Goal: Task Accomplishment & Management: Manage account settings

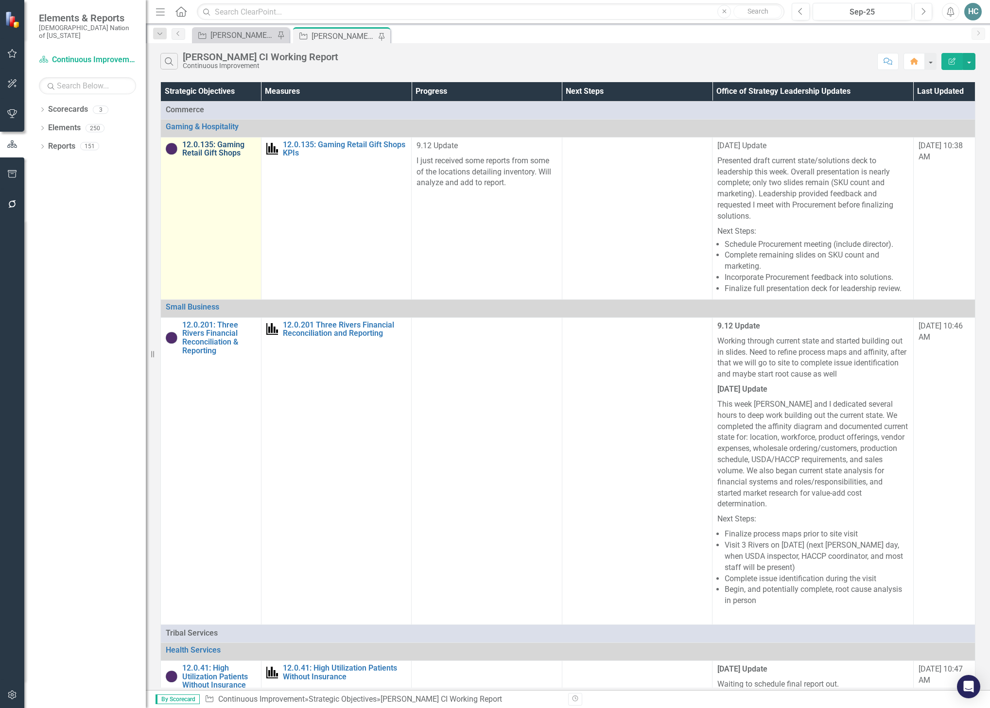
click at [215, 149] on link "12.0.135: Gaming Retail Gift Shops" at bounding box center [219, 149] width 74 height 17
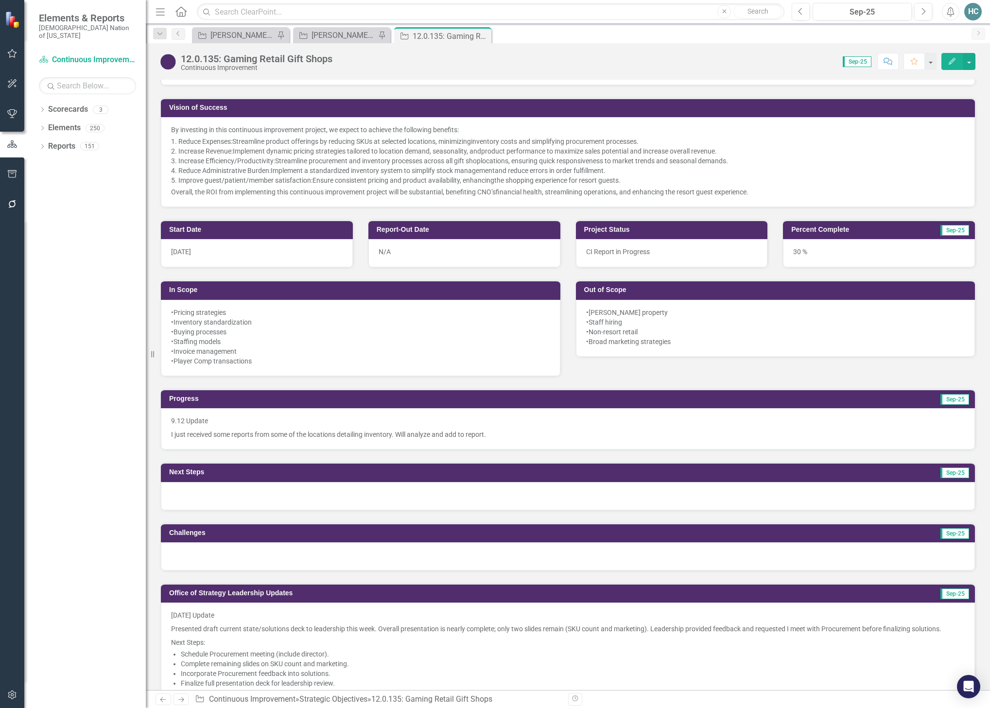
scroll to position [340, 0]
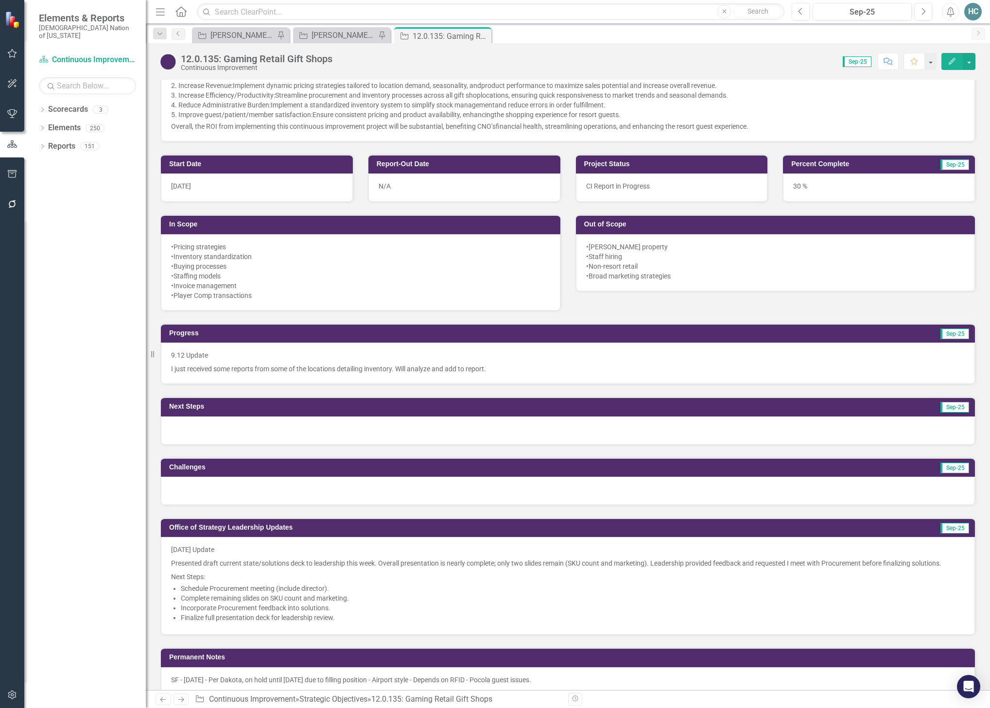
click at [478, 372] on p "I just received some reports from some of the locations detailing inventory. Wi…" at bounding box center [568, 368] width 794 height 12
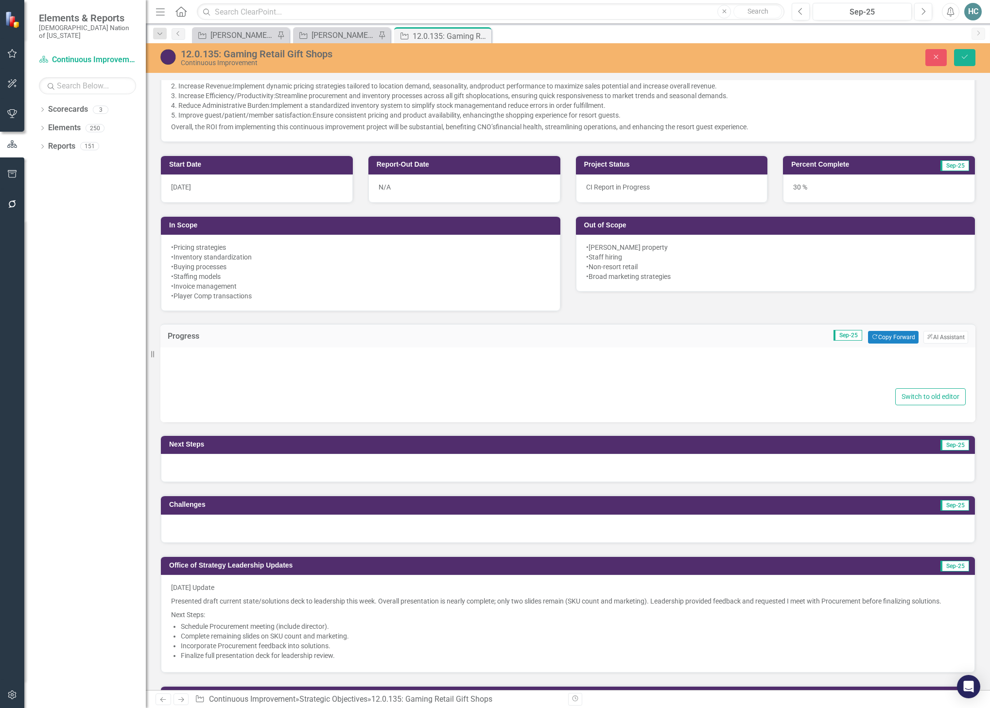
type textarea "<p>9.12 Update</p> <p>I just received some reports from some of the locations d…"
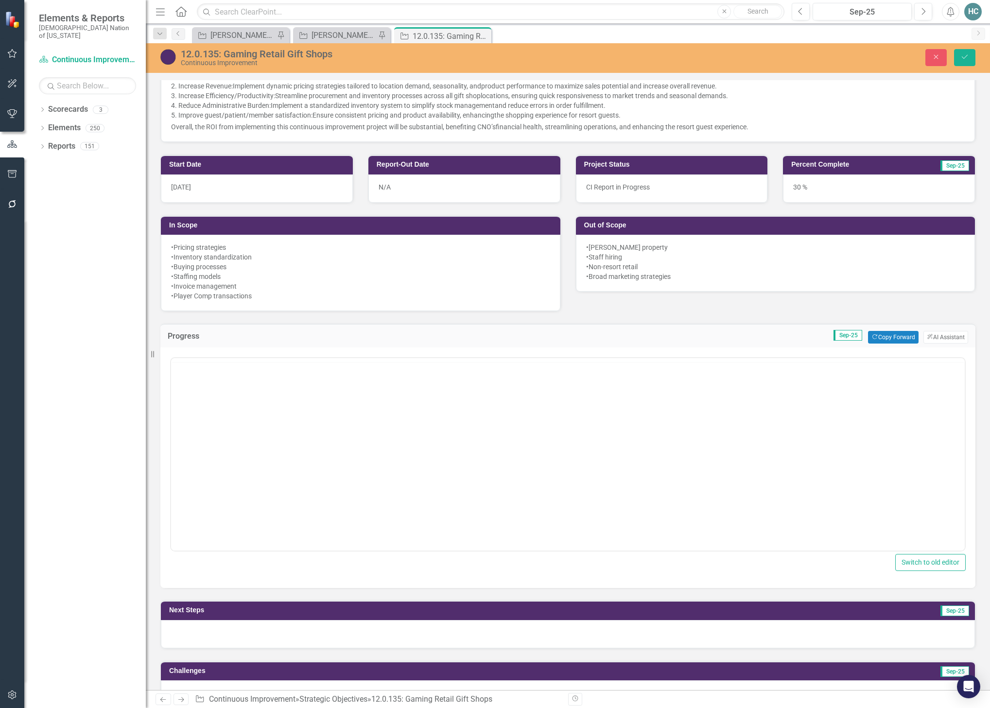
scroll to position [0, 0]
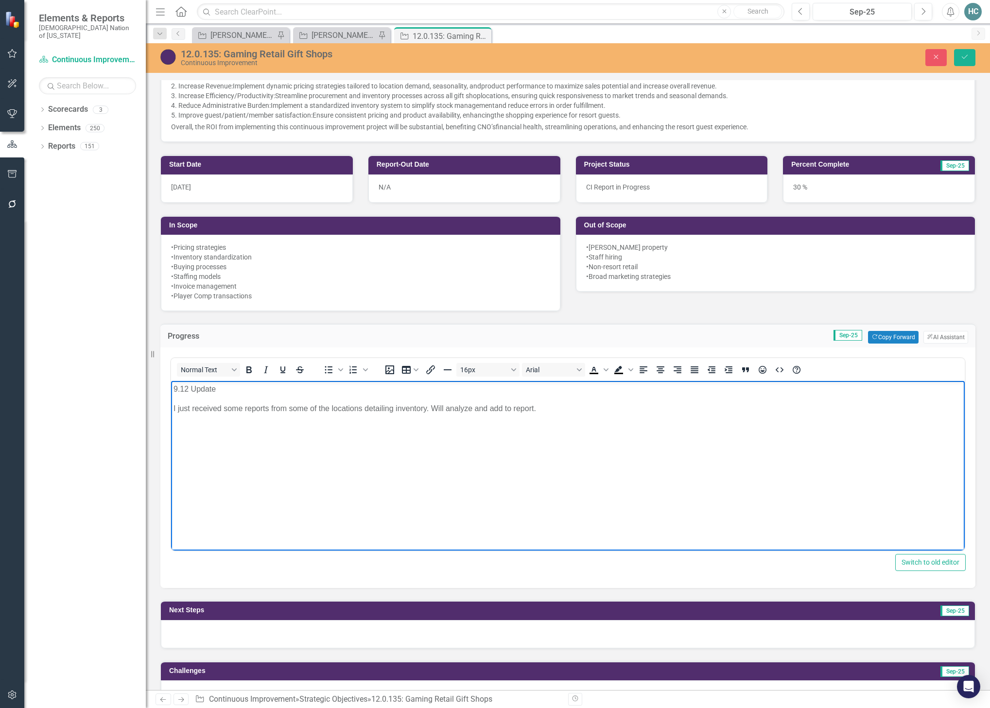
drag, startPoint x: 561, startPoint y: 409, endPoint x: 104, endPoint y: 376, distance: 458.2
click at [171, 381] on html "9.12 Update I just received some reports from some of the locations detailing i…" at bounding box center [568, 454] width 794 height 146
copy body "9.12 Update I just received some reports from some of the locations detailing i…"
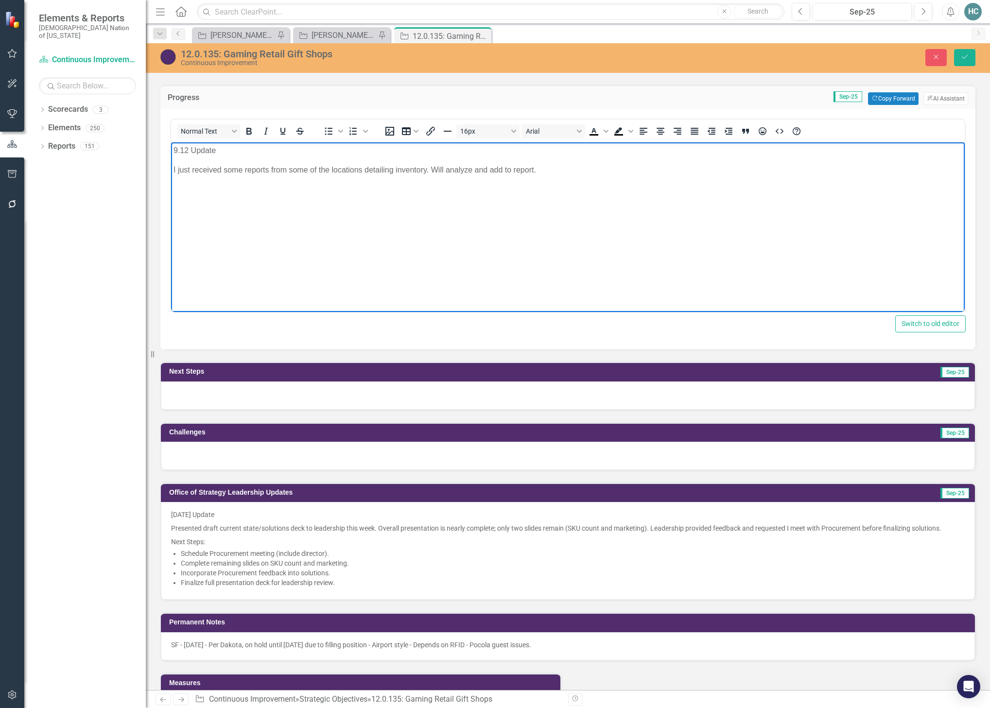
scroll to position [583, 0]
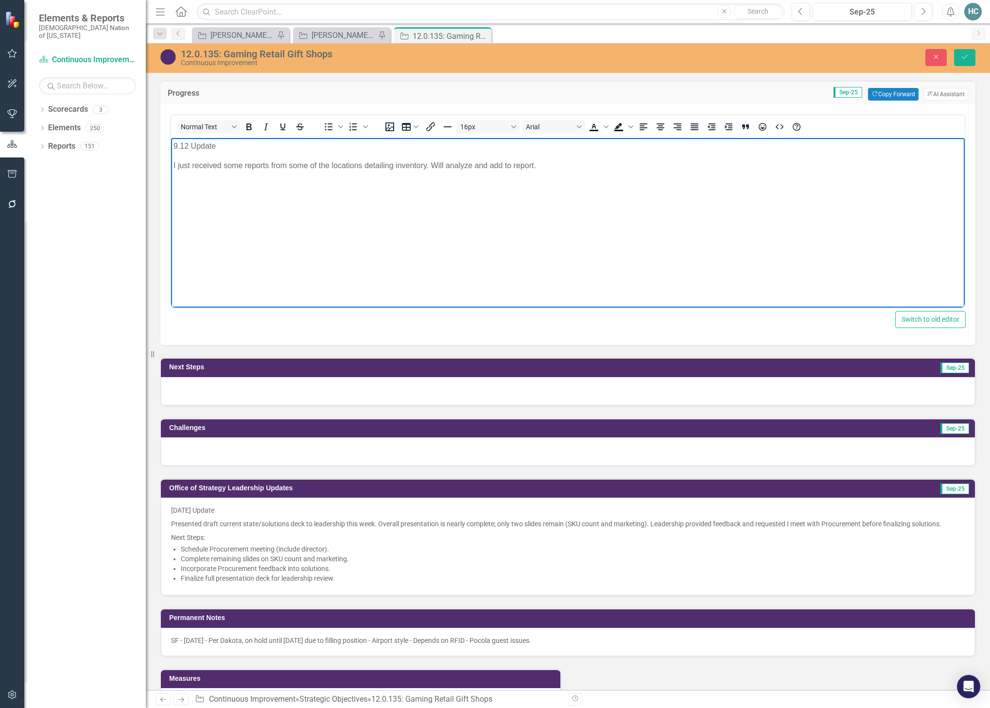
click at [253, 539] on p "Next Steps:" at bounding box center [568, 537] width 794 height 12
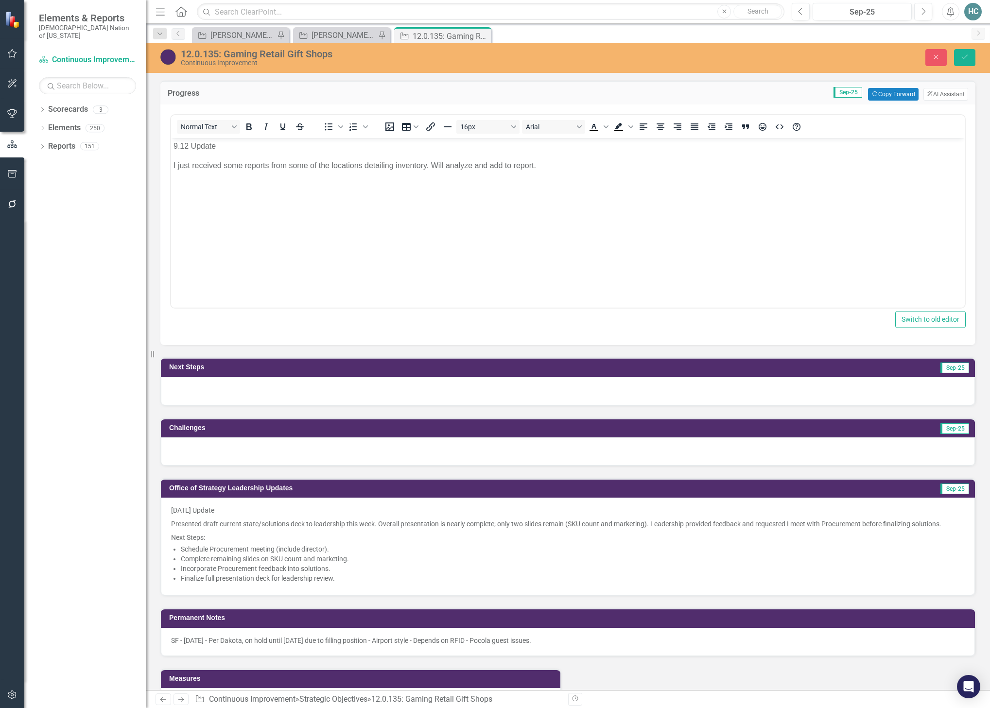
click at [253, 539] on p "Next Steps:" at bounding box center [568, 537] width 794 height 12
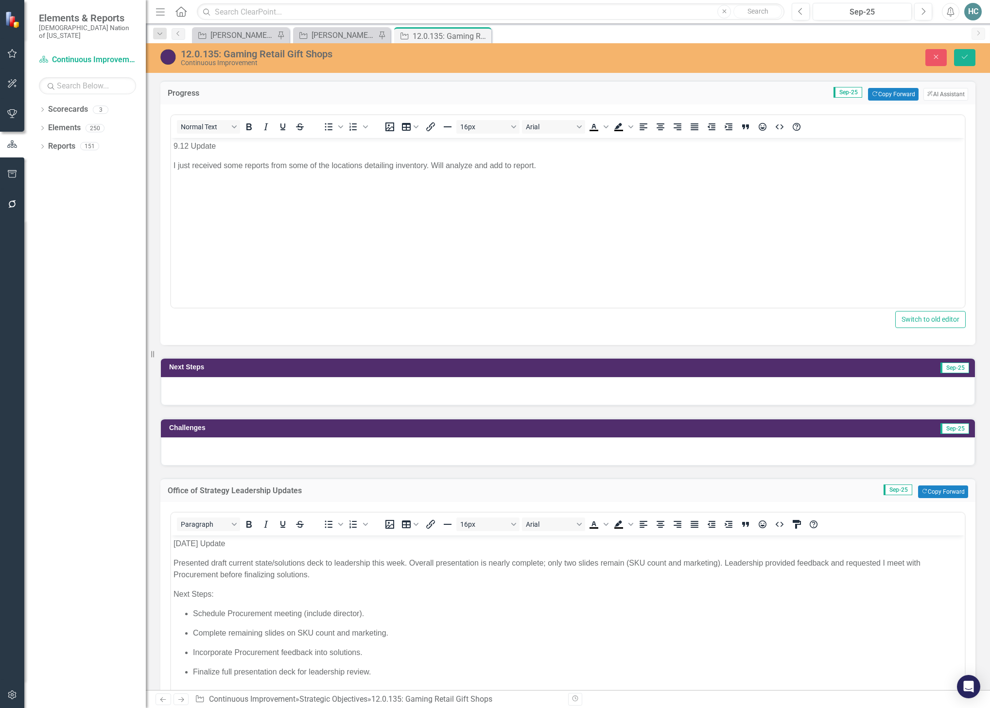
scroll to position [0, 0]
click at [168, 545] on div "<p>9.19.25 Update</p> <p>Presented draft current state/solutions deck to leader…" at bounding box center [567, 622] width 815 height 241
click at [173, 543] on body "9.19.25 Update Presented draft current state/solutions deck to leadership this …" at bounding box center [568, 612] width 794 height 153
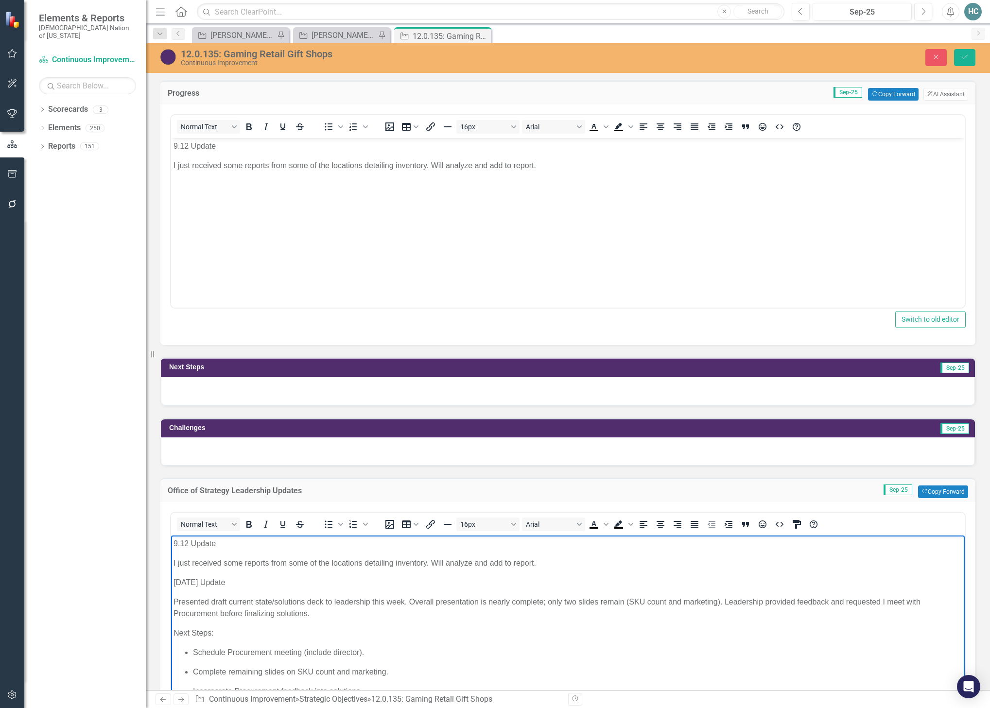
click at [660, 161] on p "I just received some reports from some of the locations detailing inventory. Wi…" at bounding box center [568, 166] width 789 height 12
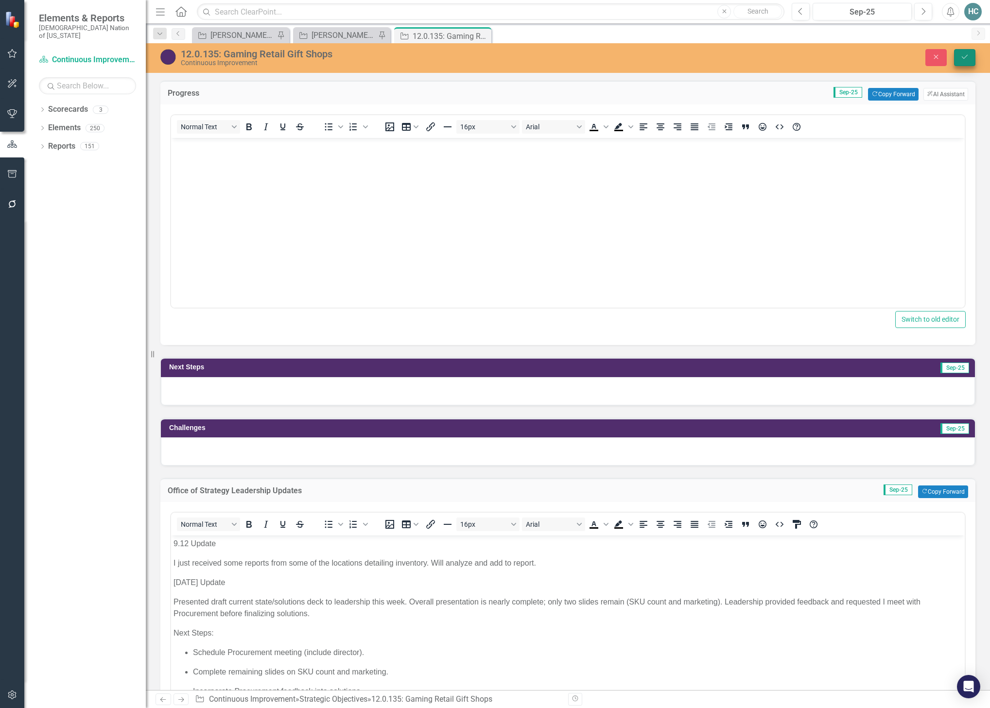
click at [966, 56] on icon "Save" at bounding box center [965, 56] width 9 height 7
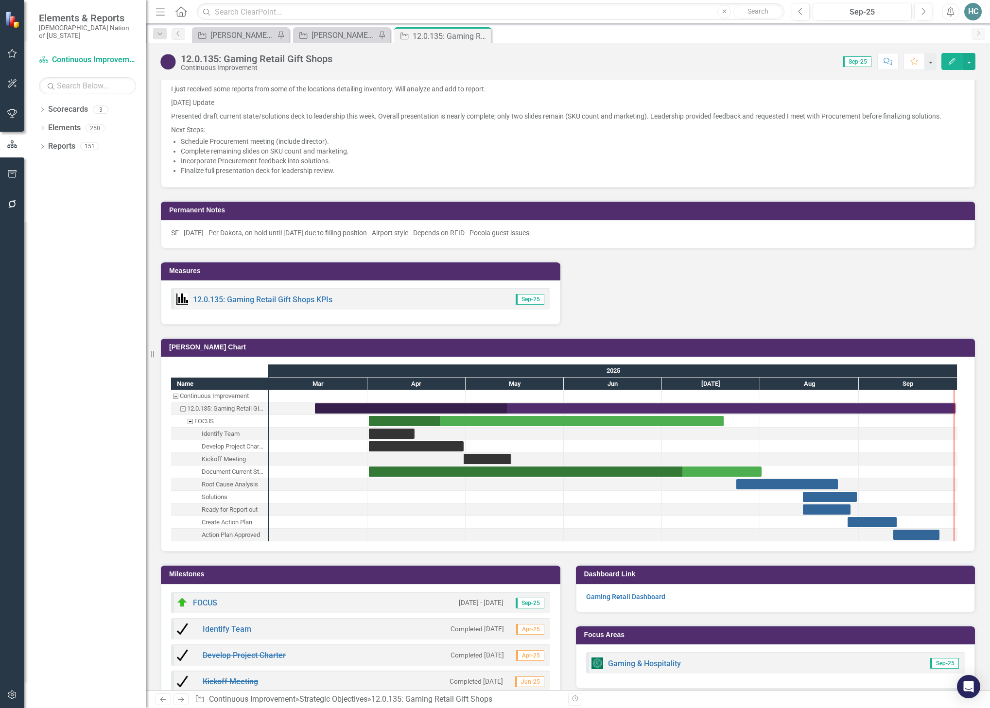
scroll to position [827, 0]
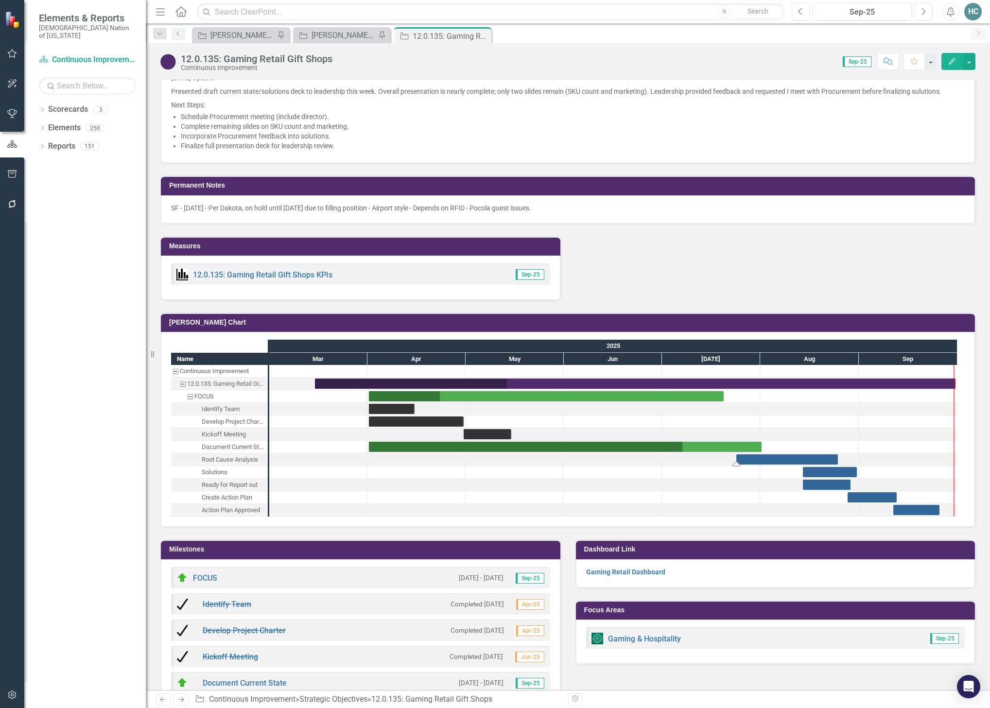
click at [764, 458] on div "Task: Start date: 2025-07-24 End date: 2025-08-25" at bounding box center [788, 460] width 102 height 10
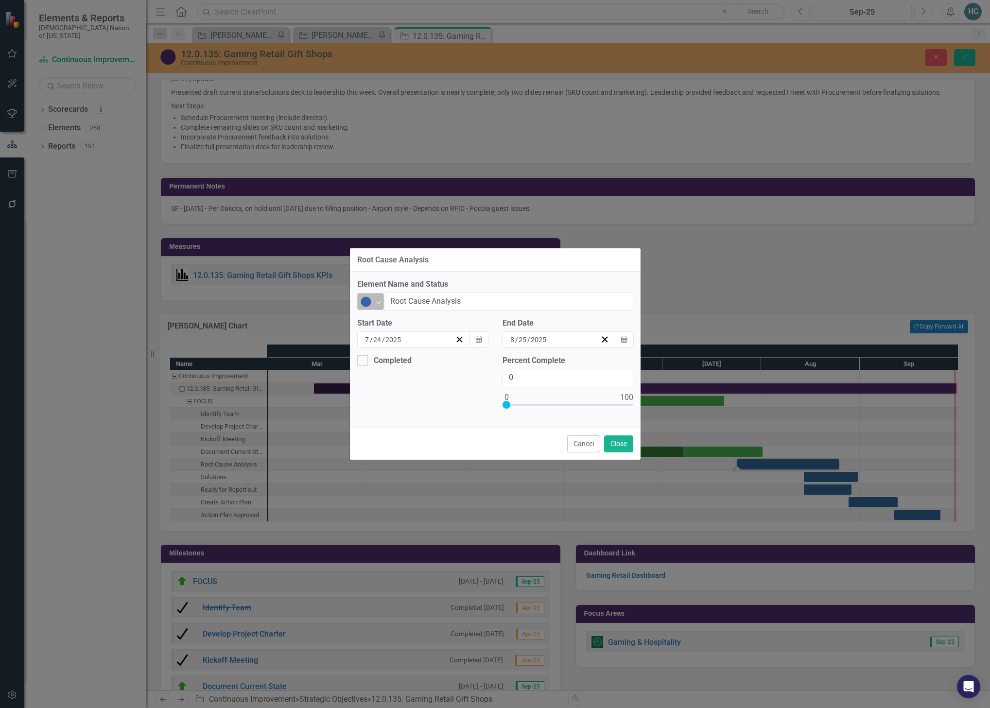
click at [381, 298] on icon "Expand" at bounding box center [378, 302] width 10 height 8
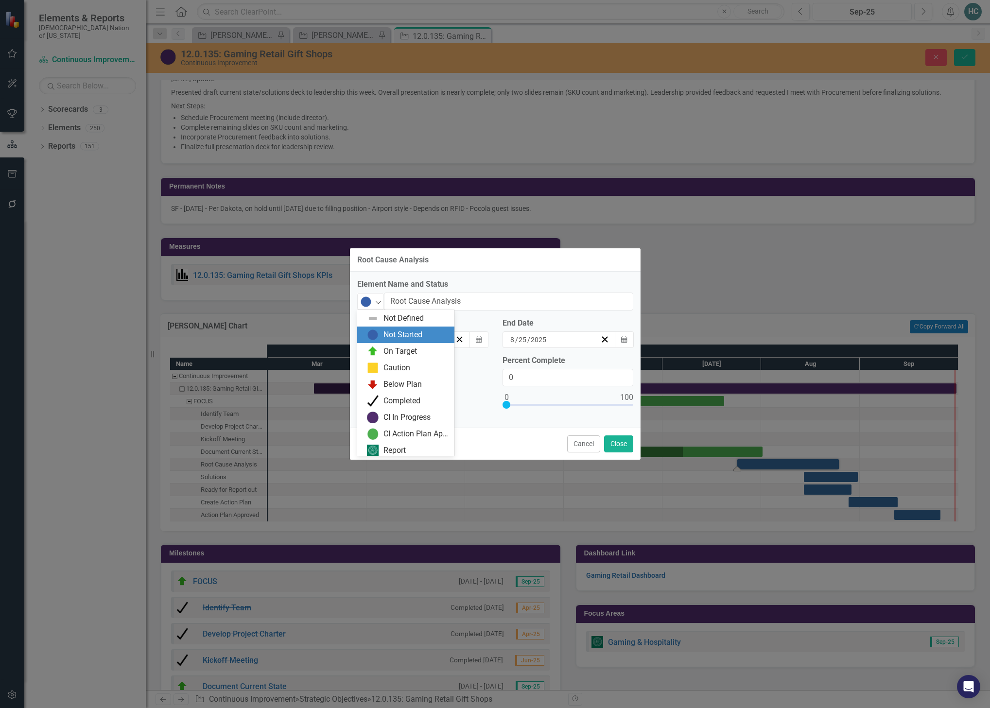
scroll to position [3, 0]
click at [395, 401] on div "Completed" at bounding box center [402, 398] width 37 height 11
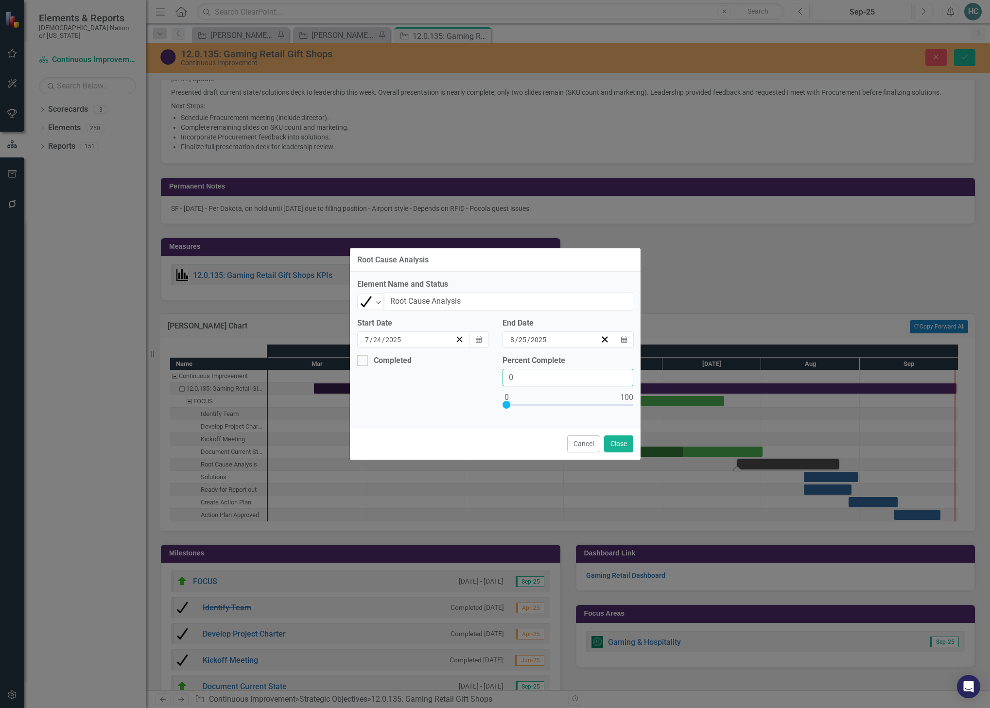
drag, startPoint x: 520, startPoint y: 376, endPoint x: 482, endPoint y: 375, distance: 38.0
click at [482, 375] on div "Completed Percent Complete 0" at bounding box center [495, 388] width 291 height 66
type input "100"
click at [362, 363] on div at bounding box center [362, 360] width 11 height 11
click at [362, 362] on input "Completed" at bounding box center [360, 358] width 6 height 6
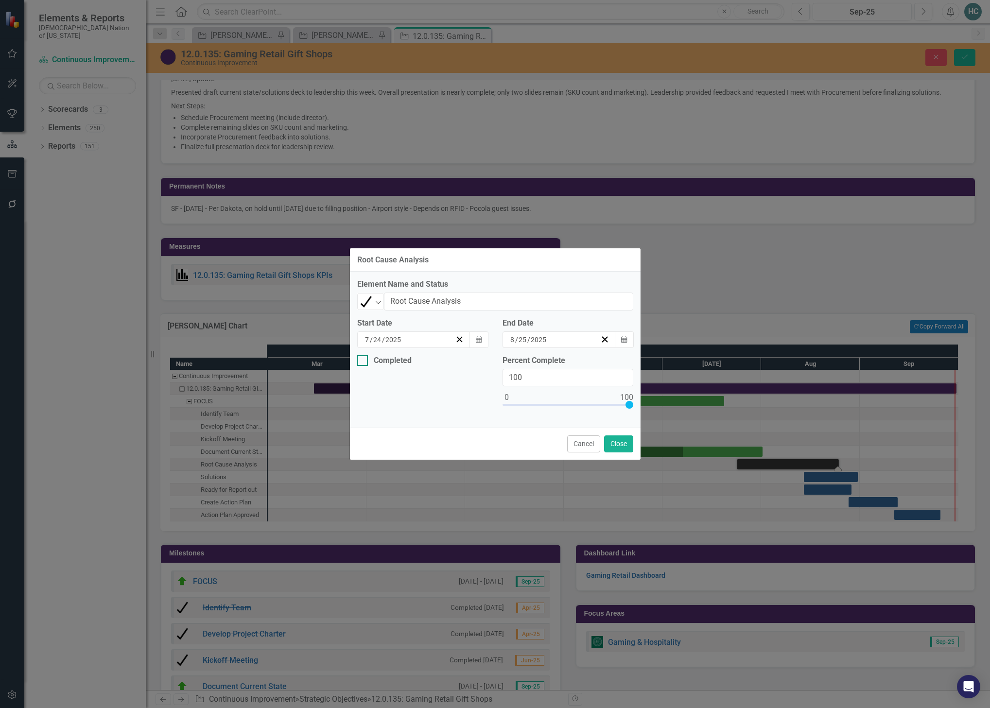
checkbox input "true"
click at [615, 447] on button "Close" at bounding box center [618, 444] width 29 height 17
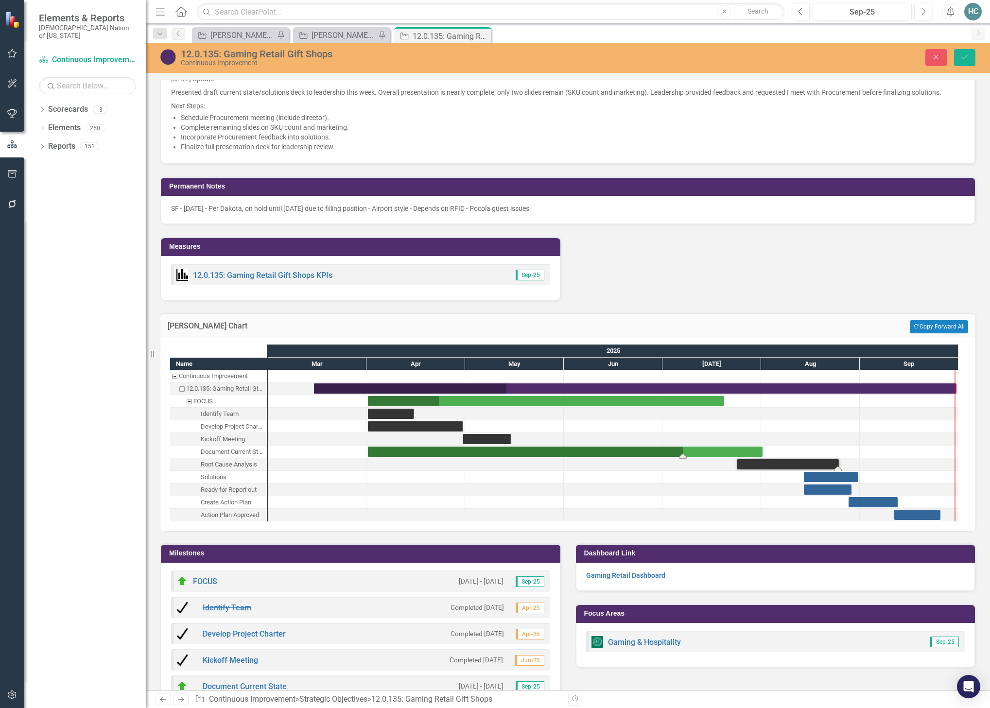
click at [561, 451] on div "Task: Start date: 2025-04-01 End date: 2025-08-01" at bounding box center [565, 452] width 395 height 10
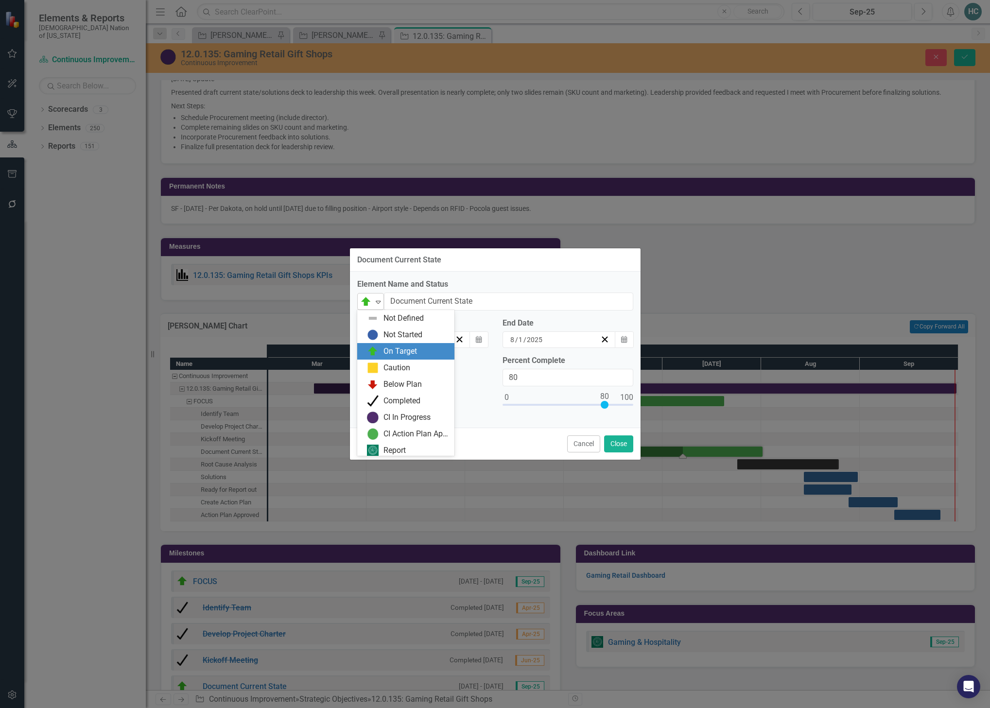
click at [382, 303] on icon "Expand" at bounding box center [378, 302] width 10 height 8
click at [382, 393] on div "Completed" at bounding box center [408, 398] width 82 height 12
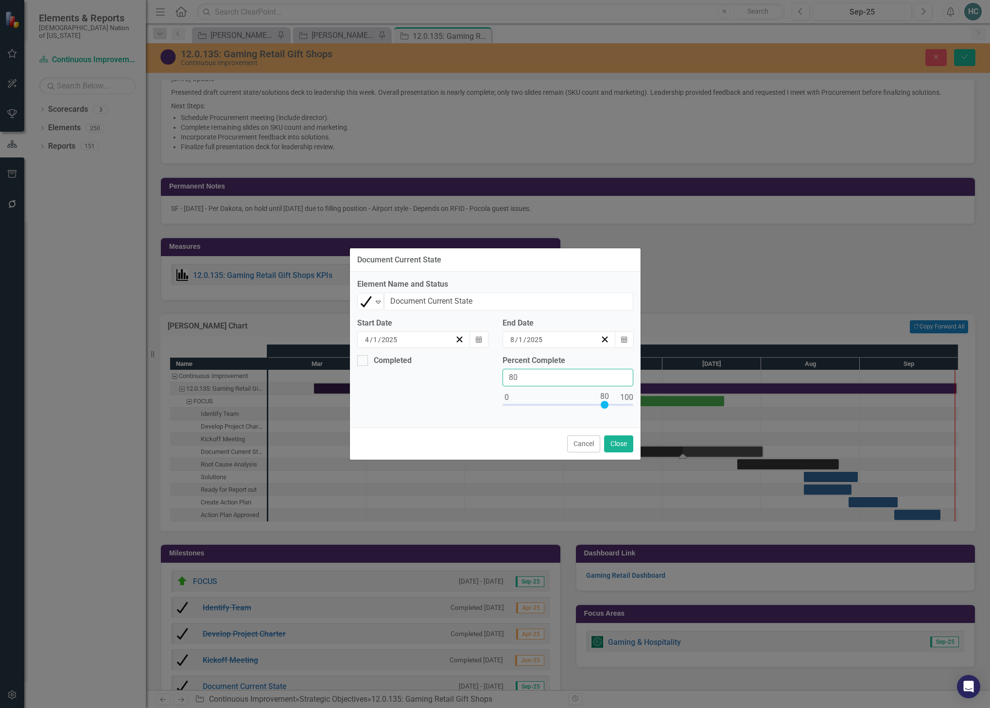
drag, startPoint x: 502, startPoint y: 375, endPoint x: 467, endPoint y: 376, distance: 34.6
click at [468, 376] on div "Completed Percent Complete 80" at bounding box center [495, 388] width 291 height 66
type input "100"
click at [362, 359] on input "Completed" at bounding box center [360, 358] width 6 height 6
checkbox input "true"
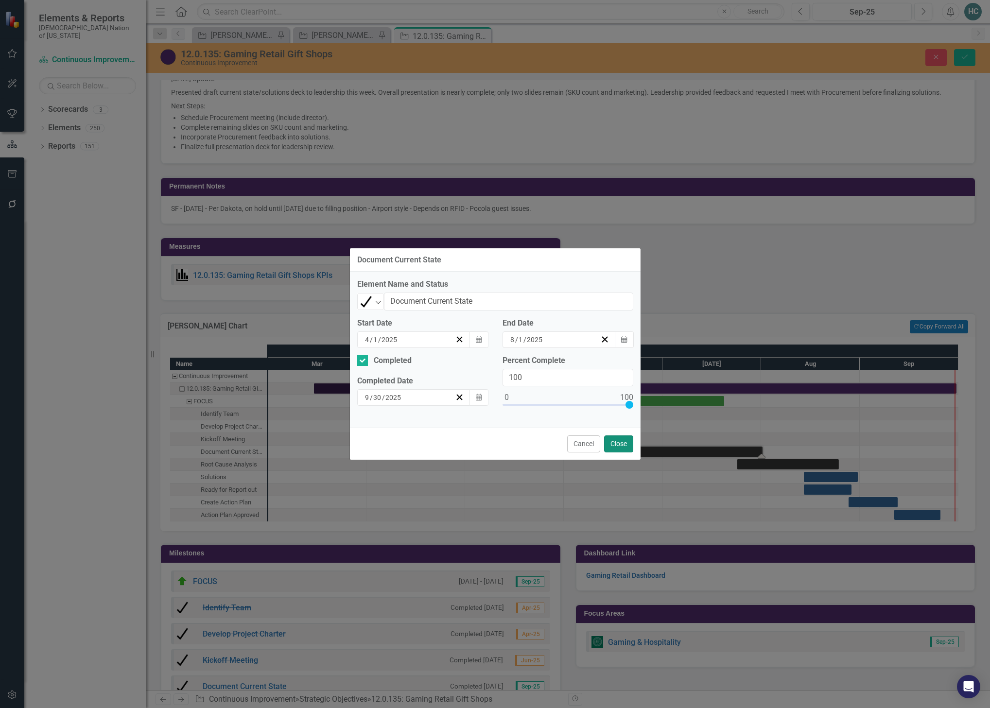
click at [623, 443] on button "Close" at bounding box center [618, 444] width 29 height 17
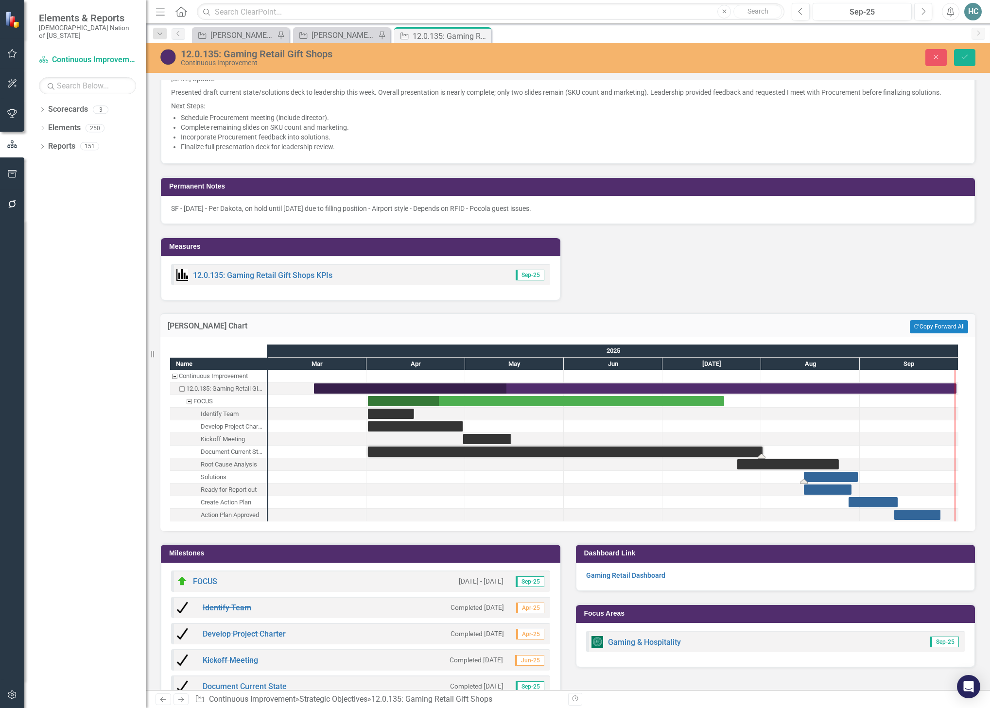
click at [817, 479] on div "Task: Start date: 2025-08-14 End date: 2025-08-31" at bounding box center [831, 477] width 54 height 10
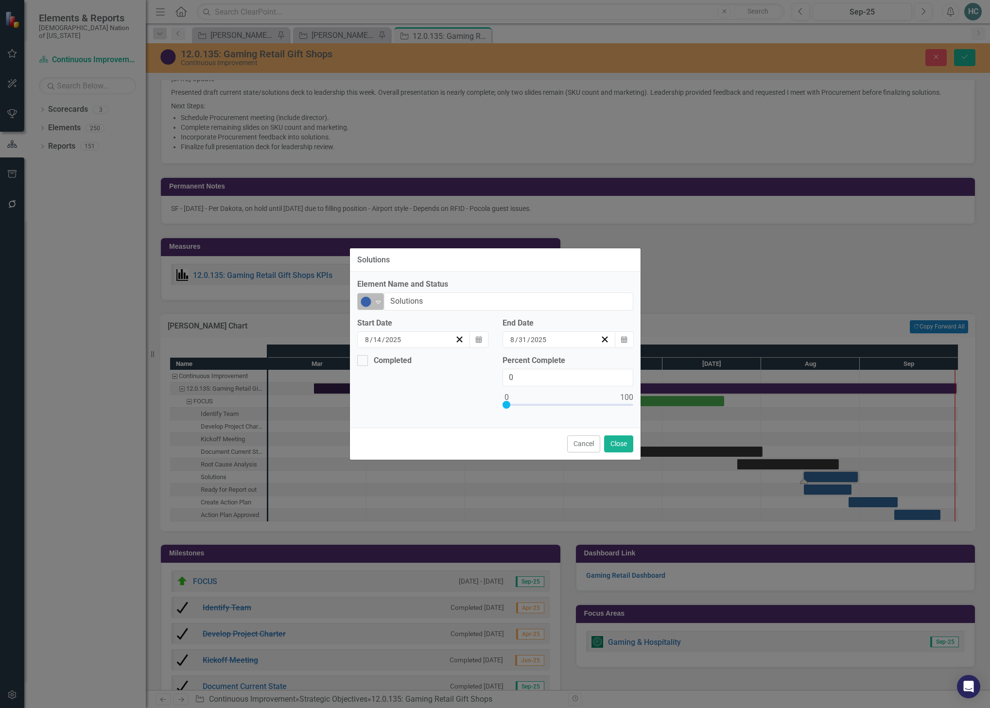
click at [378, 305] on icon "Expand" at bounding box center [378, 302] width 10 height 8
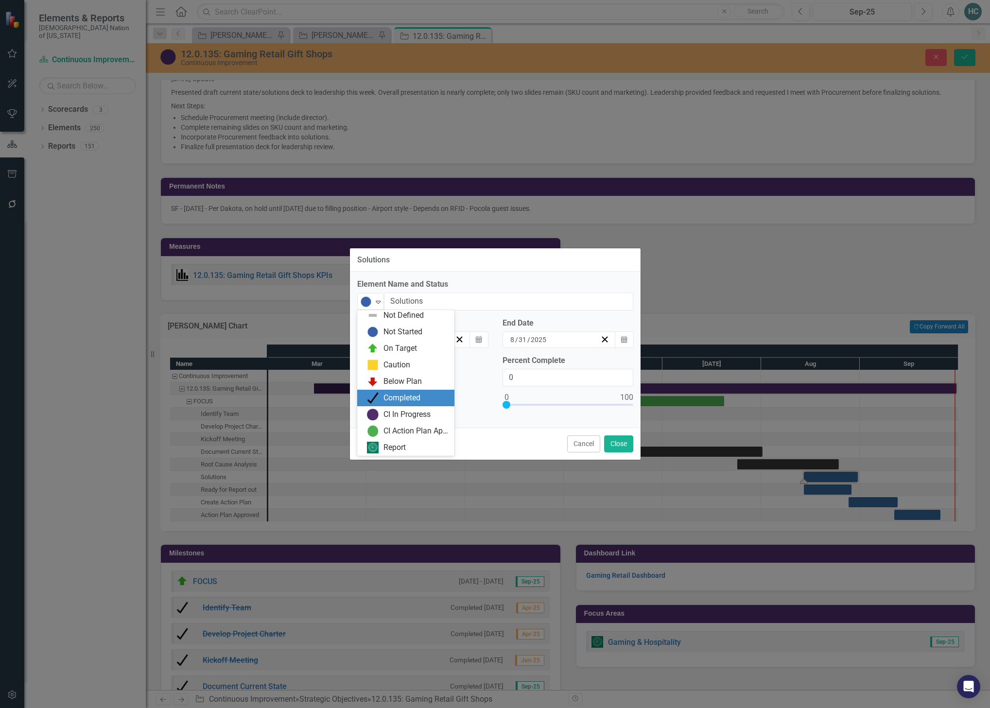
click at [377, 396] on img at bounding box center [373, 398] width 12 height 12
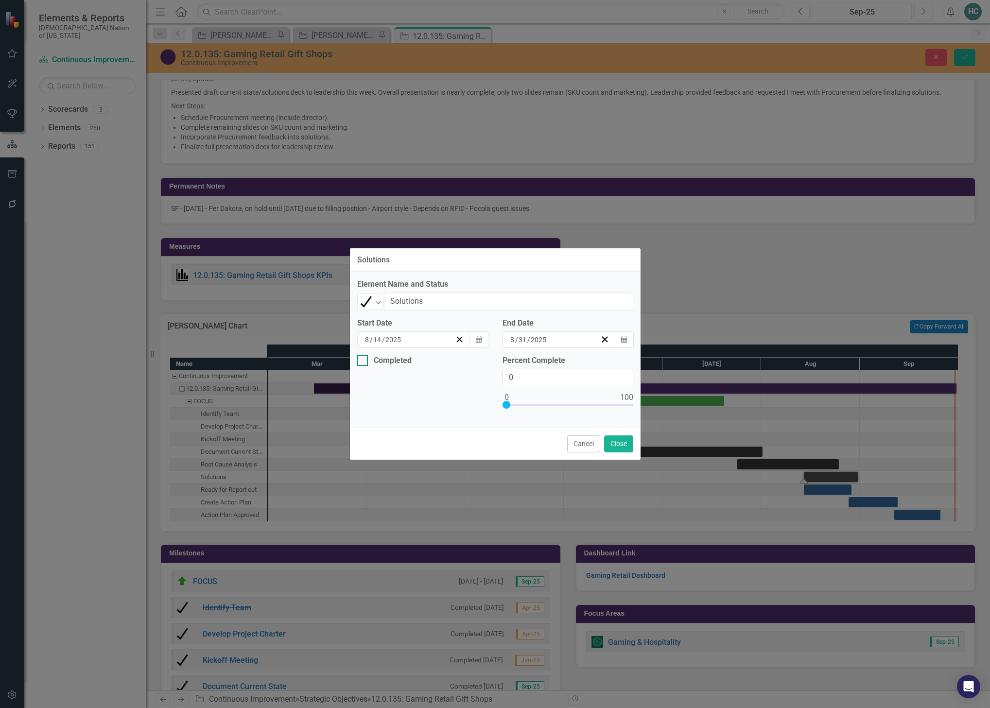
click at [358, 360] on input "Completed" at bounding box center [360, 358] width 6 height 6
checkbox input "true"
drag, startPoint x: 532, startPoint y: 377, endPoint x: 478, endPoint y: 374, distance: 54.0
click at [478, 374] on div "Completed Completed Date 9 / 30 / 2025 Calendar Percent Complete 0" at bounding box center [495, 388] width 291 height 66
type input "100"
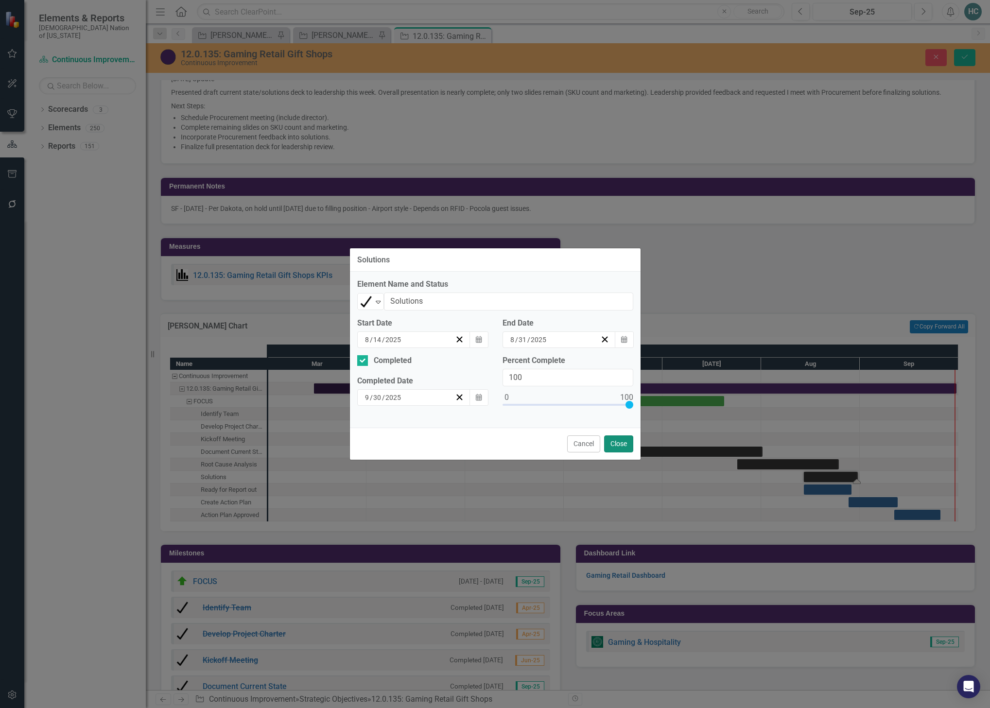
click at [627, 445] on button "Close" at bounding box center [618, 444] width 29 height 17
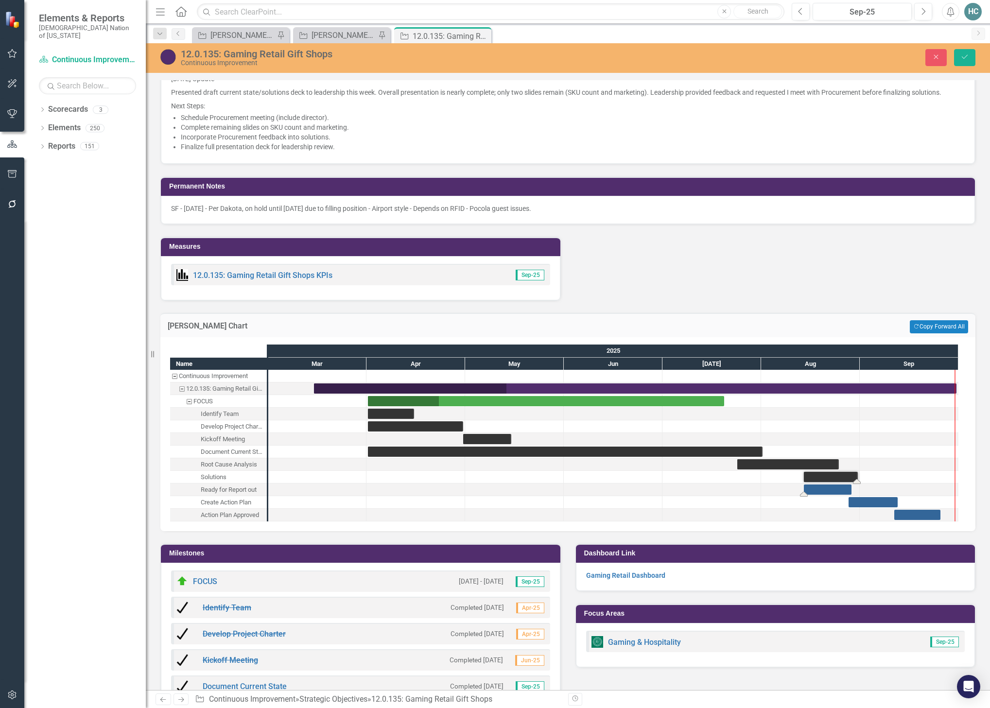
click at [830, 492] on div "Task: Start date: 2025-08-14 End date: 2025-08-29" at bounding box center [828, 490] width 48 height 10
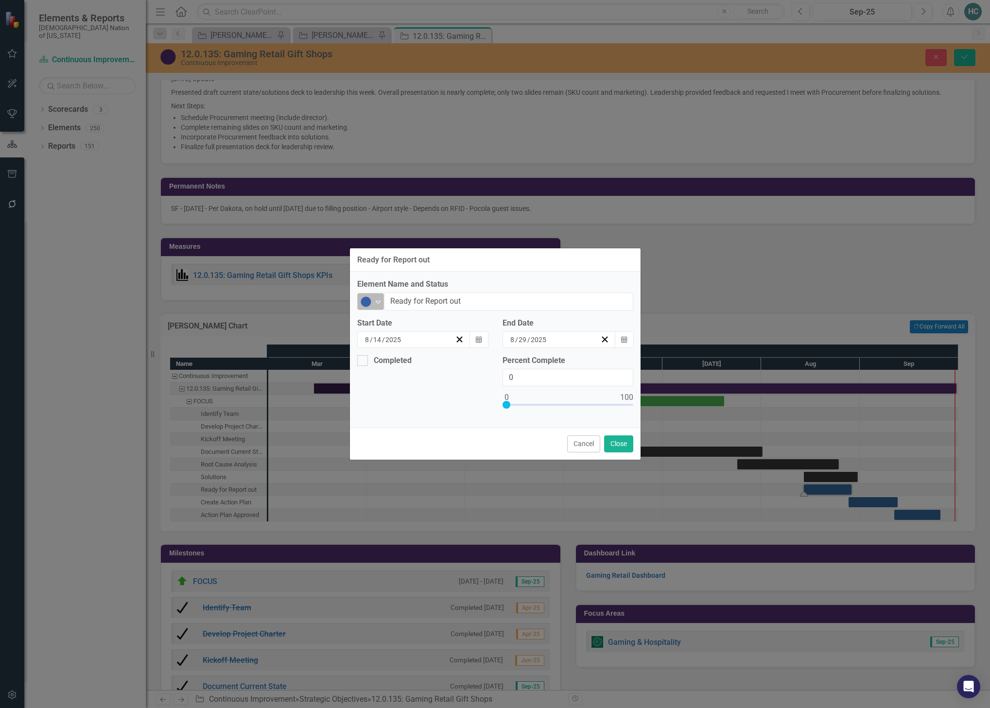
click at [381, 302] on icon "Expand" at bounding box center [378, 302] width 10 height 8
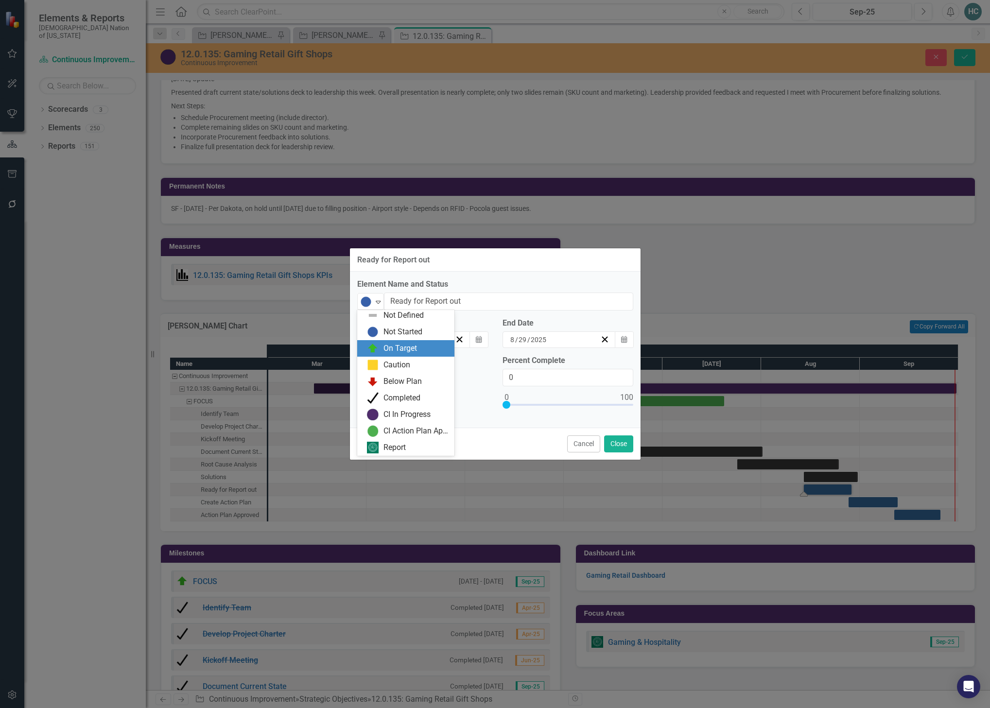
click at [399, 351] on div "On Target" at bounding box center [401, 348] width 34 height 11
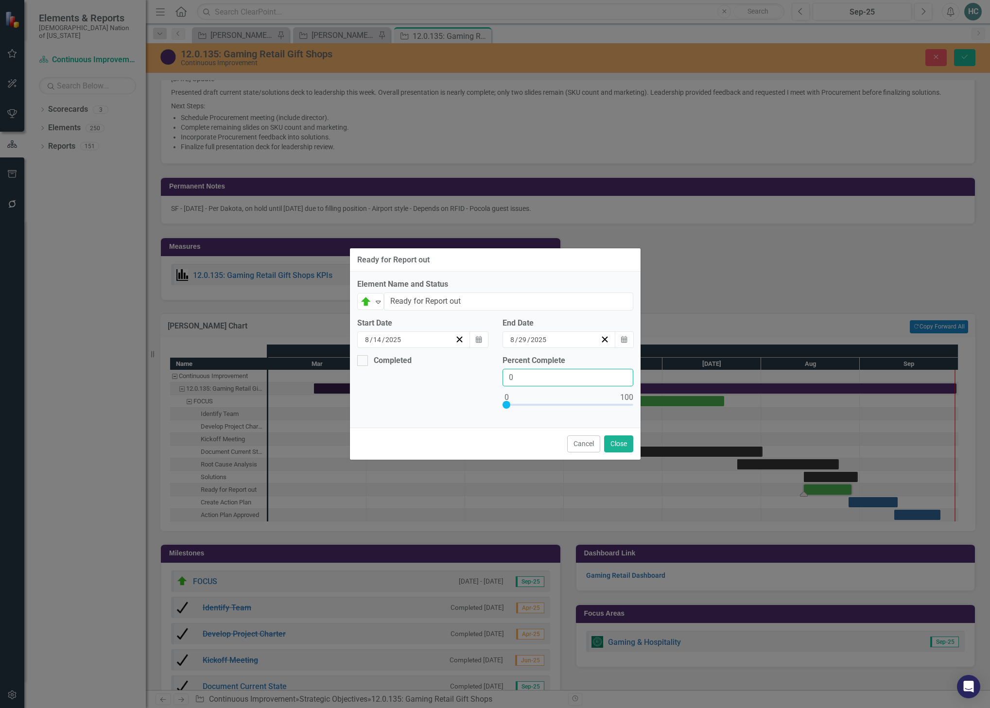
drag, startPoint x: 506, startPoint y: 379, endPoint x: 482, endPoint y: 377, distance: 23.9
click at [482, 377] on div "Completed Percent Complete 0" at bounding box center [495, 388] width 291 height 66
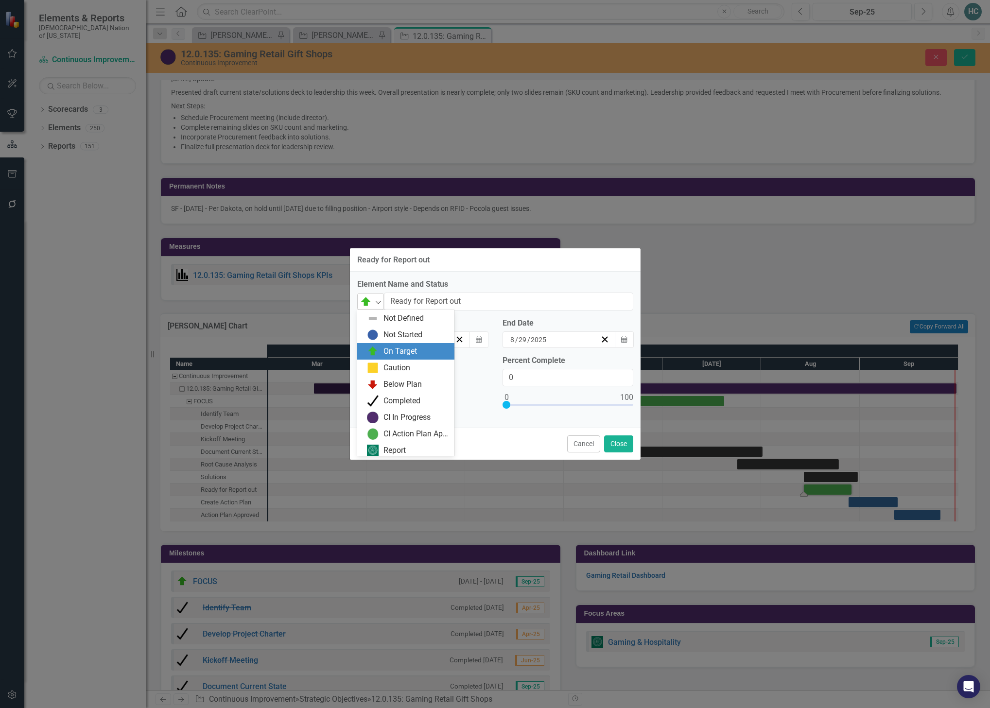
click at [373, 303] on div "On Target" at bounding box center [366, 302] width 15 height 14
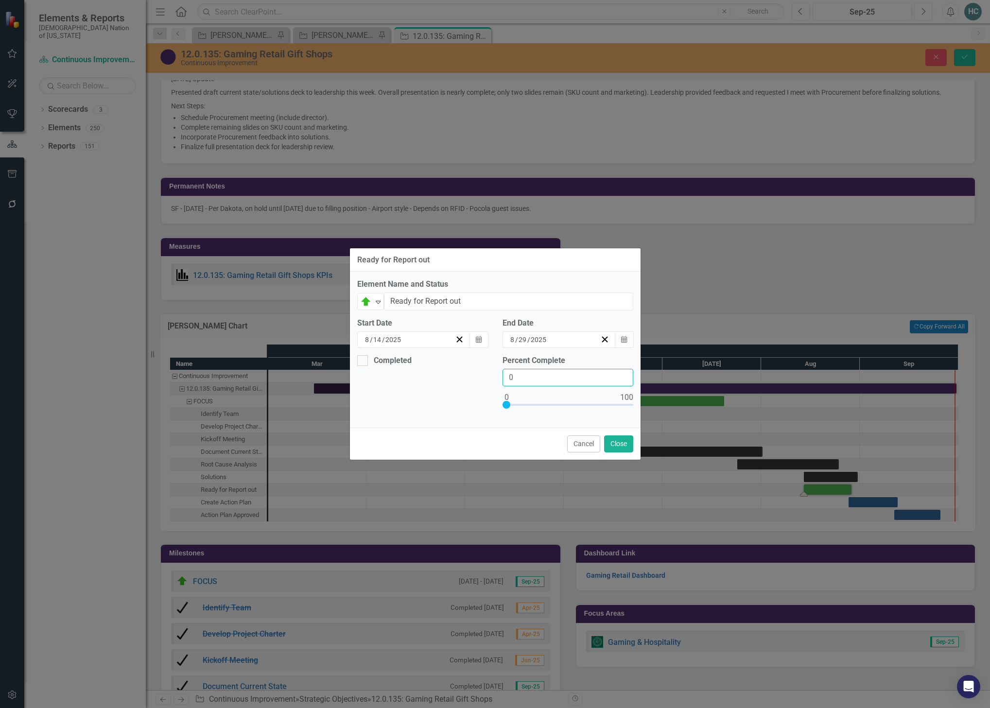
click at [536, 381] on input "0" at bounding box center [568, 378] width 131 height 18
drag, startPoint x: 536, startPoint y: 381, endPoint x: 495, endPoint y: 377, distance: 40.5
click at [495, 377] on div "Percent Complete 0" at bounding box center [567, 388] width 145 height 66
type input "90"
click at [622, 449] on button "Close" at bounding box center [618, 444] width 29 height 17
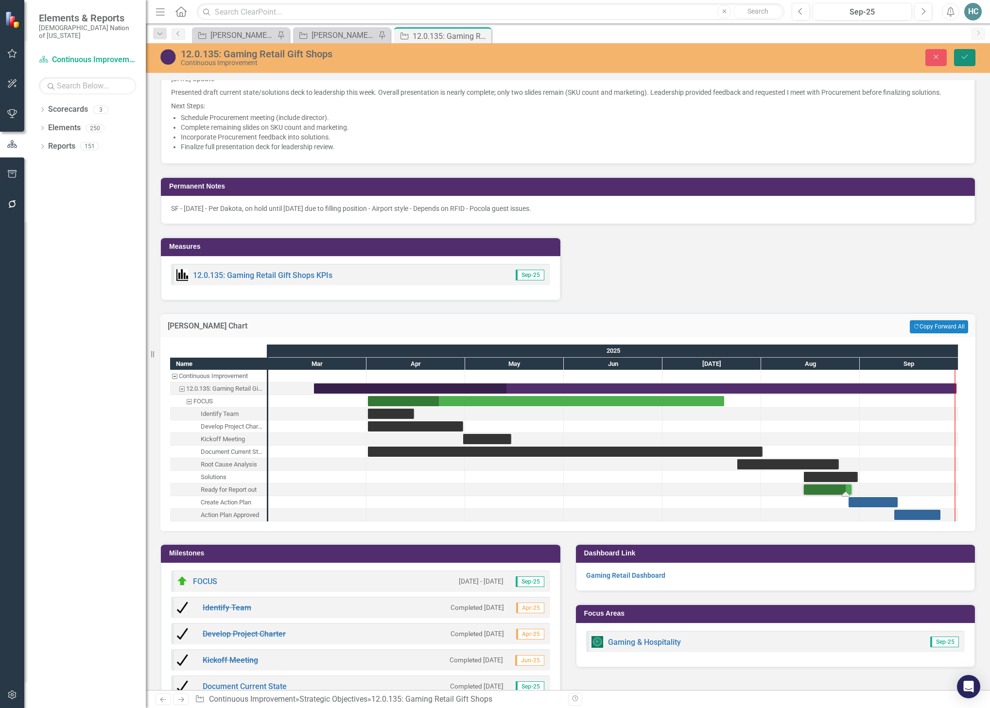
click at [966, 63] on button "Save" at bounding box center [964, 57] width 21 height 17
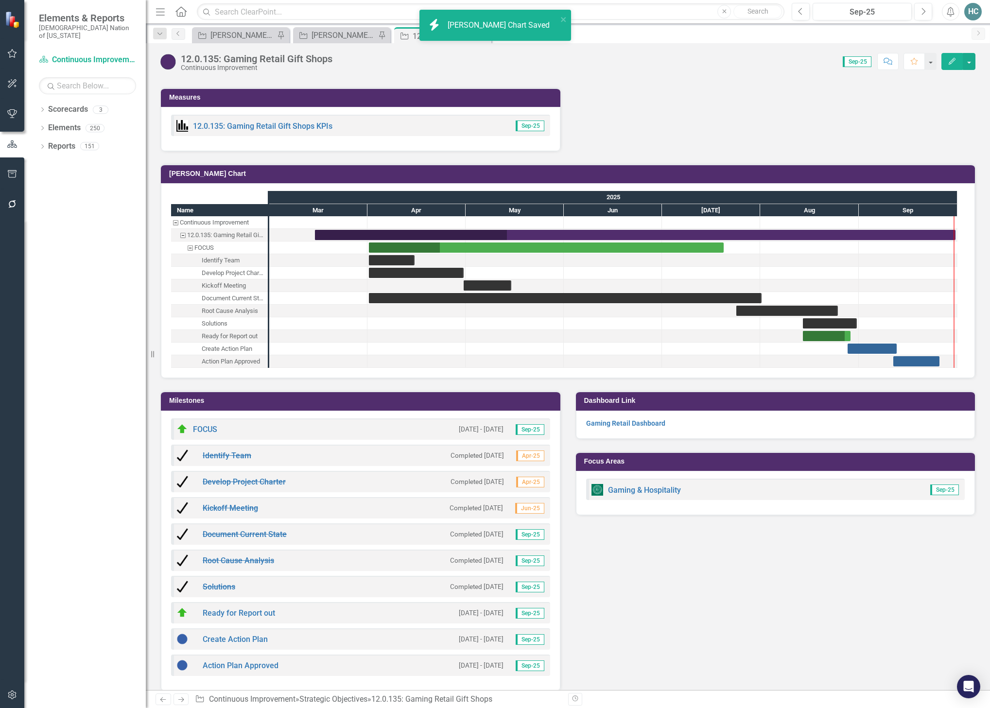
scroll to position [901, 0]
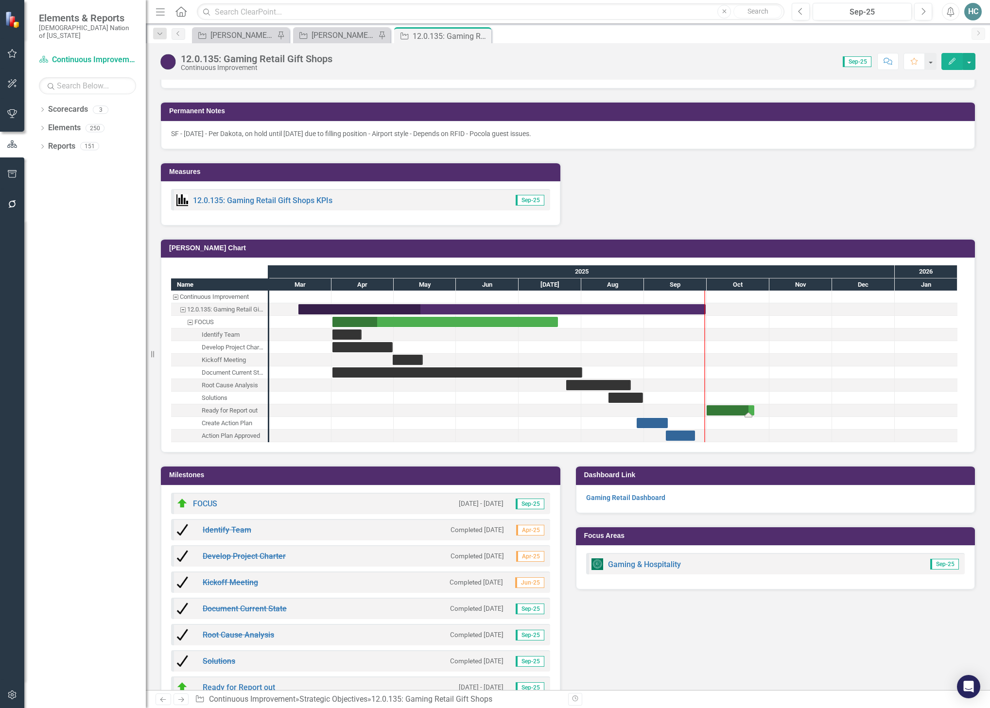
drag, startPoint x: 812, startPoint y: 411, endPoint x: 716, endPoint y: 414, distance: 96.3
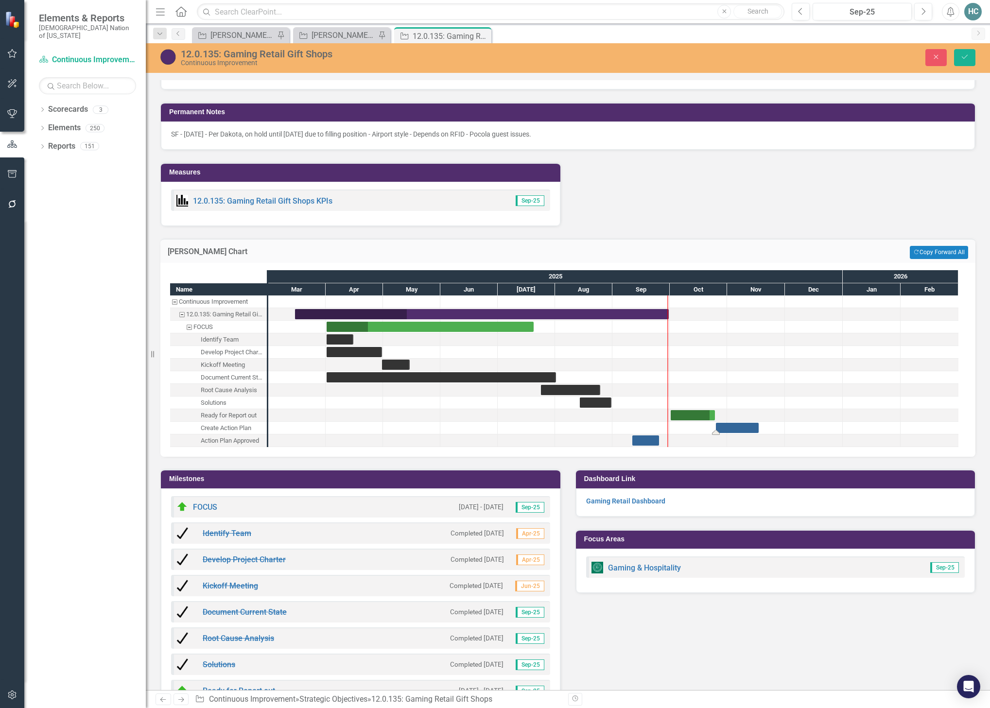
drag, startPoint x: 792, startPoint y: 428, endPoint x: 732, endPoint y: 435, distance: 60.2
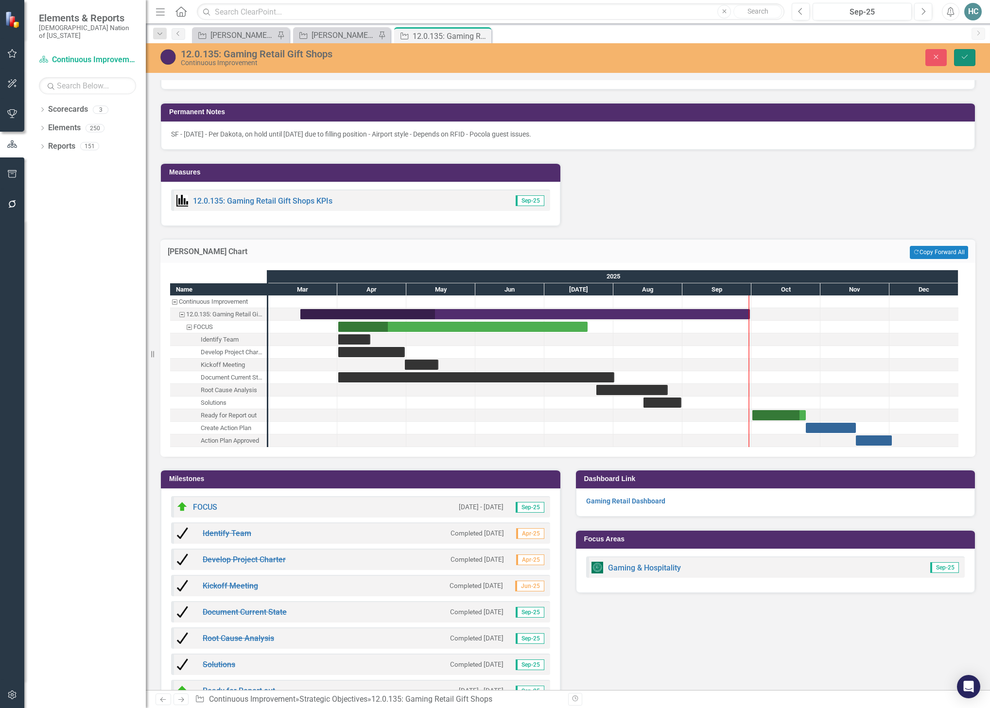
click at [970, 56] on button "Save" at bounding box center [964, 57] width 21 height 17
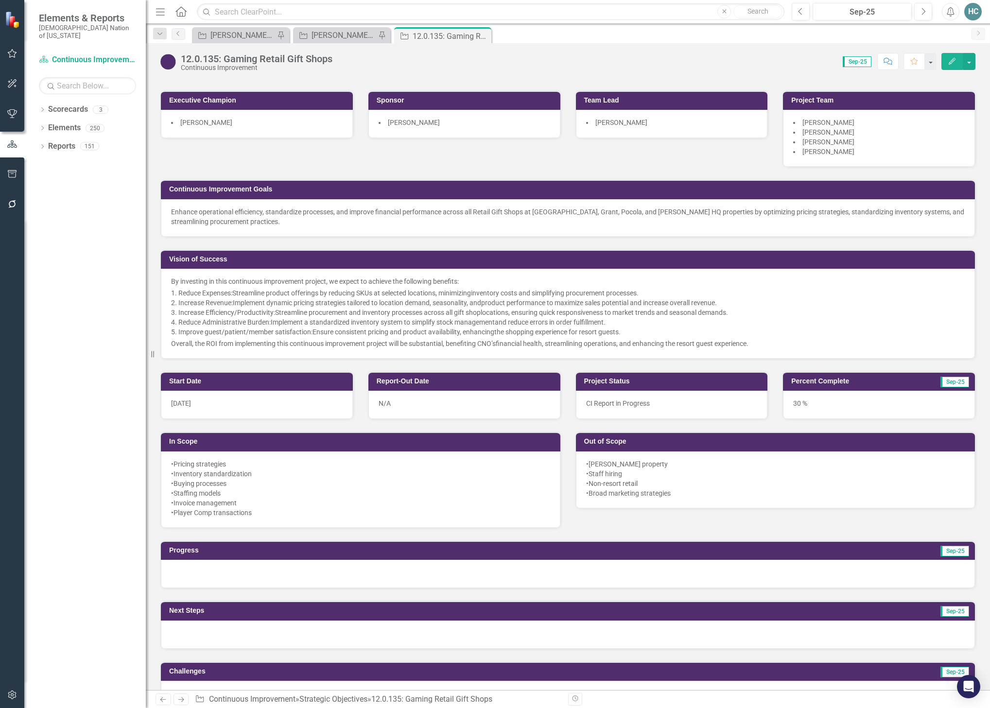
scroll to position [269, 0]
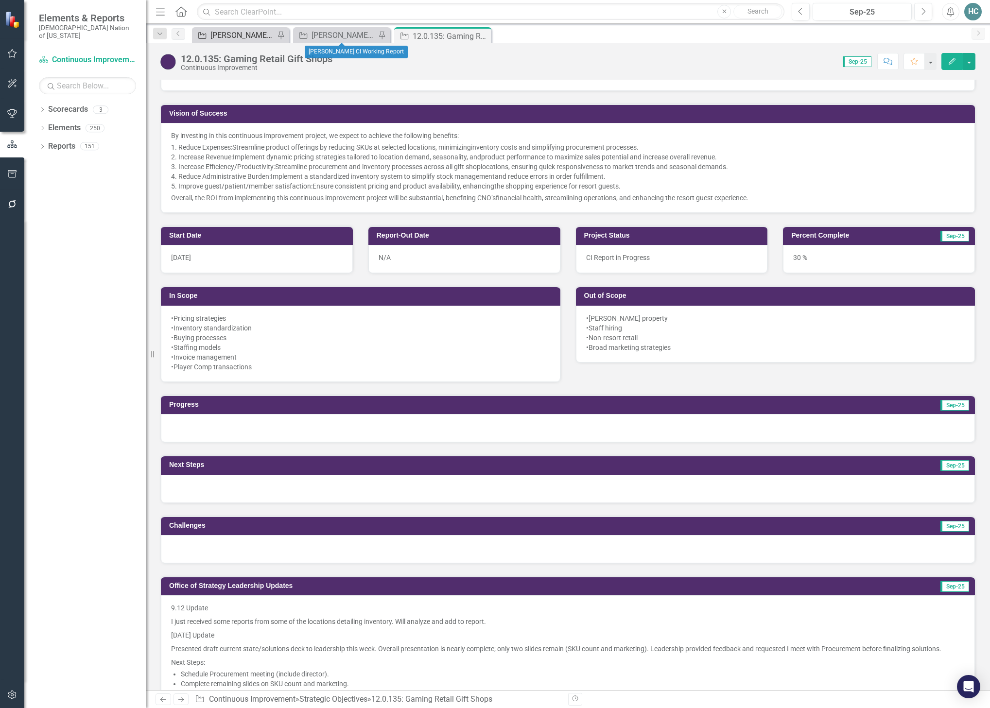
click at [245, 32] on div "[PERSON_NAME] CI Action Plans" at bounding box center [243, 35] width 64 height 12
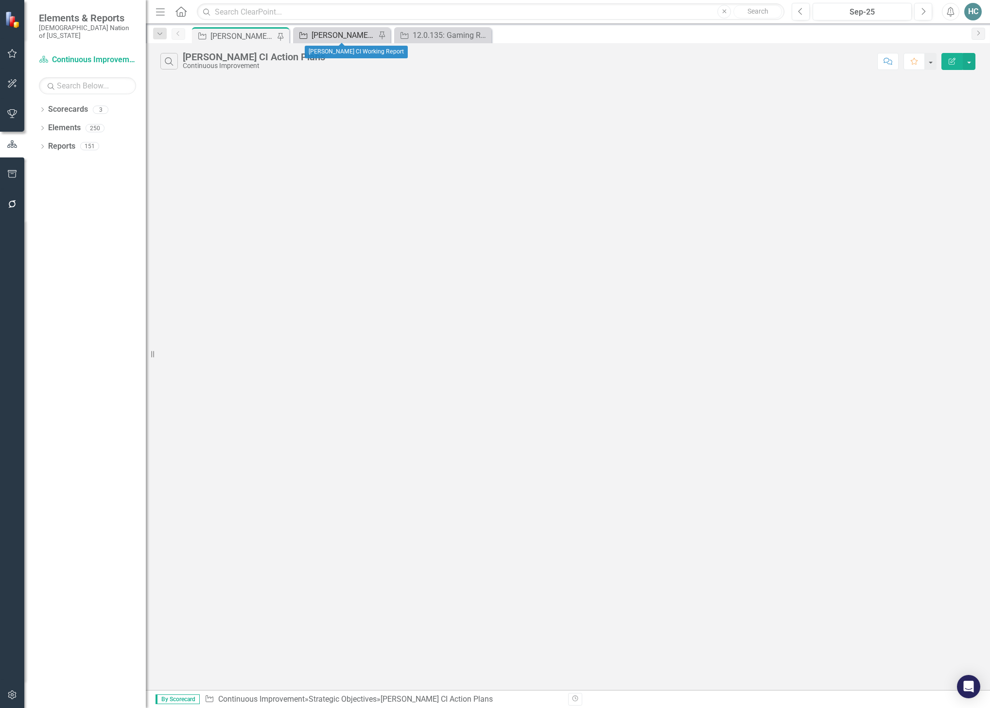
click at [342, 32] on div "[PERSON_NAME] CI Working Report" at bounding box center [344, 35] width 64 height 12
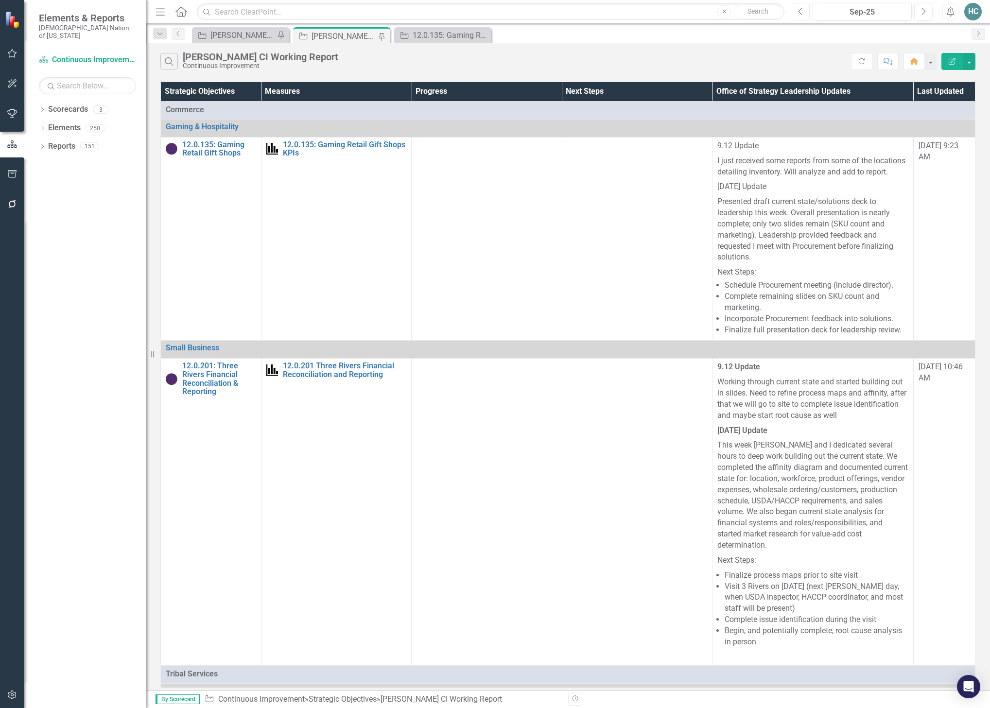
click at [800, 11] on icon "button" at bounding box center [801, 11] width 4 height 7
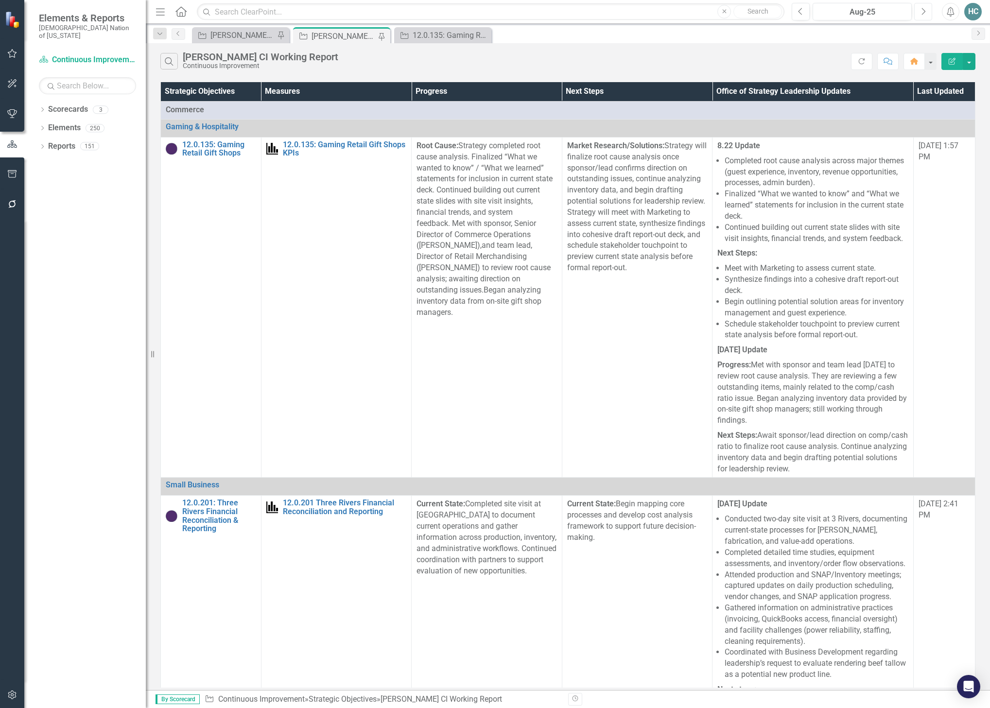
click at [922, 12] on icon "Next" at bounding box center [923, 11] width 5 height 9
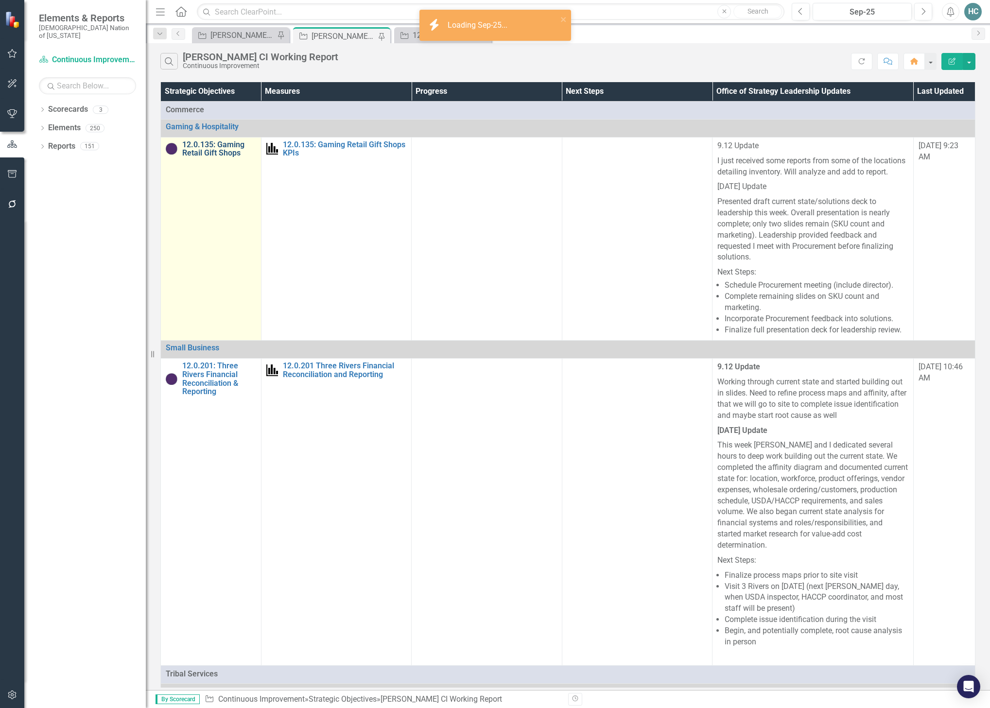
click at [234, 150] on link "12.0.135: Gaming Retail Gift Shops" at bounding box center [219, 149] width 74 height 17
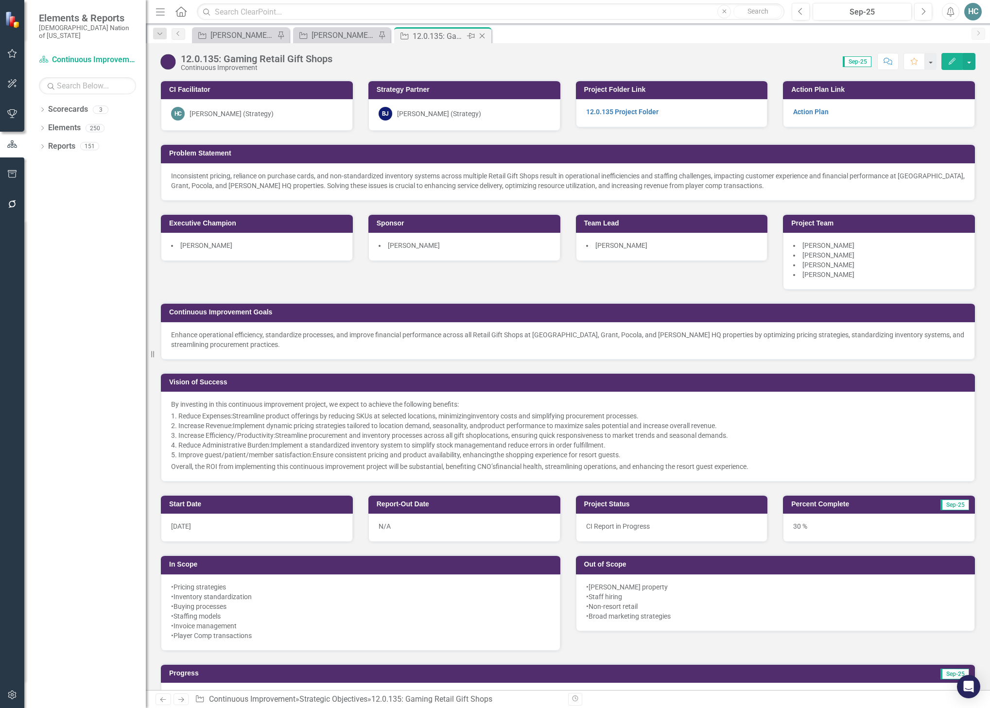
click at [483, 37] on icon "Close" at bounding box center [482, 36] width 10 height 8
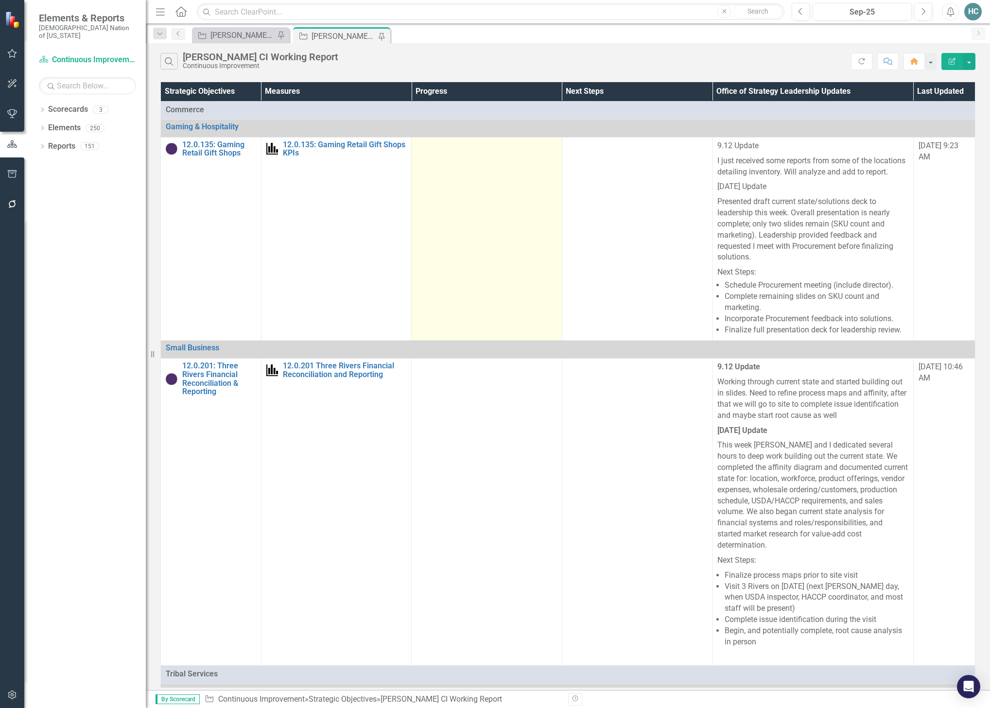
click at [541, 237] on td at bounding box center [487, 239] width 151 height 204
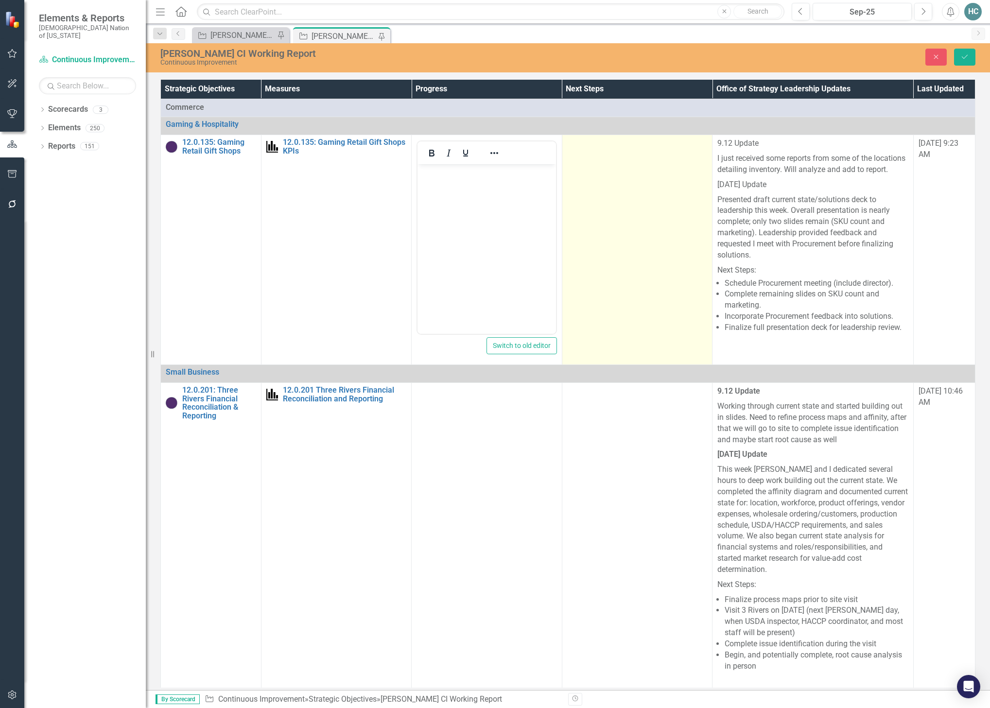
click at [595, 230] on td at bounding box center [637, 250] width 151 height 230
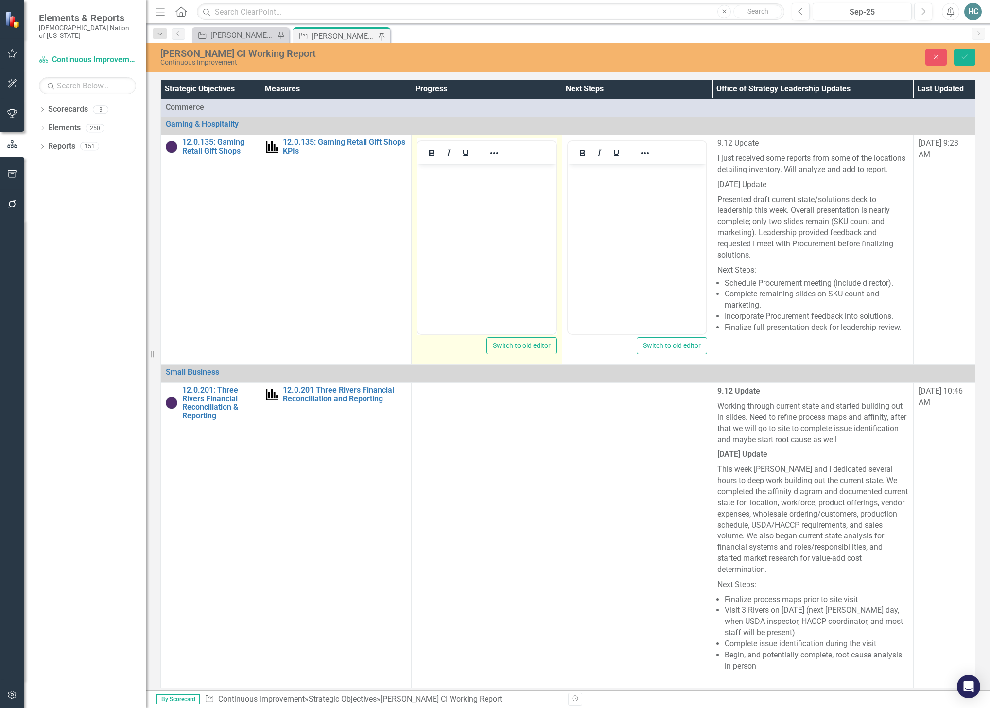
click at [538, 185] on body "Rich Text Area. Press ALT-0 for help." at bounding box center [487, 237] width 139 height 146
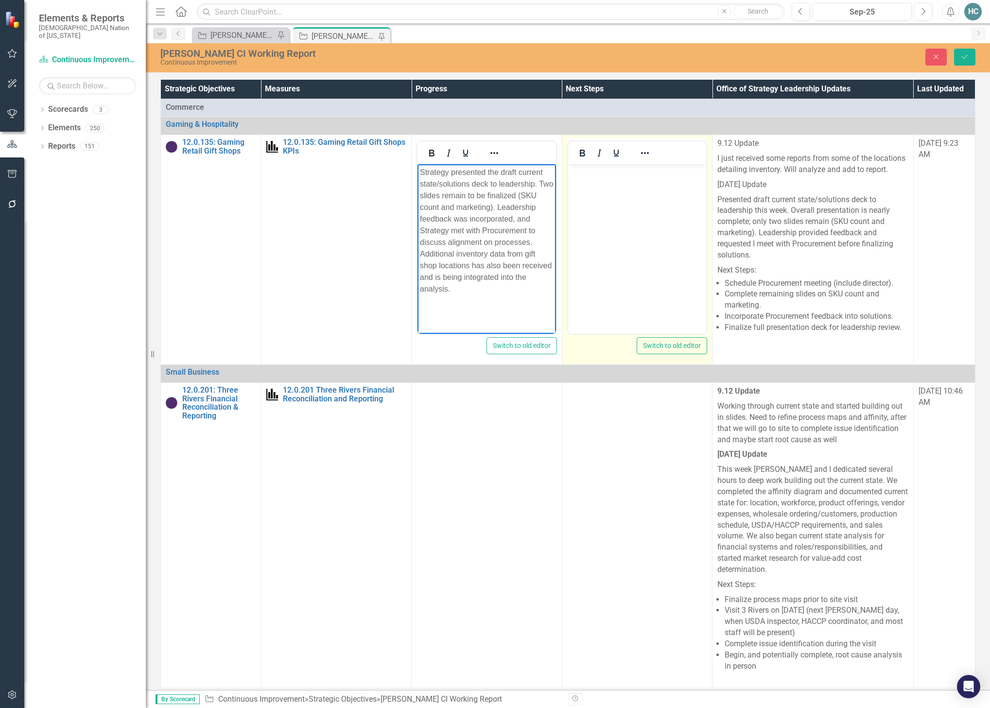
click at [573, 180] on body "Rich Text Area. Press ALT-0 for help." at bounding box center [637, 237] width 139 height 146
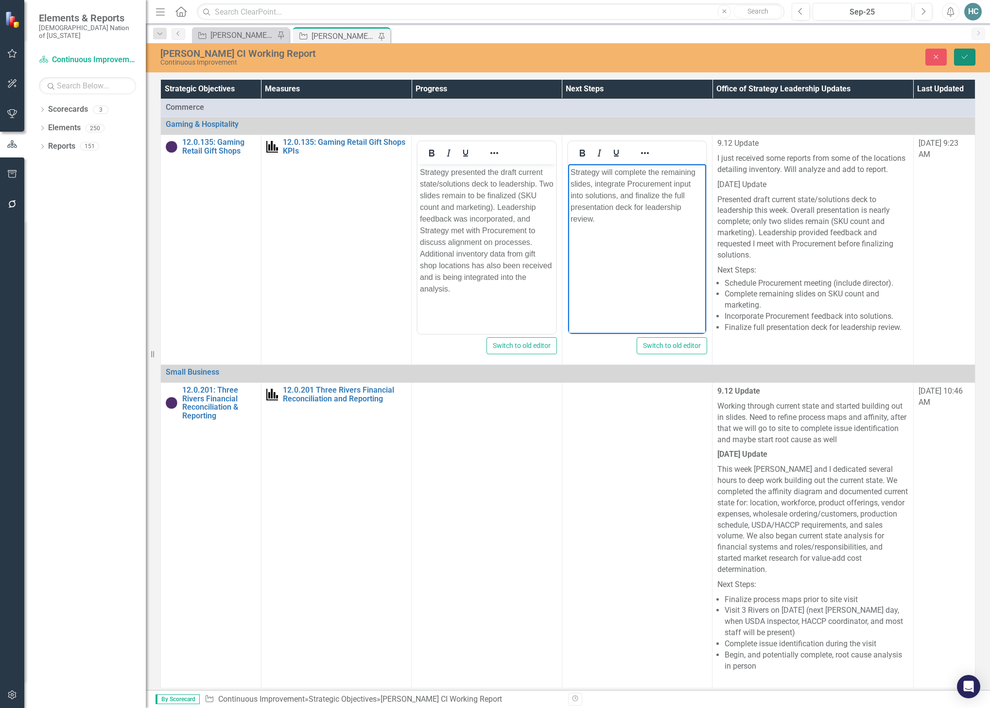
click at [972, 57] on button "Save" at bounding box center [964, 57] width 21 height 17
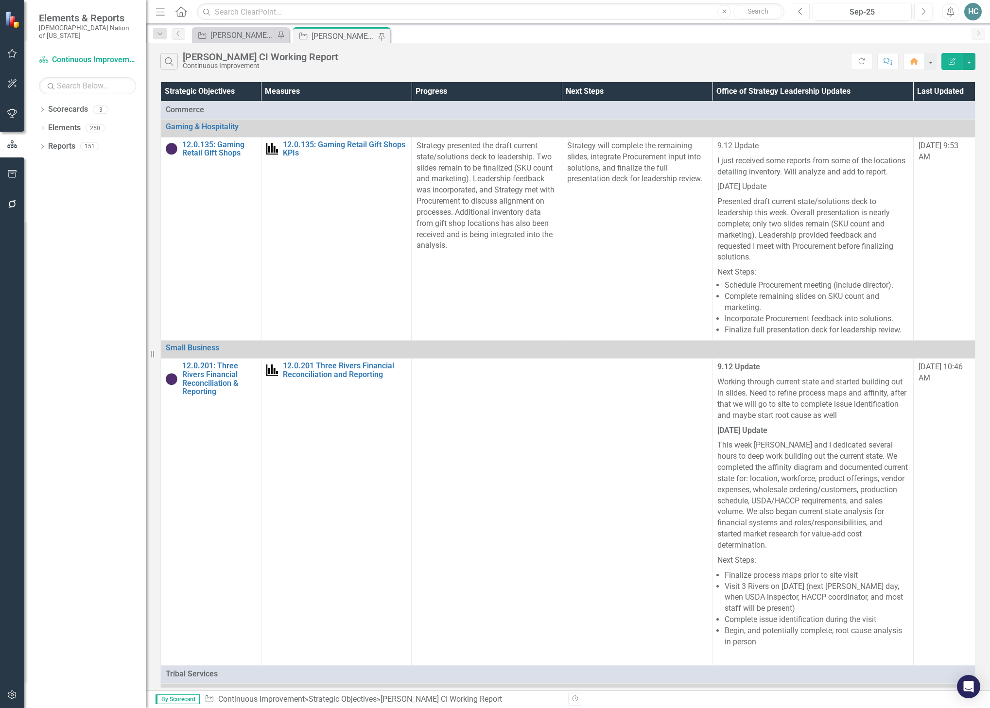
click at [801, 8] on icon "Previous" at bounding box center [800, 11] width 5 height 9
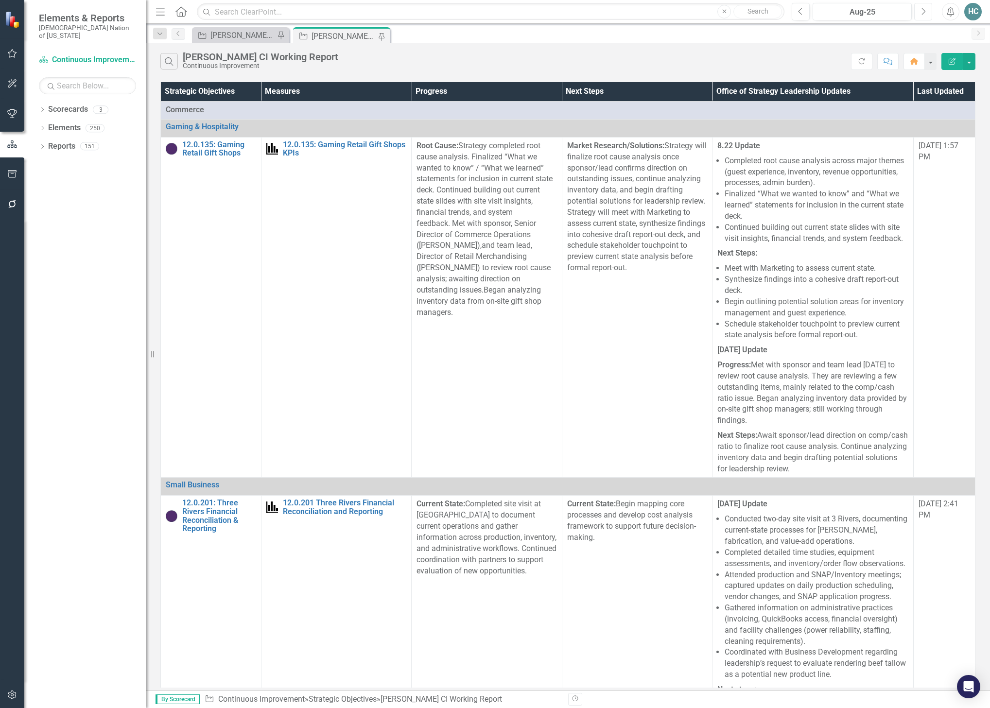
click at [923, 16] on button "Next" at bounding box center [924, 12] width 18 height 18
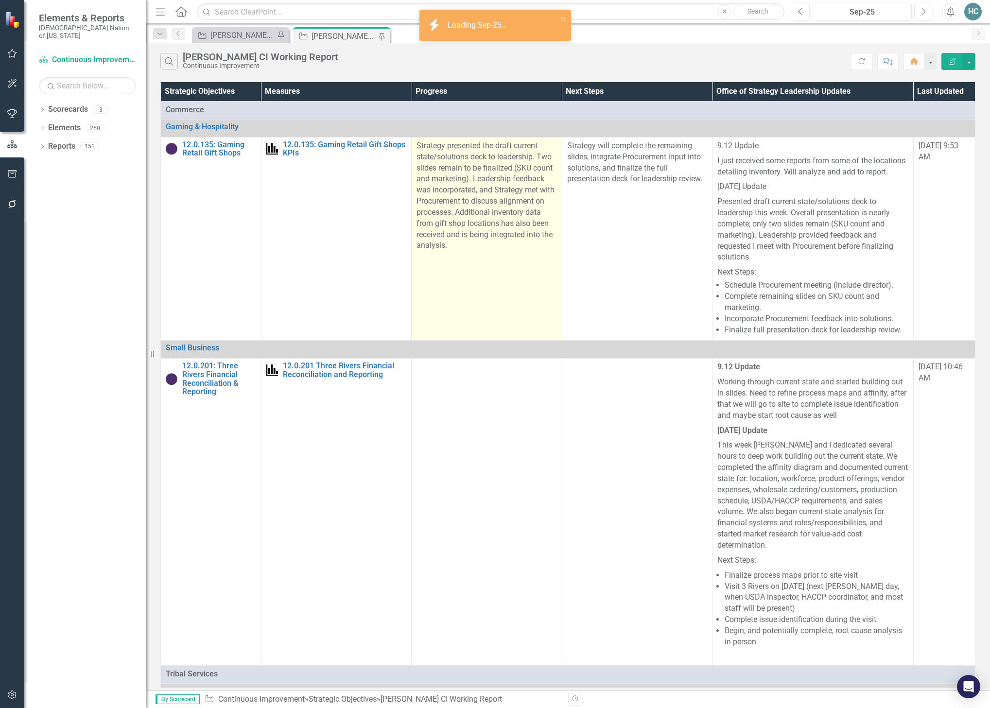
click at [430, 154] on p "Strategy presented the draft current state/solutions deck to leadership. Two sl…" at bounding box center [487, 196] width 141 height 111
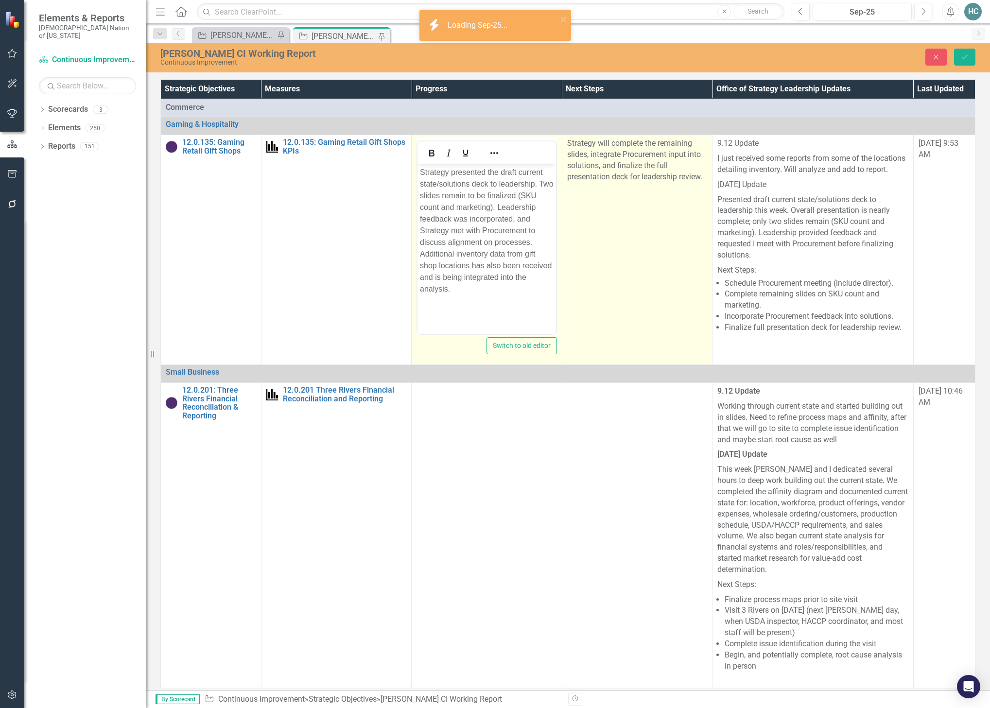
click at [623, 167] on p "Strategy will complete the remaining slides, integrate Procurement input into s…" at bounding box center [637, 160] width 141 height 44
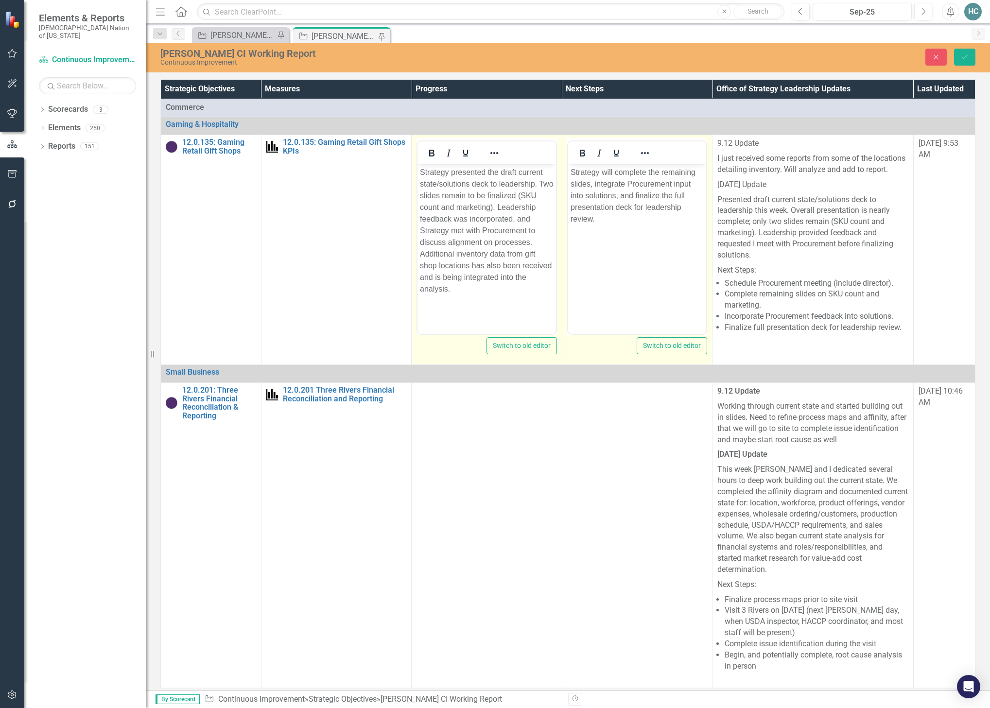
drag, startPoint x: 420, startPoint y: 173, endPoint x: 532, endPoint y: 192, distance: 113.8
click at [421, 173] on p "Strategy presented the draft current state/solutions deck to leadership. Two sl…" at bounding box center [487, 231] width 134 height 128
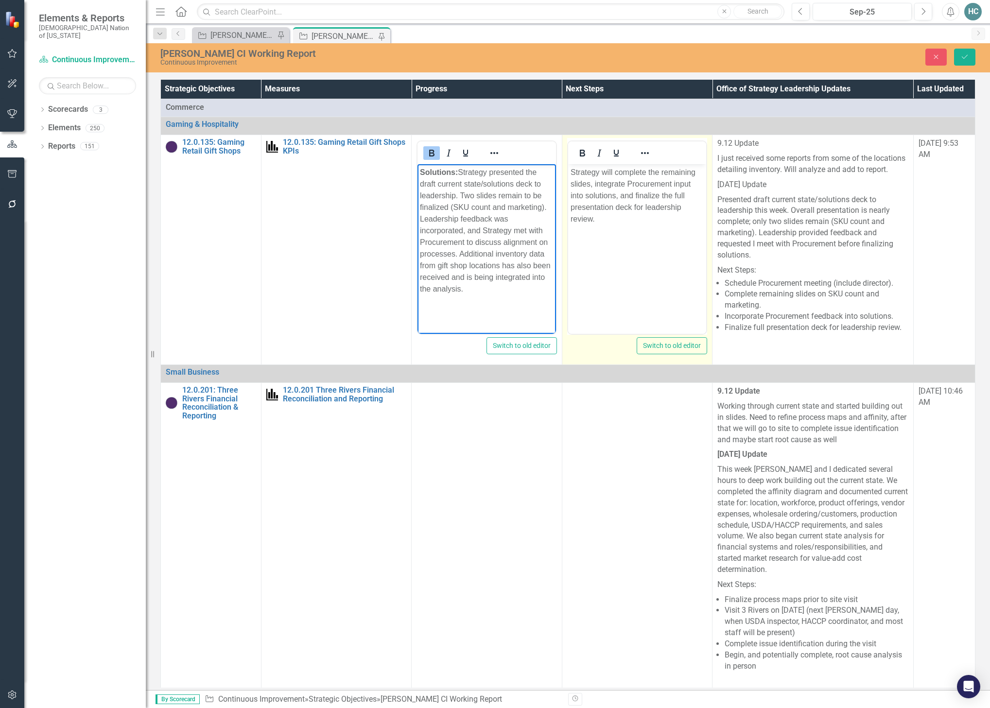
click at [569, 171] on body "Strategy will complete the remaining slides, integrate Procurement input into s…" at bounding box center [637, 237] width 139 height 146
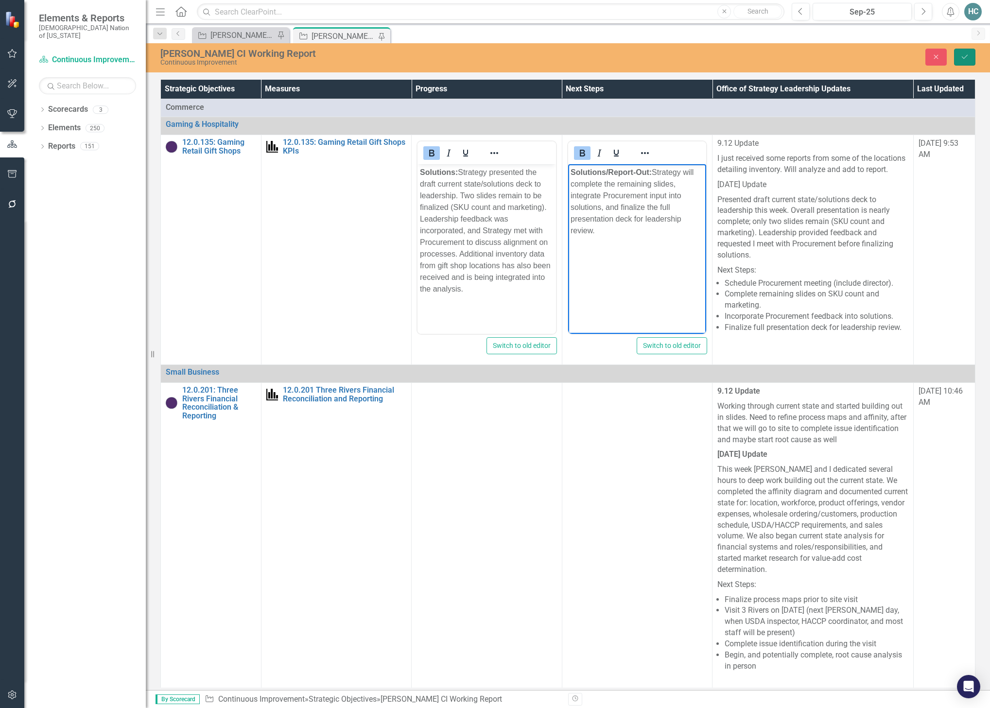
click at [972, 58] on button "Save" at bounding box center [964, 57] width 21 height 17
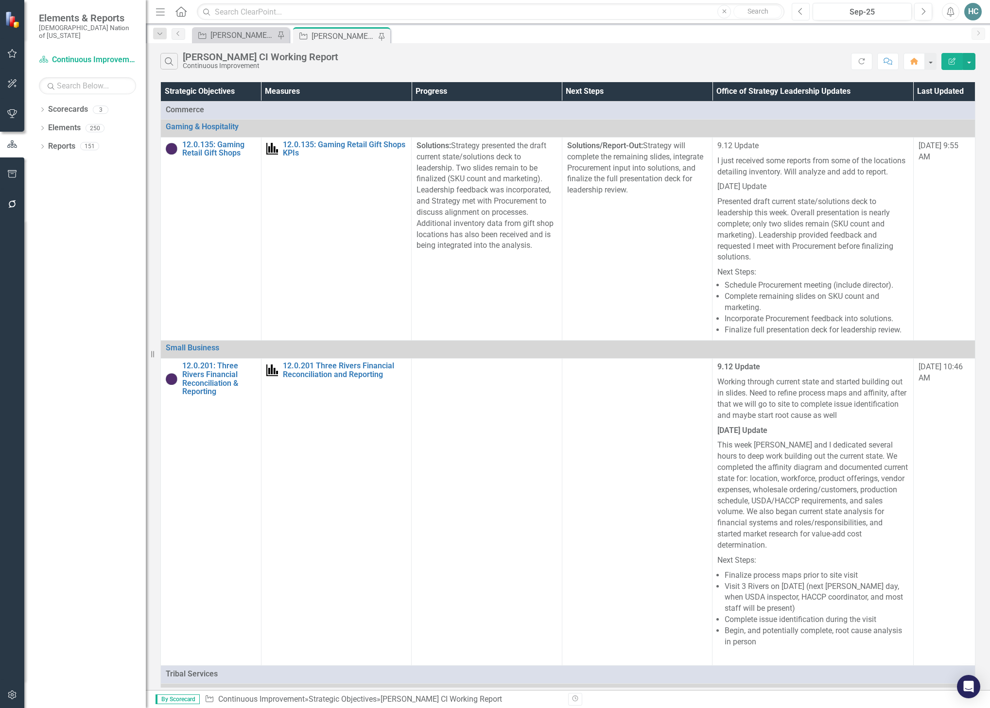
click at [803, 13] on icon "Previous" at bounding box center [800, 11] width 5 height 9
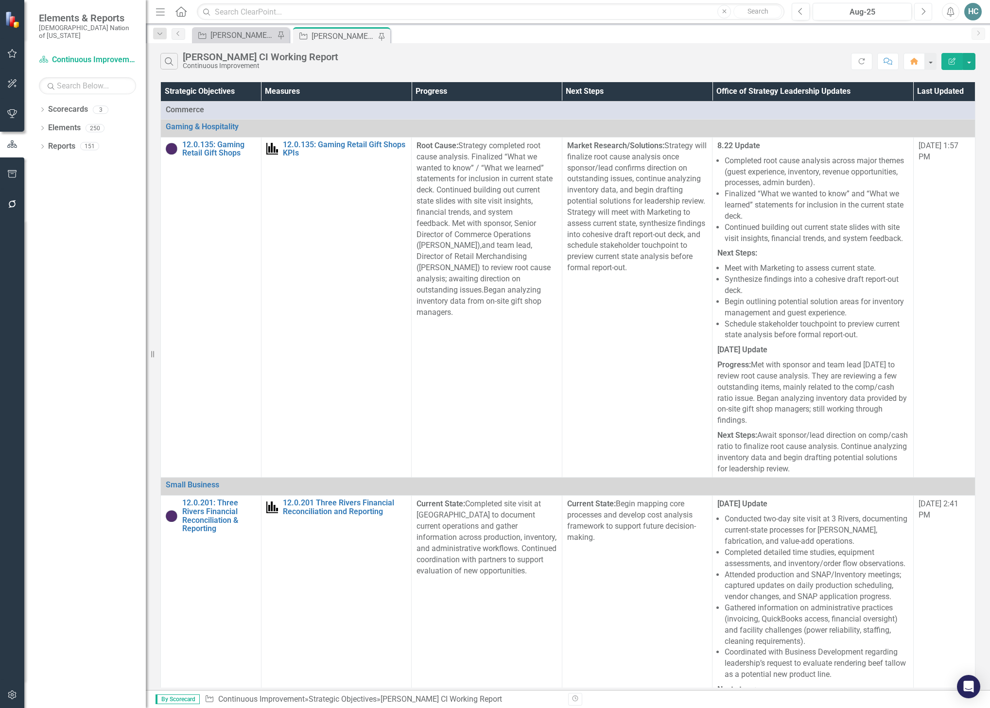
click at [923, 8] on icon "Next" at bounding box center [923, 11] width 5 height 9
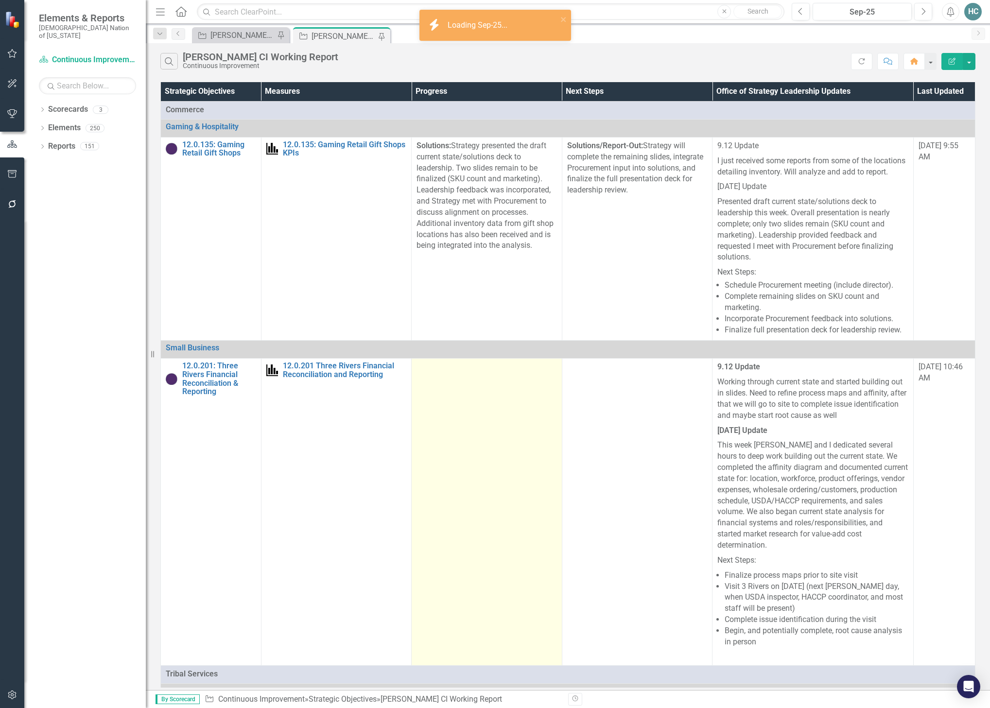
click at [462, 457] on td at bounding box center [487, 512] width 151 height 307
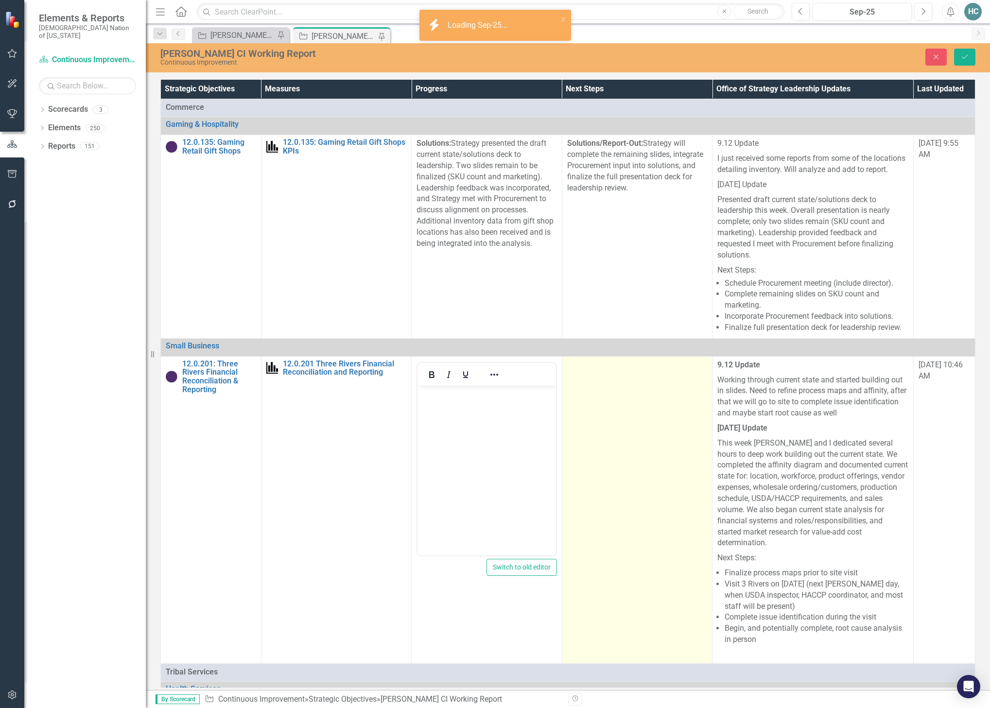
click at [636, 435] on td at bounding box center [637, 509] width 151 height 307
drag, startPoint x: 636, startPoint y: 435, endPoint x: 60, endPoint y: 8, distance: 716.4
click at [636, 435] on td at bounding box center [637, 509] width 151 height 307
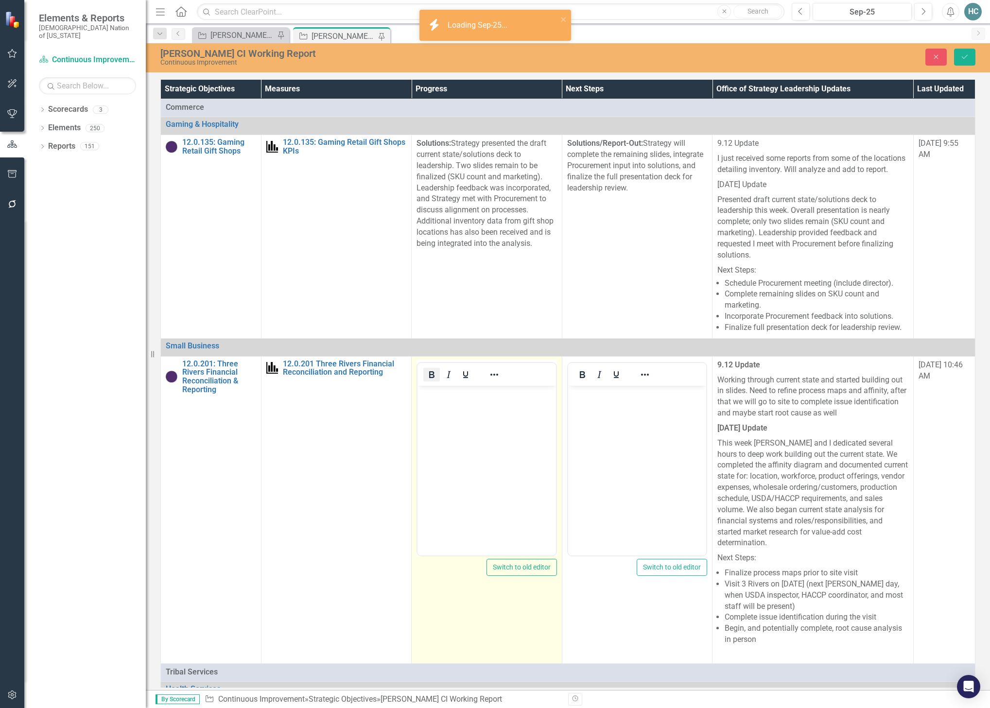
click at [426, 381] on icon "Bold" at bounding box center [432, 375] width 12 height 12
click at [486, 436] on body "﻿" at bounding box center [487, 459] width 139 height 146
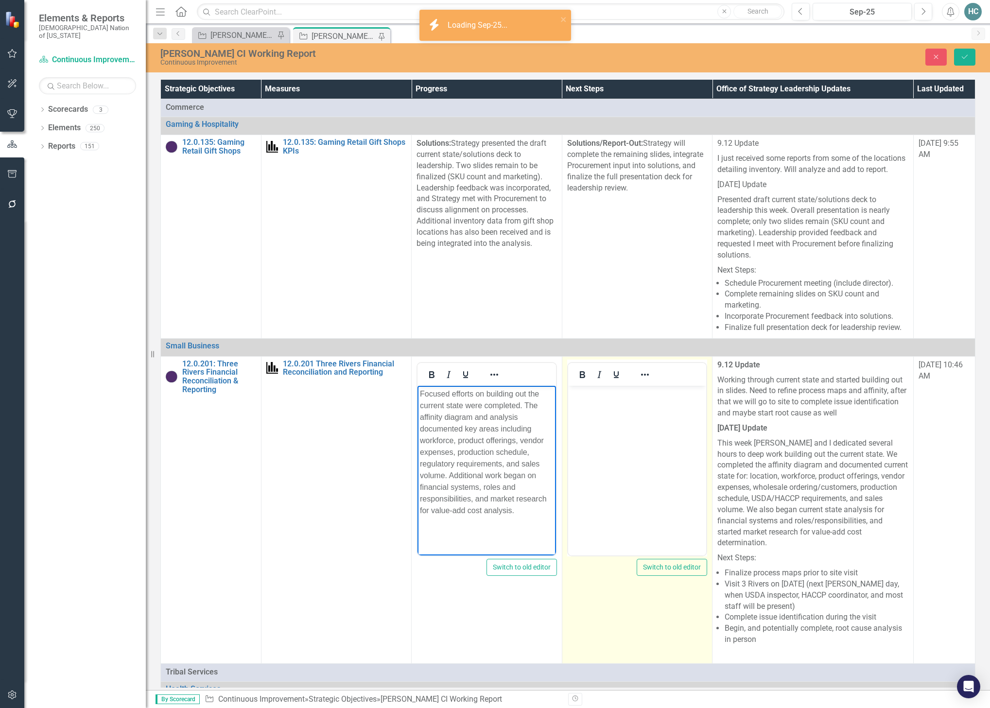
click at [639, 405] on body "Rich Text Area. Press ALT-0 for help." at bounding box center [637, 459] width 139 height 146
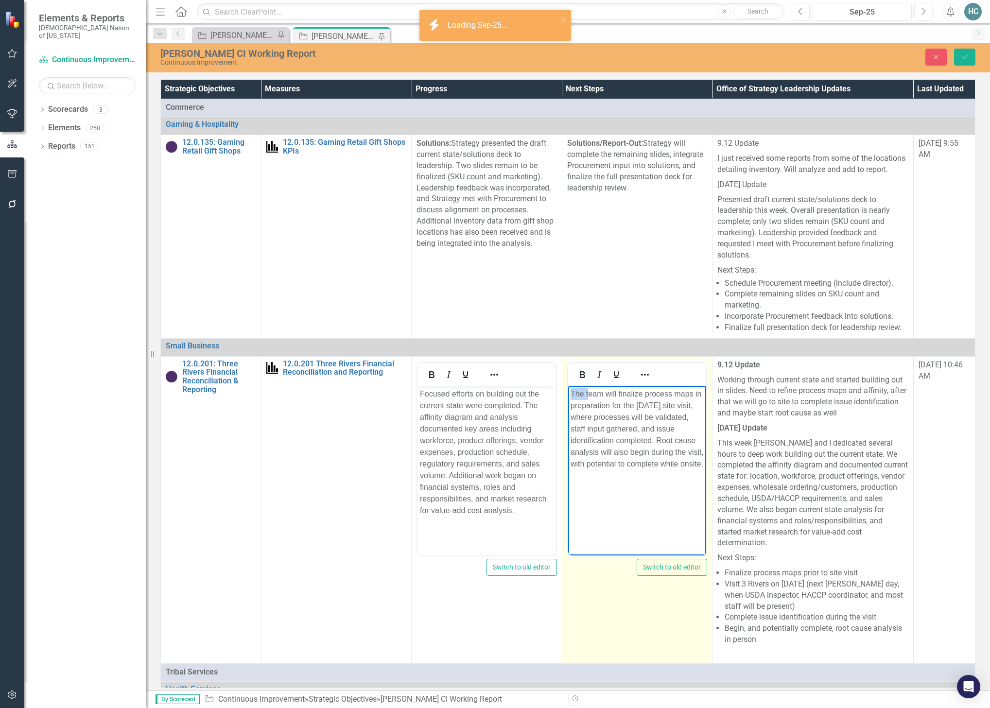
drag, startPoint x: 589, startPoint y: 393, endPoint x: 551, endPoint y: 394, distance: 37.5
click at [568, 394] on html "The team will finalize process maps in preparation for the October 6 site visit…" at bounding box center [637, 459] width 139 height 146
click at [626, 406] on p "Team will finalize process maps in preparation for the October 6 site visit, wh…" at bounding box center [637, 429] width 134 height 82
click at [680, 455] on p "Team will finalize process maps in preparation for October 6 site visit, where …" at bounding box center [637, 429] width 134 height 82
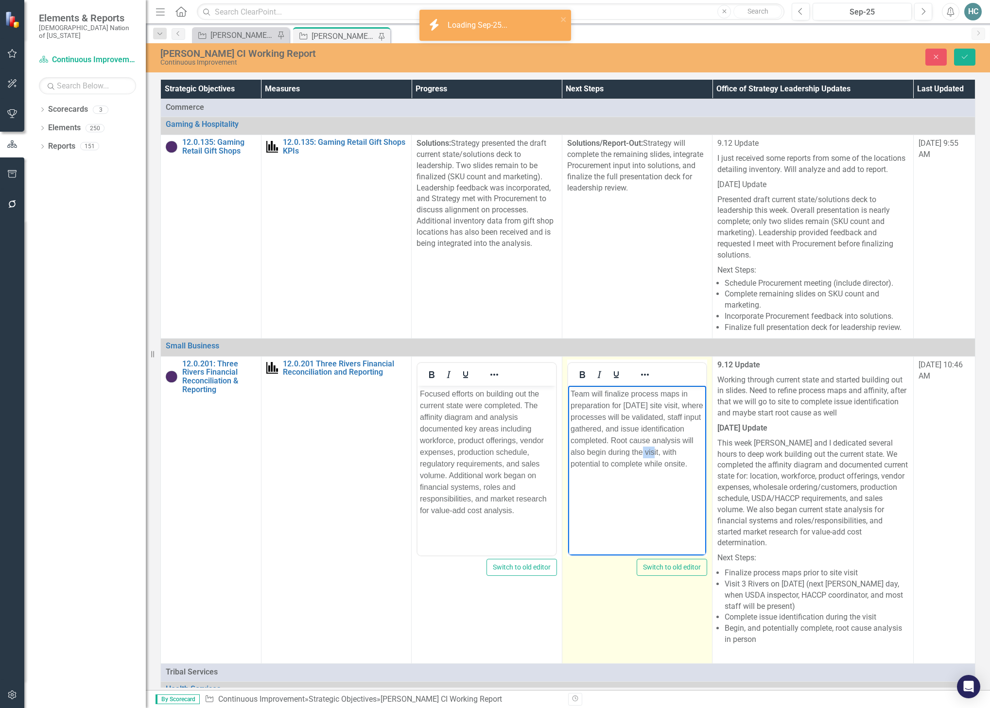
click at [680, 455] on p "Team will finalize process maps in preparation for October 6 site visit, where …" at bounding box center [637, 429] width 134 height 82
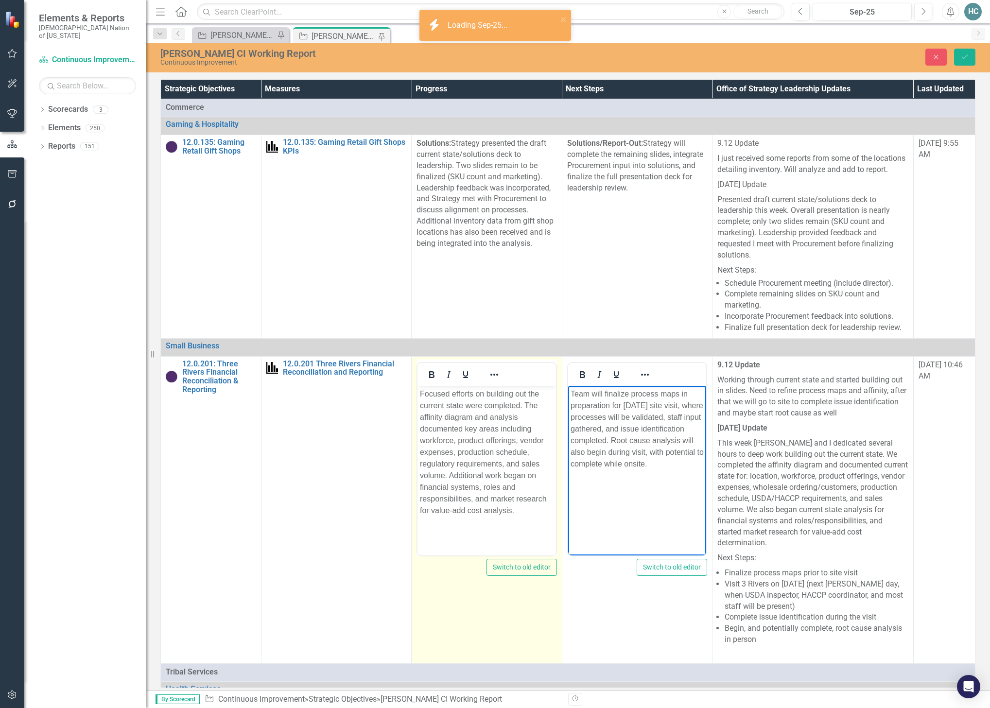
click at [533, 394] on span "﻿Focused efforts on building out the current state were completed. The affinity…" at bounding box center [483, 451] width 127 height 125
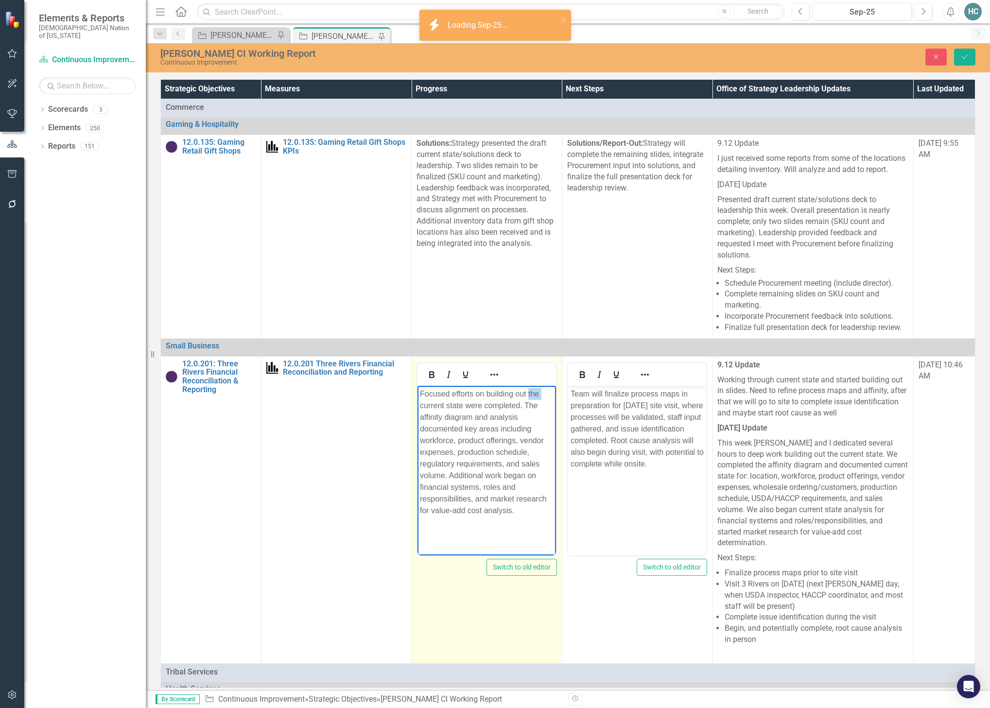
click at [533, 394] on span "﻿Focused efforts on building out the current state were completed. The affinity…" at bounding box center [483, 451] width 127 height 125
click at [533, 405] on span "﻿Focused efforts on building out current state were completed. The affinity dia…" at bounding box center [486, 451] width 133 height 125
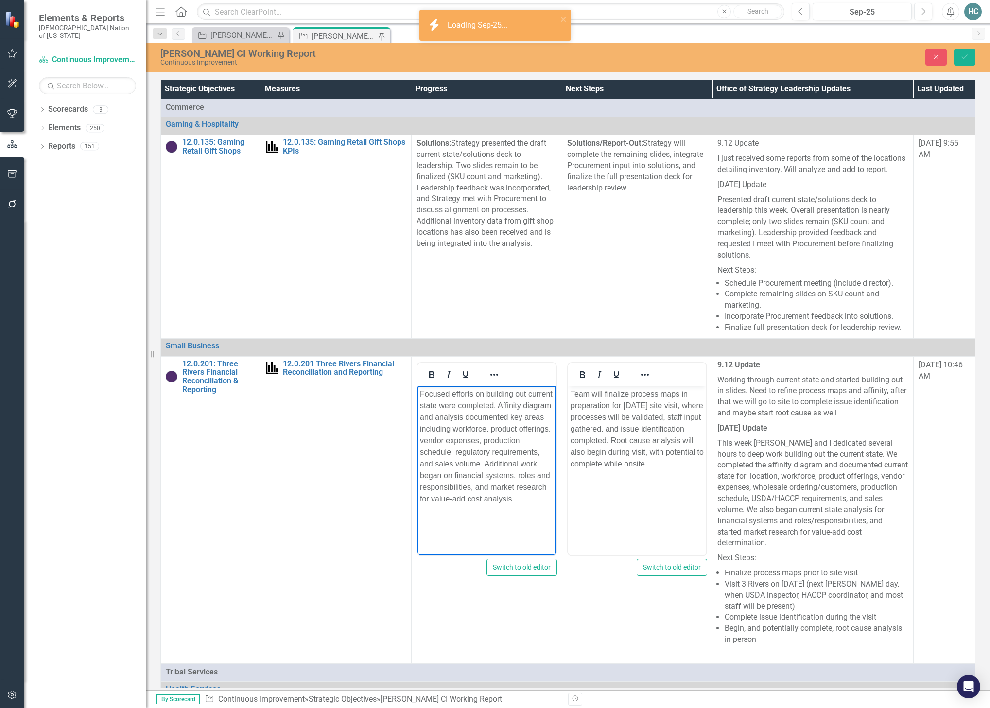
click at [419, 395] on body "Focused efforts on building out current state were completed. Affinity diagram …" at bounding box center [487, 459] width 139 height 146
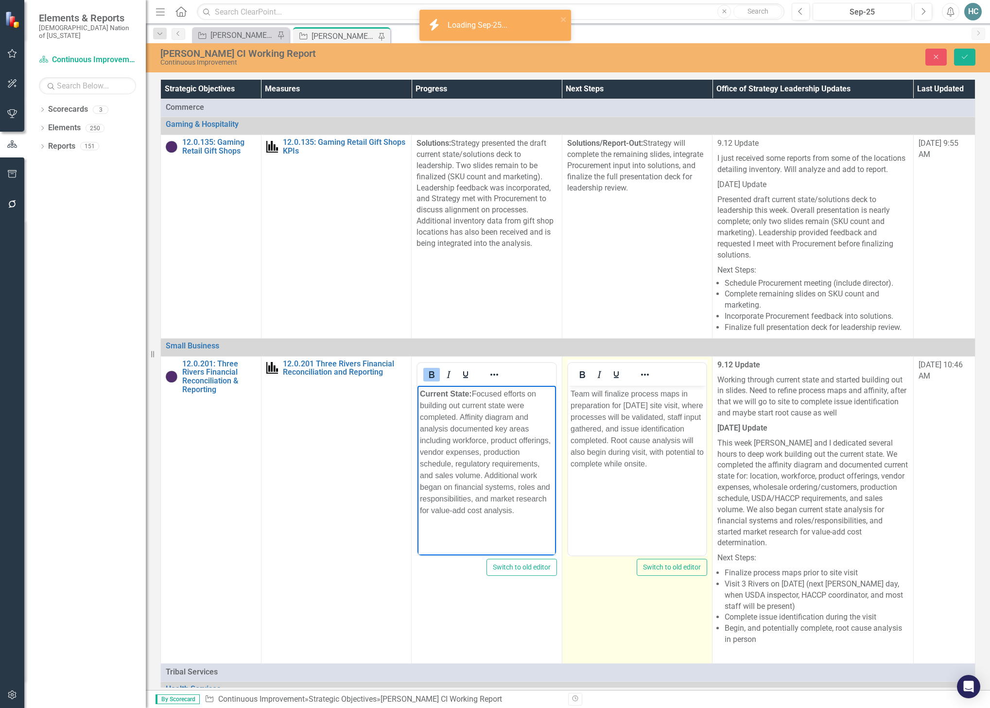
click at [574, 396] on p "Team will finalize process maps in preparation for [DATE] site visit, where pro…" at bounding box center [637, 429] width 134 height 82
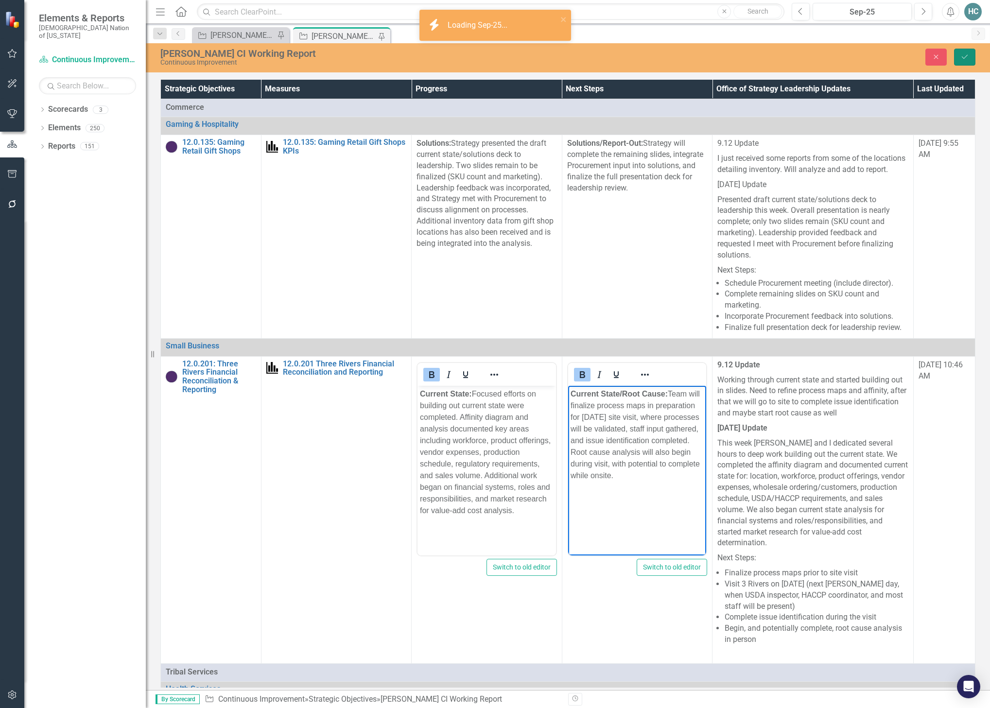
click at [973, 58] on button "Save" at bounding box center [964, 57] width 21 height 17
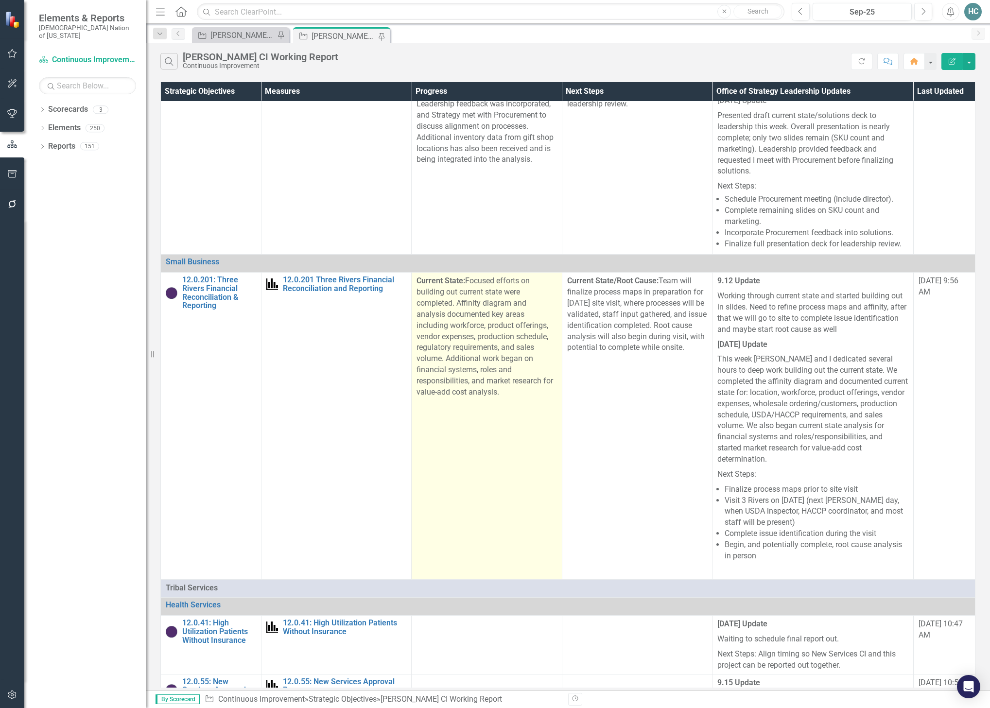
scroll to position [321, 0]
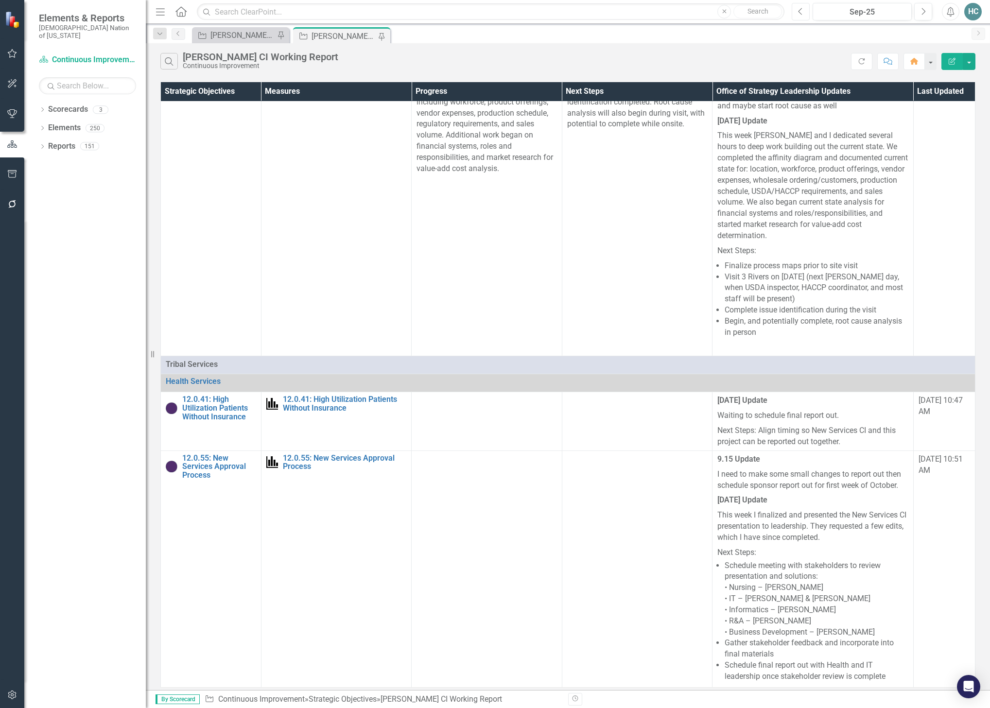
click at [798, 18] on button "Previous" at bounding box center [801, 12] width 18 height 18
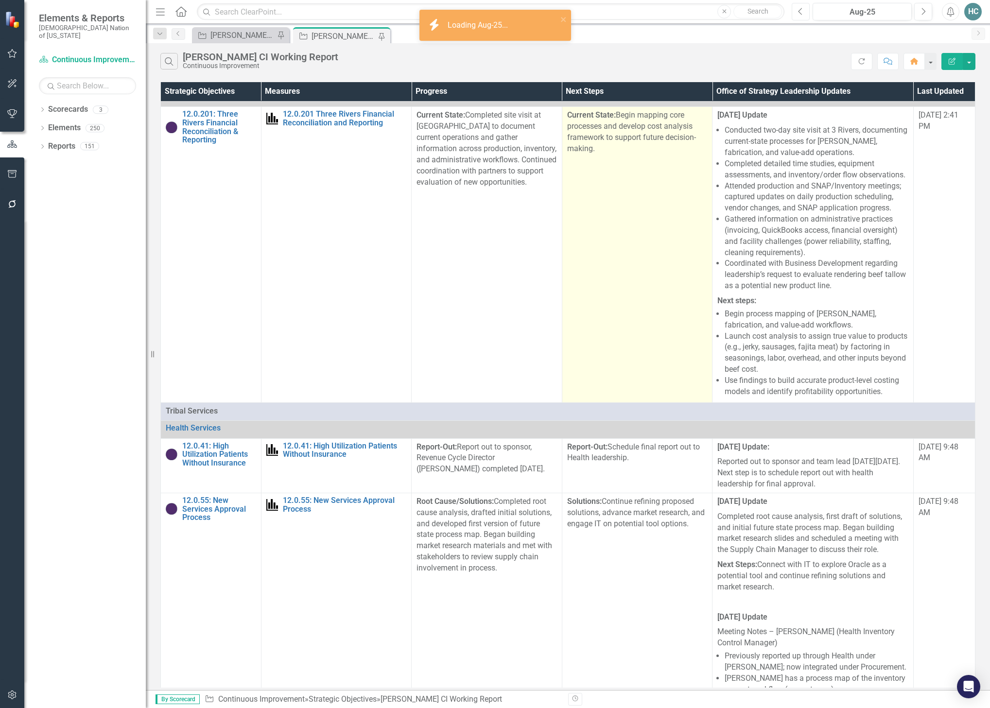
scroll to position [494, 0]
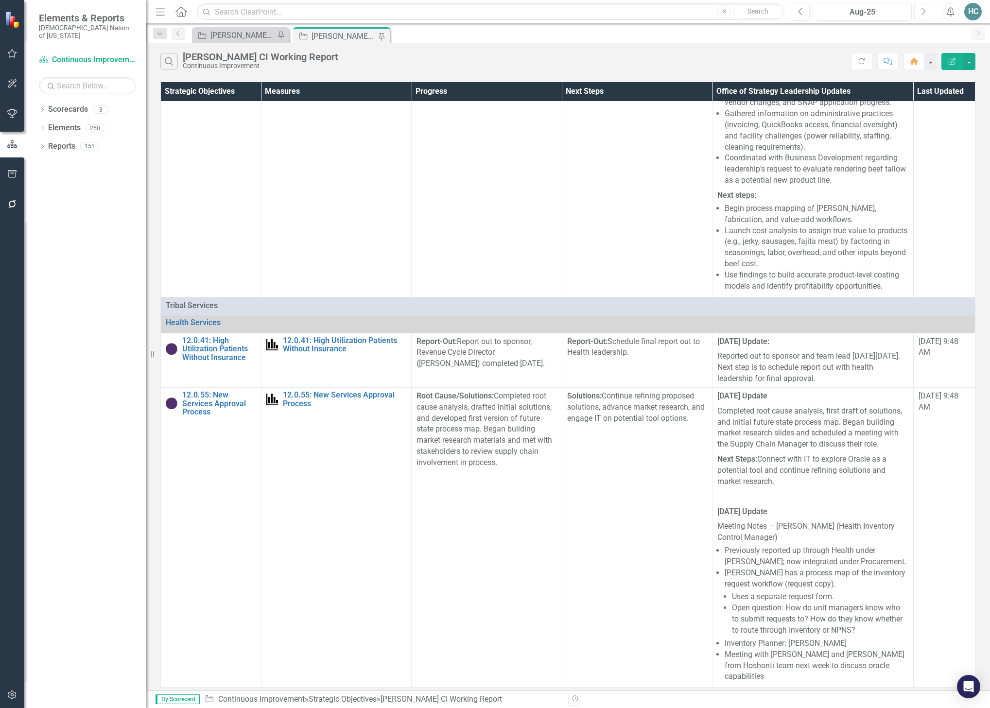
click at [929, 16] on button "Next" at bounding box center [924, 12] width 18 height 18
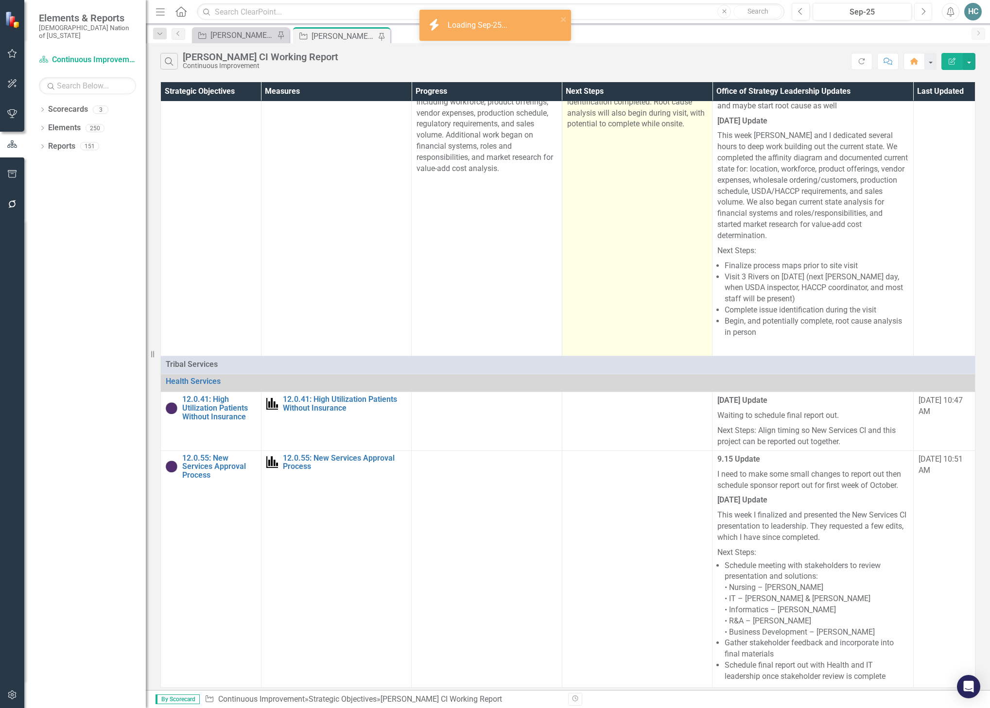
scroll to position [321, 0]
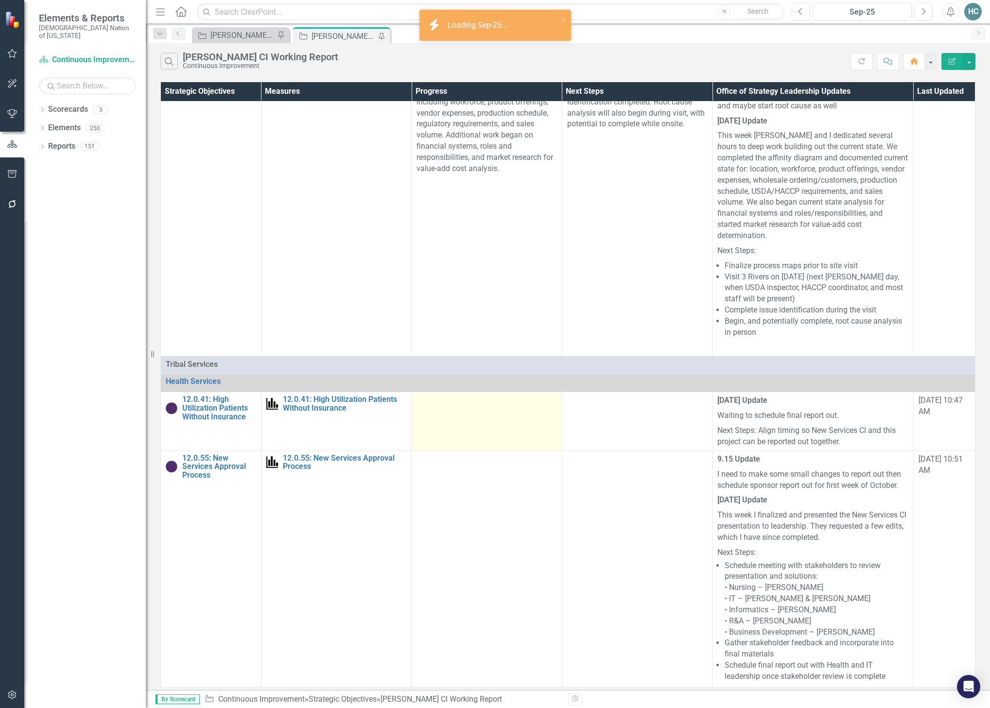
click at [474, 400] on div at bounding box center [487, 401] width 141 height 12
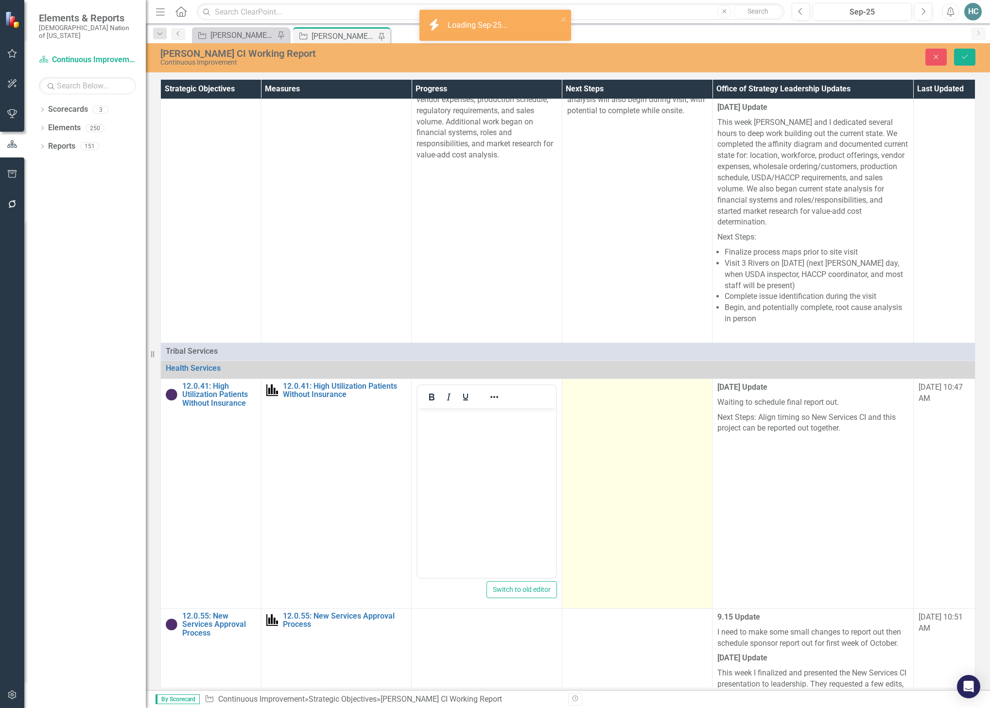
scroll to position [0, 0]
click at [628, 437] on td at bounding box center [637, 494] width 151 height 230
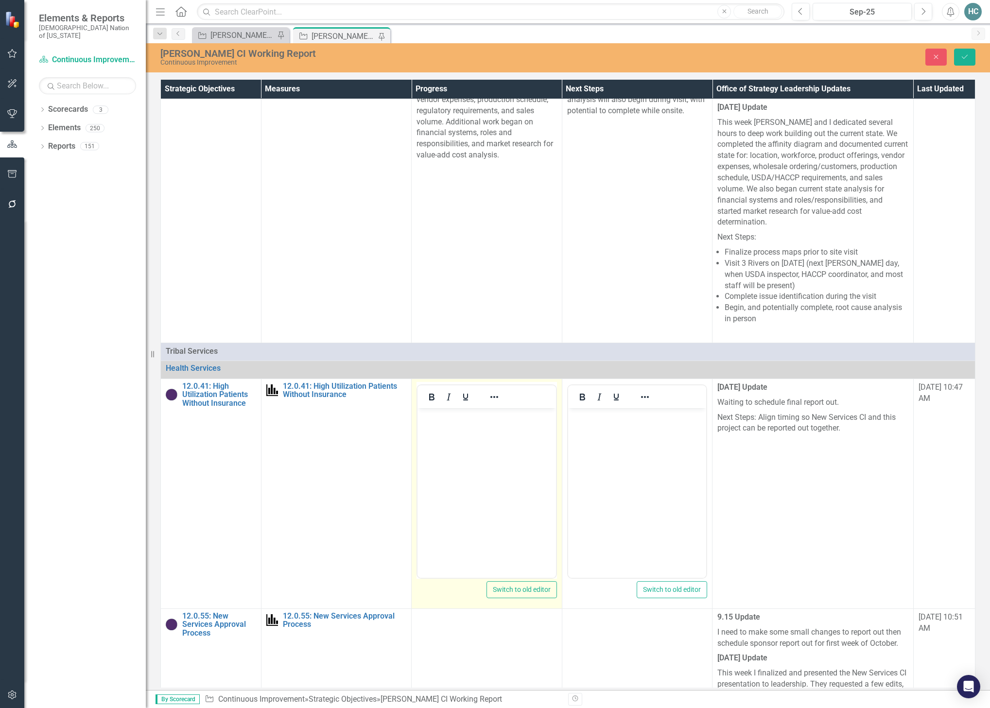
click at [506, 449] on body "Rich Text Area. Press ALT-0 for help." at bounding box center [487, 481] width 139 height 146
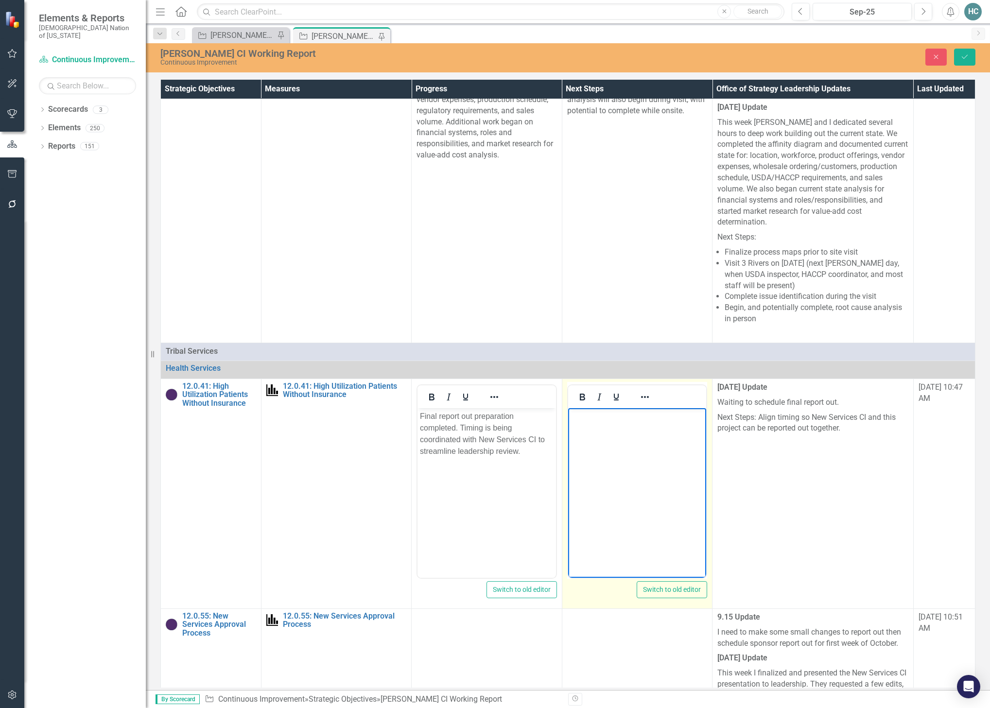
click at [658, 444] on body "Rich Text Area. Press ALT-0 for help." at bounding box center [637, 481] width 139 height 146
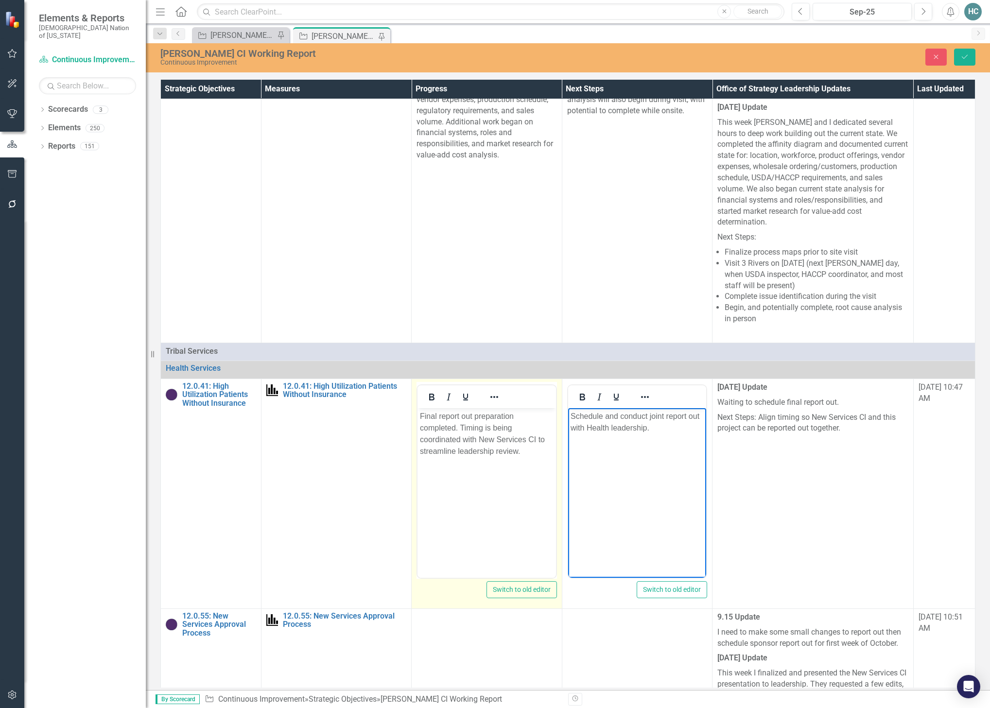
click at [419, 415] on body "Final report out preparation completed. Timing is being coordinated with New Se…" at bounding box center [487, 481] width 139 height 146
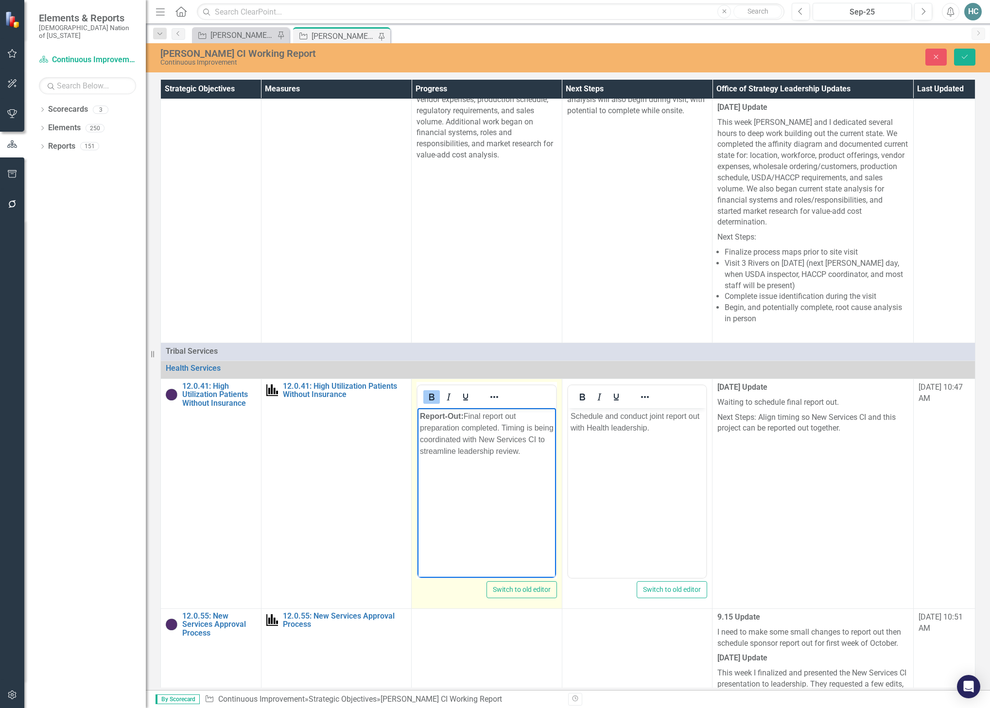
drag, startPoint x: 463, startPoint y: 417, endPoint x: 407, endPoint y: 417, distance: 56.4
click at [418, 417] on html "﻿Report-Out: Final report out preparation completed. Timing is being coordinate…" at bounding box center [487, 481] width 139 height 146
copy strong "﻿Report-Out:"
click at [572, 416] on p "Schedule and conduct joint report out with Health leadership." at bounding box center [637, 421] width 134 height 23
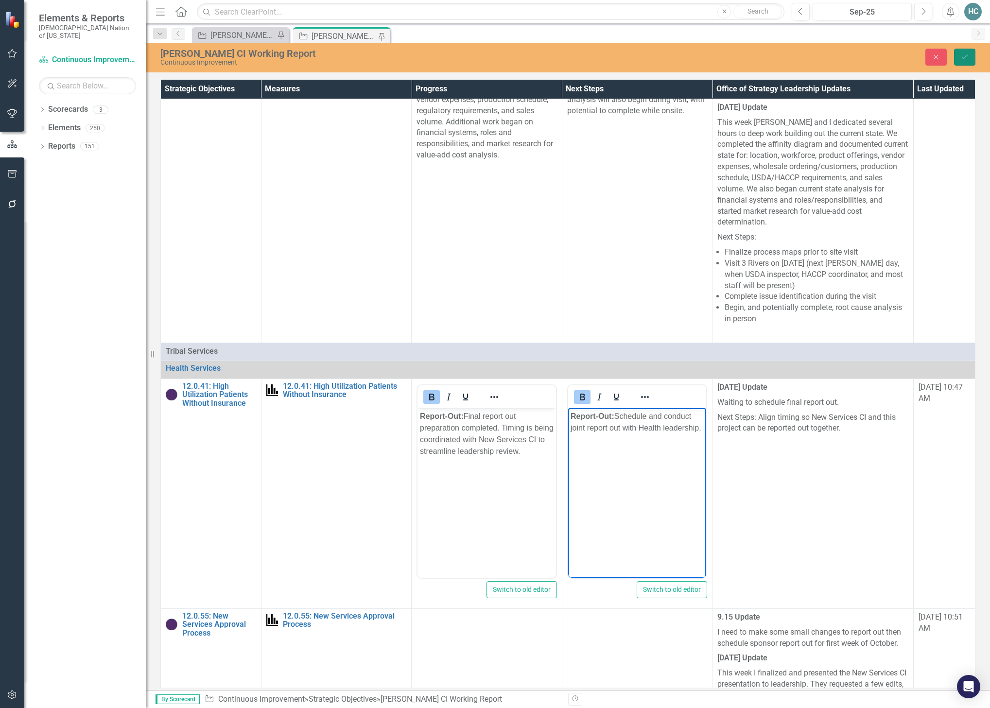
click at [970, 57] on button "Save" at bounding box center [964, 57] width 21 height 17
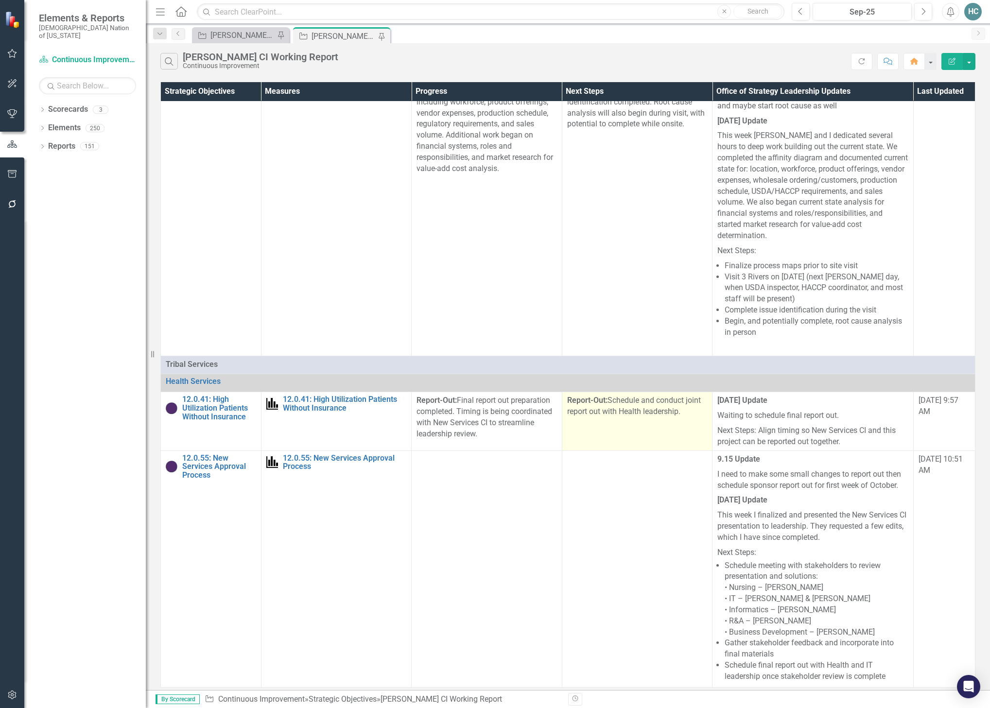
scroll to position [321, 0]
drag, startPoint x: 800, startPoint y: 14, endPoint x: 796, endPoint y: 58, distance: 43.9
click at [800, 14] on icon "Previous" at bounding box center [800, 11] width 5 height 9
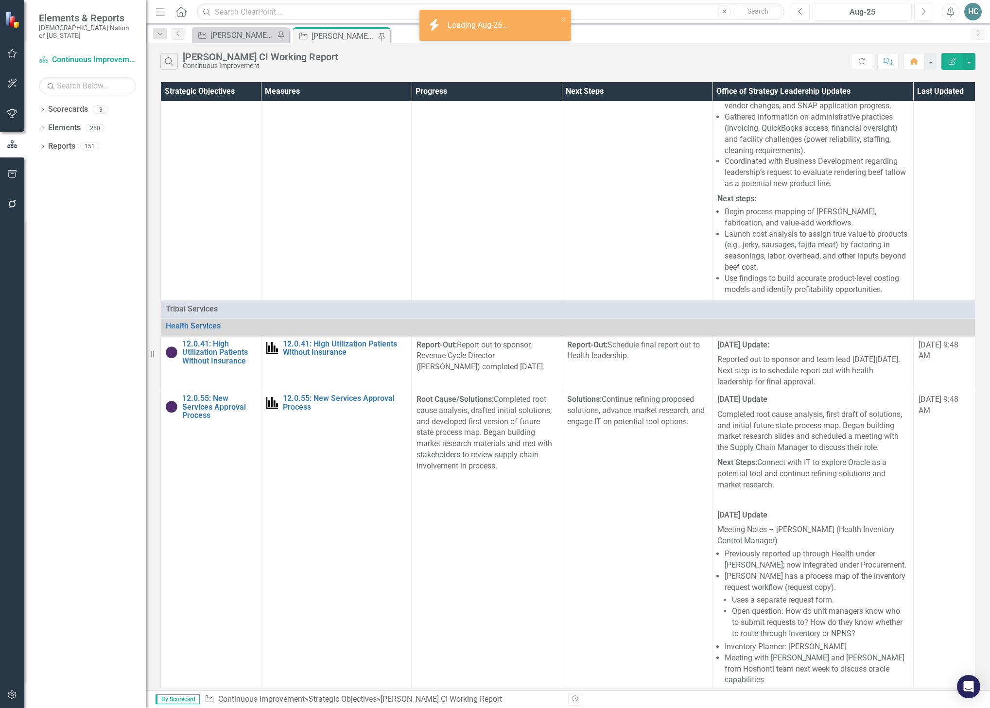
scroll to position [494, 0]
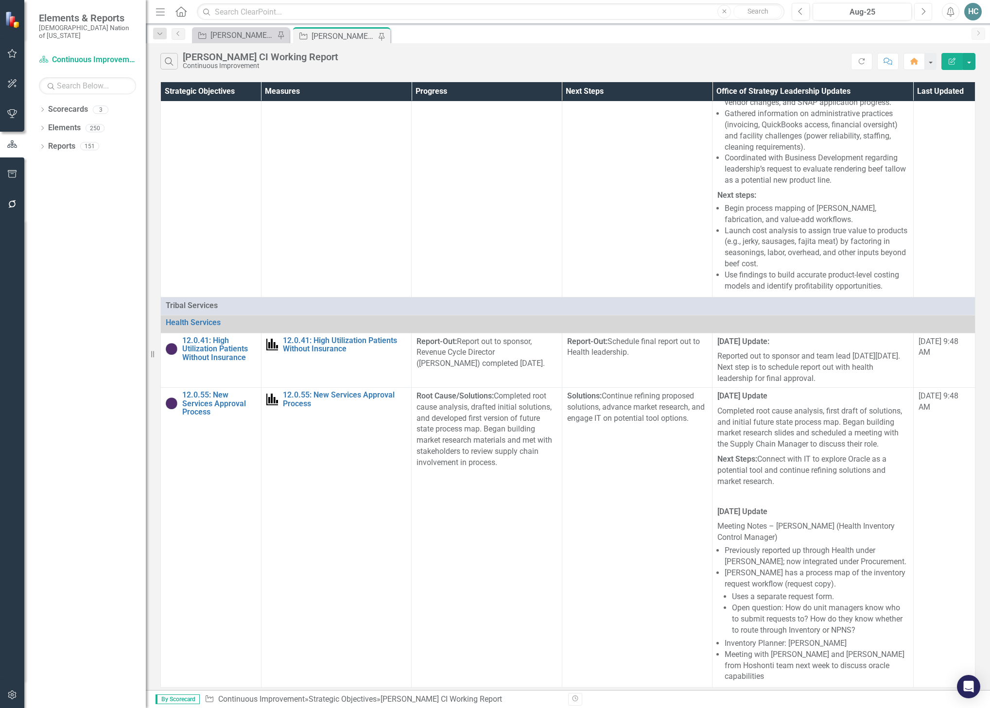
drag, startPoint x: 920, startPoint y: 16, endPoint x: 919, endPoint y: 25, distance: 9.3
click at [920, 16] on button "Next" at bounding box center [924, 12] width 18 height 18
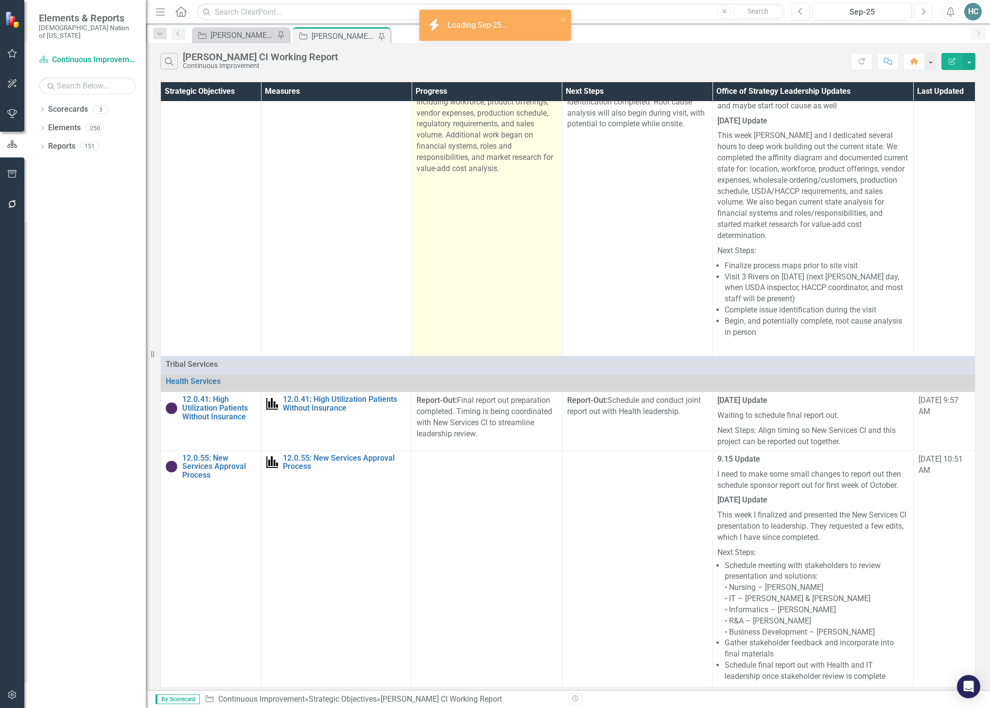
scroll to position [321, 0]
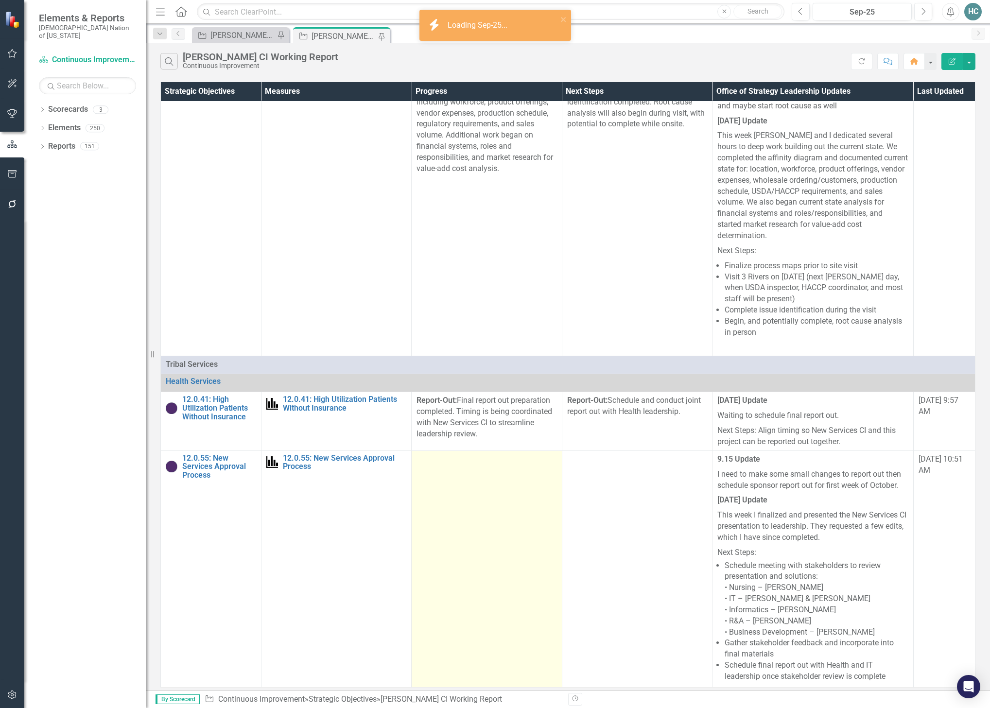
click at [486, 490] on td at bounding box center [487, 569] width 151 height 237
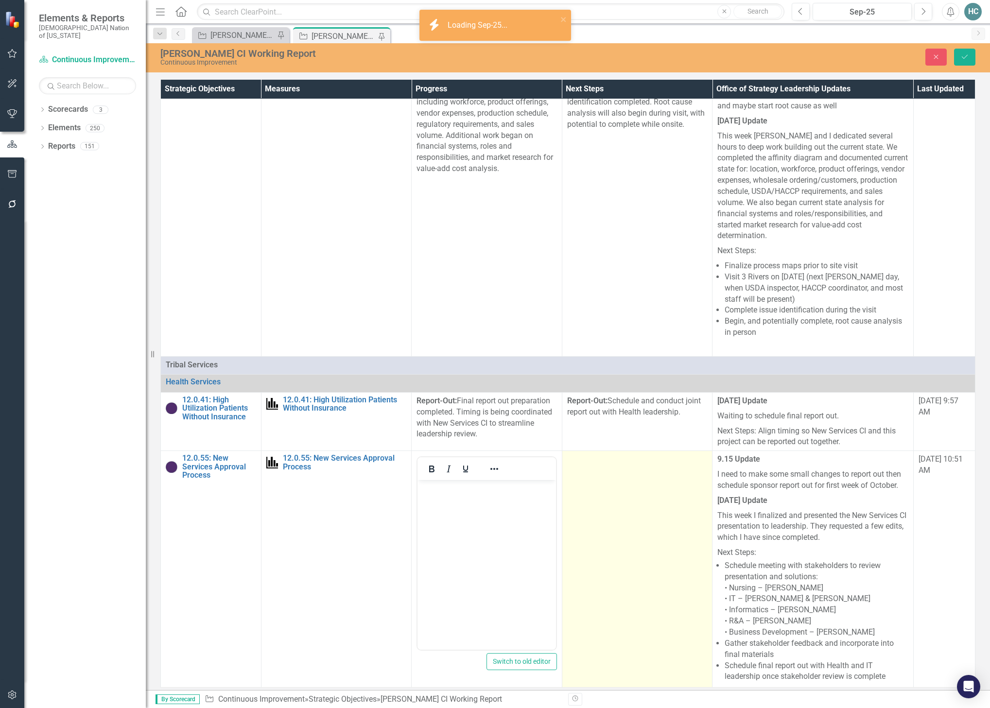
scroll to position [0, 0]
click at [634, 513] on td at bounding box center [637, 569] width 151 height 237
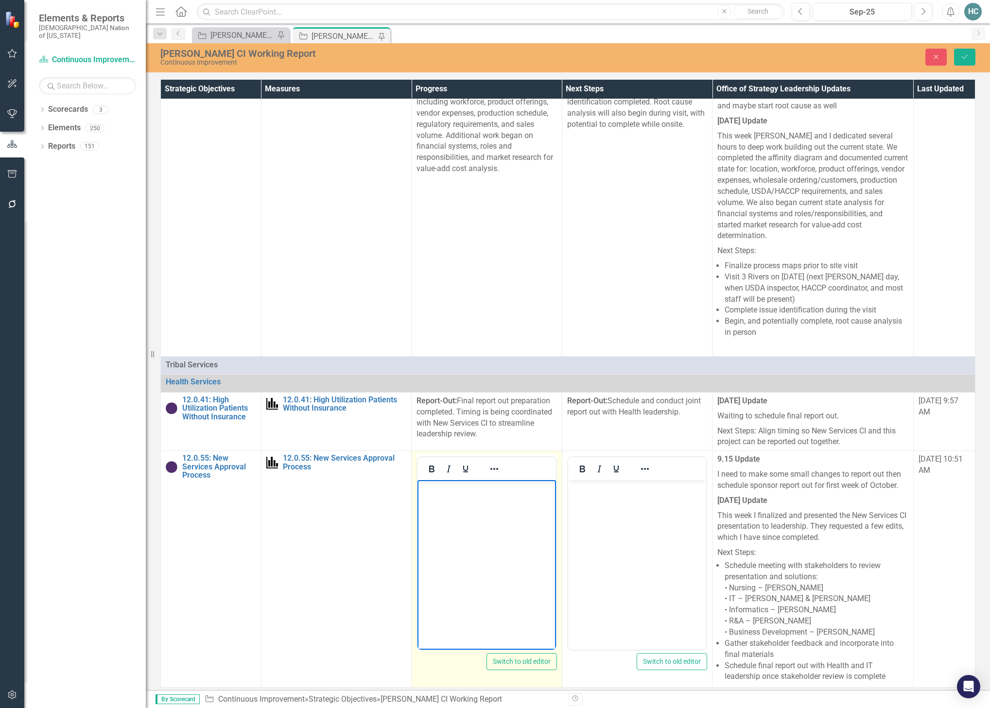
click at [458, 500] on body "Rich Text Area. Press ALT-0 for help." at bounding box center [487, 553] width 139 height 146
click at [512, 491] on p "Finalized and presented the New Services CI presentation to leadership, incorpo…" at bounding box center [487, 529] width 134 height 93
click at [524, 499] on p "Finalized and presented New Services CI presentation to leadership, incorporati…" at bounding box center [487, 529] width 134 height 93
click at [418, 488] on body "Finalized and presented New Services CI presentation to Strategy leadership, in…" at bounding box center [487, 553] width 139 height 146
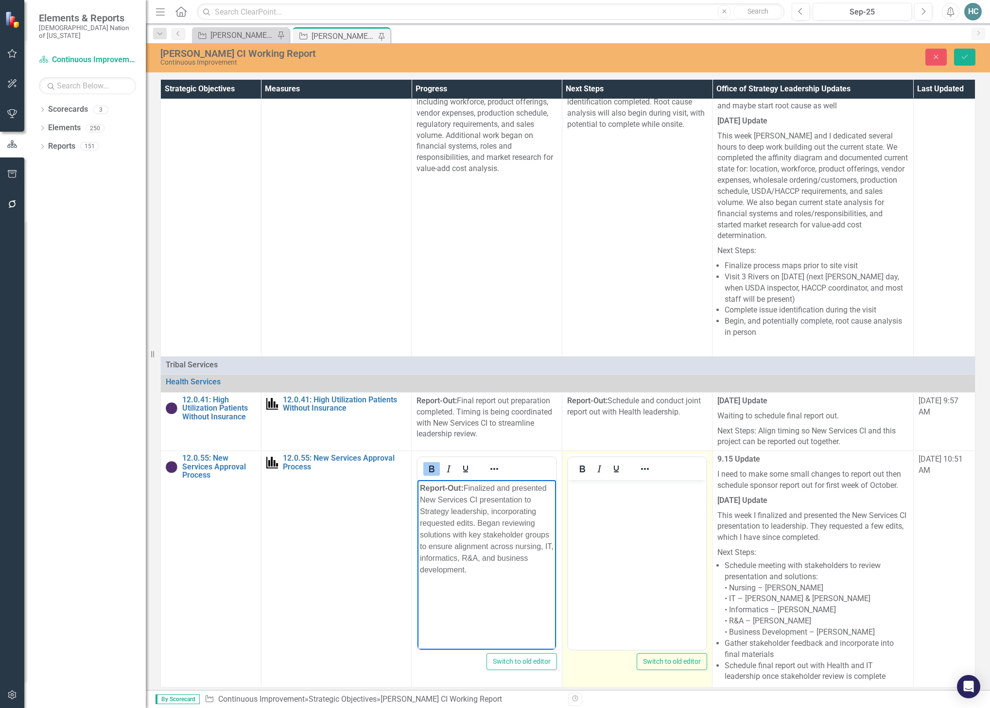
click at [631, 502] on body "Rich Text Area. Press ALT-0 for help." at bounding box center [637, 553] width 139 height 146
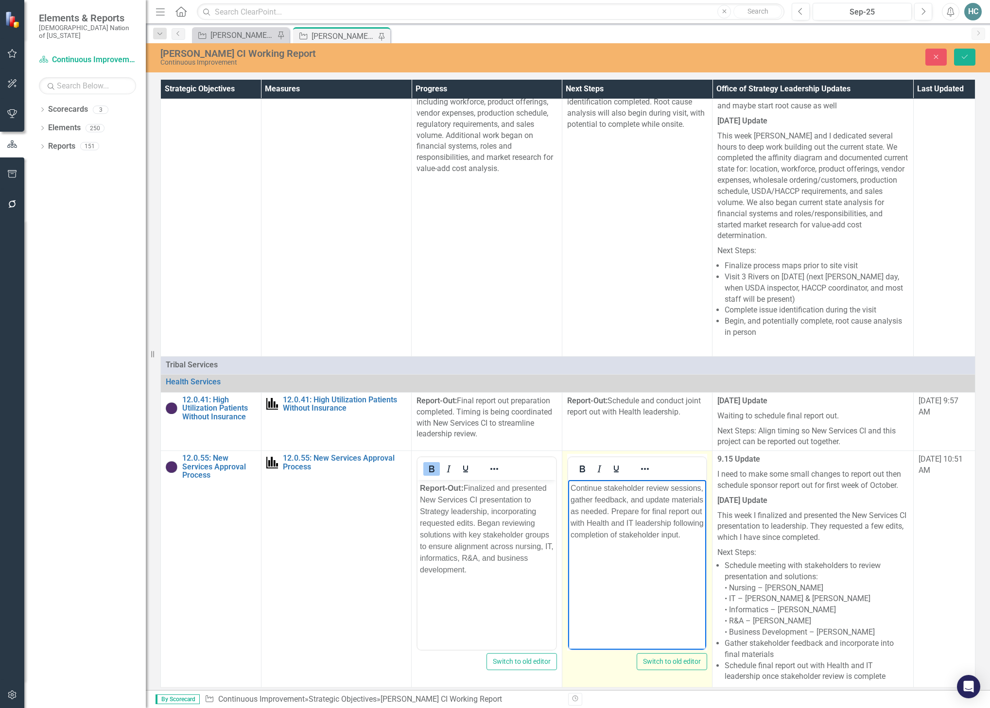
click at [570, 487] on p "Continue stakeholder review sessions, gather feedback, and update materials as …" at bounding box center [637, 512] width 134 height 58
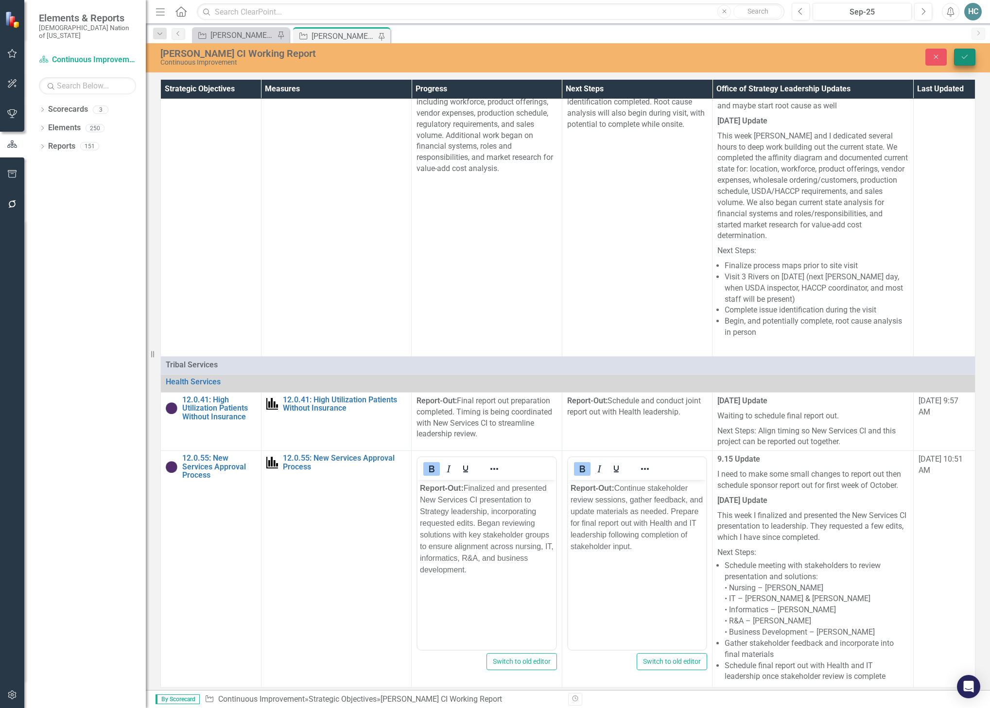
click at [965, 54] on icon "Save" at bounding box center [965, 56] width 9 height 7
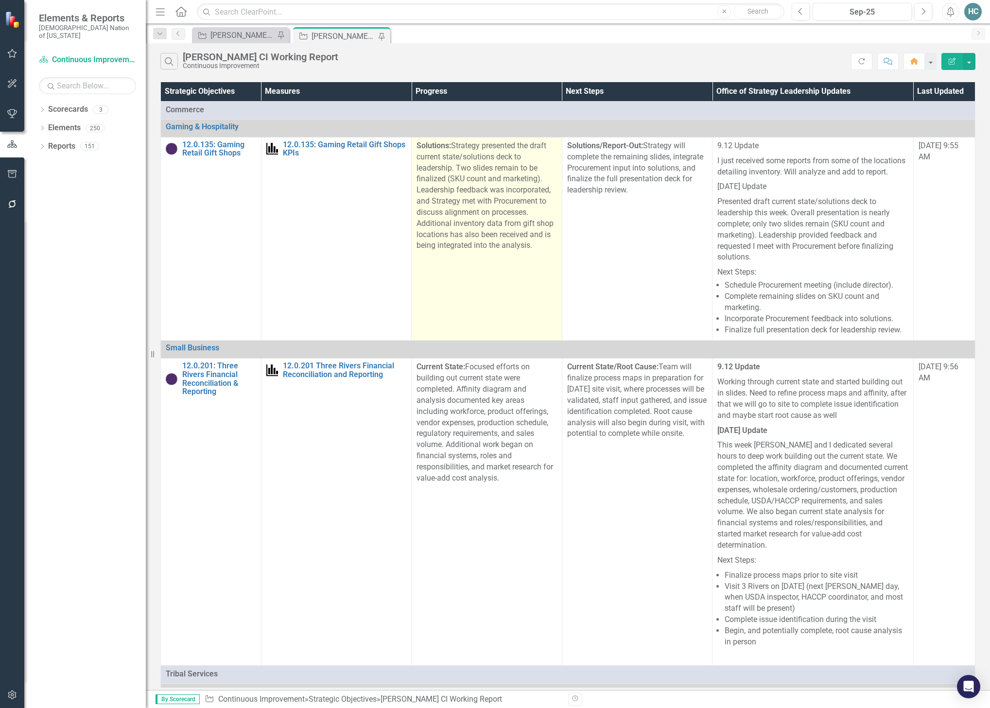
click at [525, 158] on p "Solutions: Strategy presented the draft current state/solutions deck to leaders…" at bounding box center [487, 196] width 141 height 111
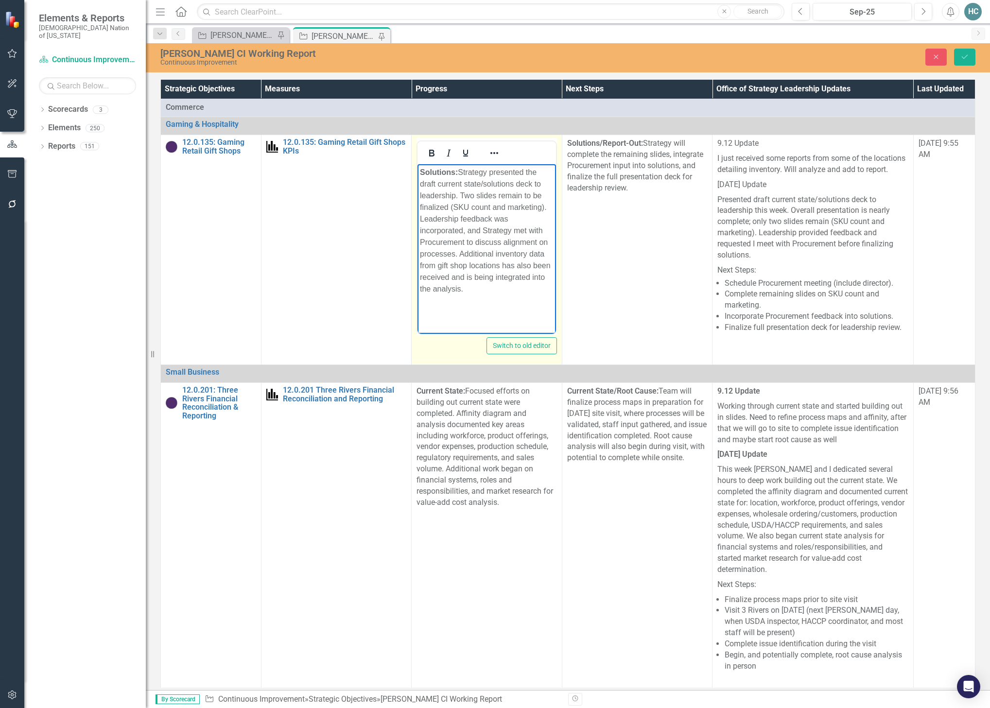
click at [548, 186] on p "Solutions: Strategy presented the draft current state/solutions deck to leaders…" at bounding box center [487, 231] width 134 height 128
drag, startPoint x: 495, startPoint y: 173, endPoint x: 462, endPoint y: 174, distance: 32.6
click at [462, 174] on p "Solutions: Strategy presented the draft current state/solutions deck to Strateg…" at bounding box center [487, 231] width 134 height 128
click at [503, 171] on p "Solutions: Presented the draft current state/solutions deck to Strategy leaders…" at bounding box center [487, 231] width 134 height 128
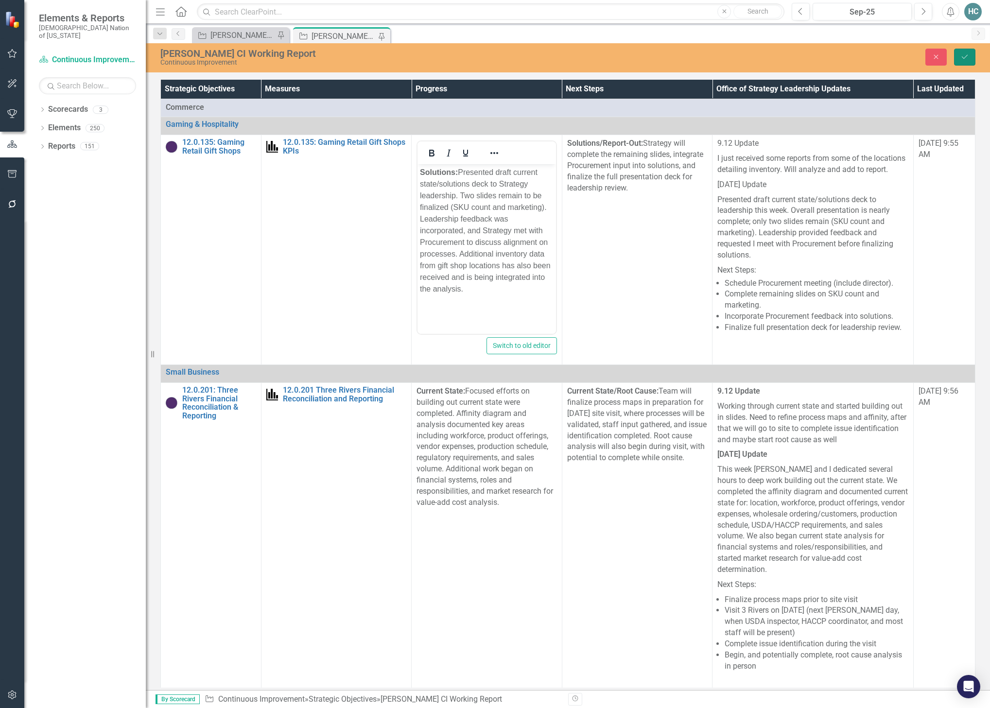
click at [969, 53] on button "Save" at bounding box center [964, 57] width 21 height 17
